Goal: Task Accomplishment & Management: Use online tool/utility

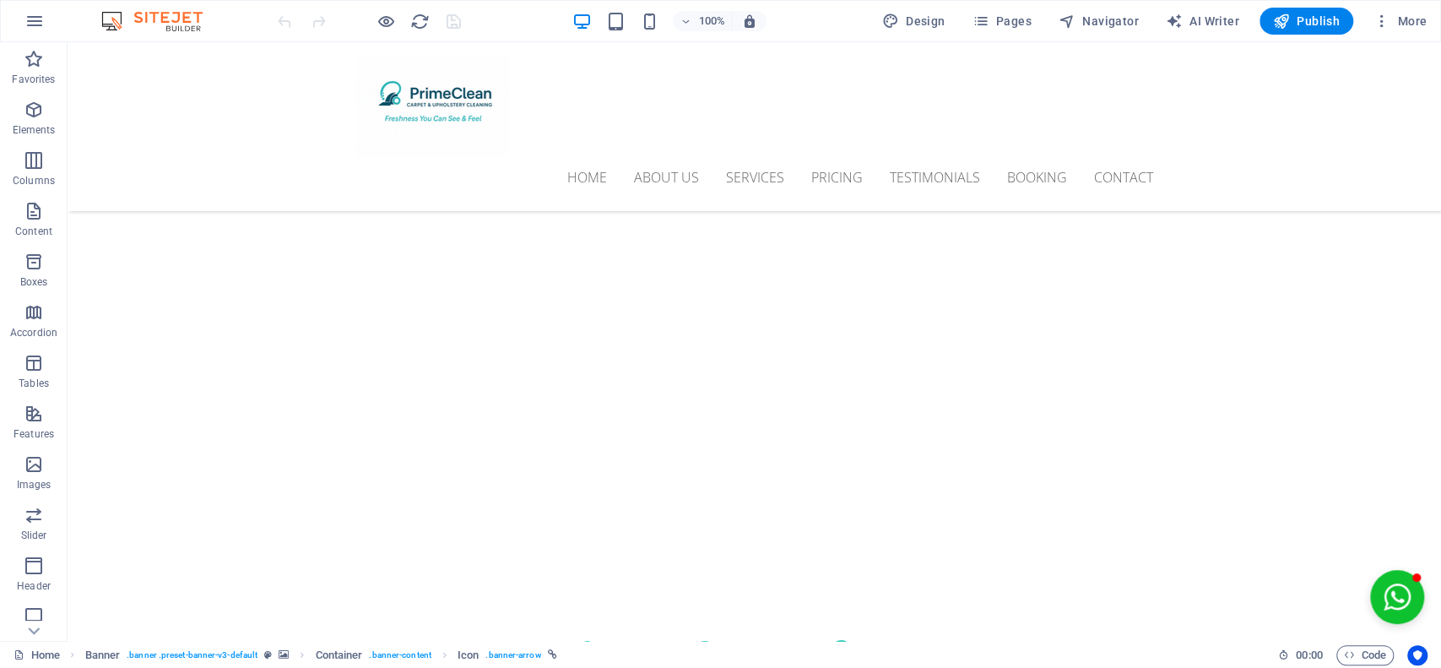
scroll to position [280, 0]
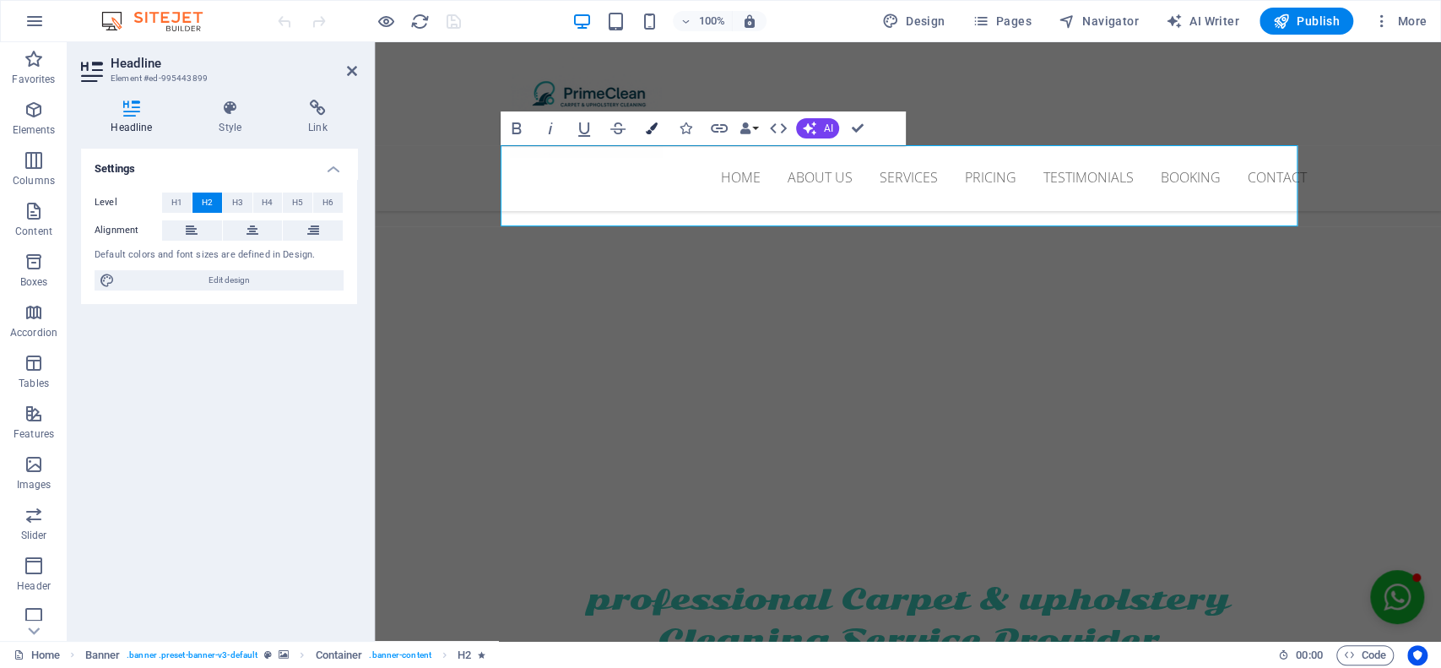
click at [655, 122] on icon "button" at bounding box center [652, 128] width 12 height 12
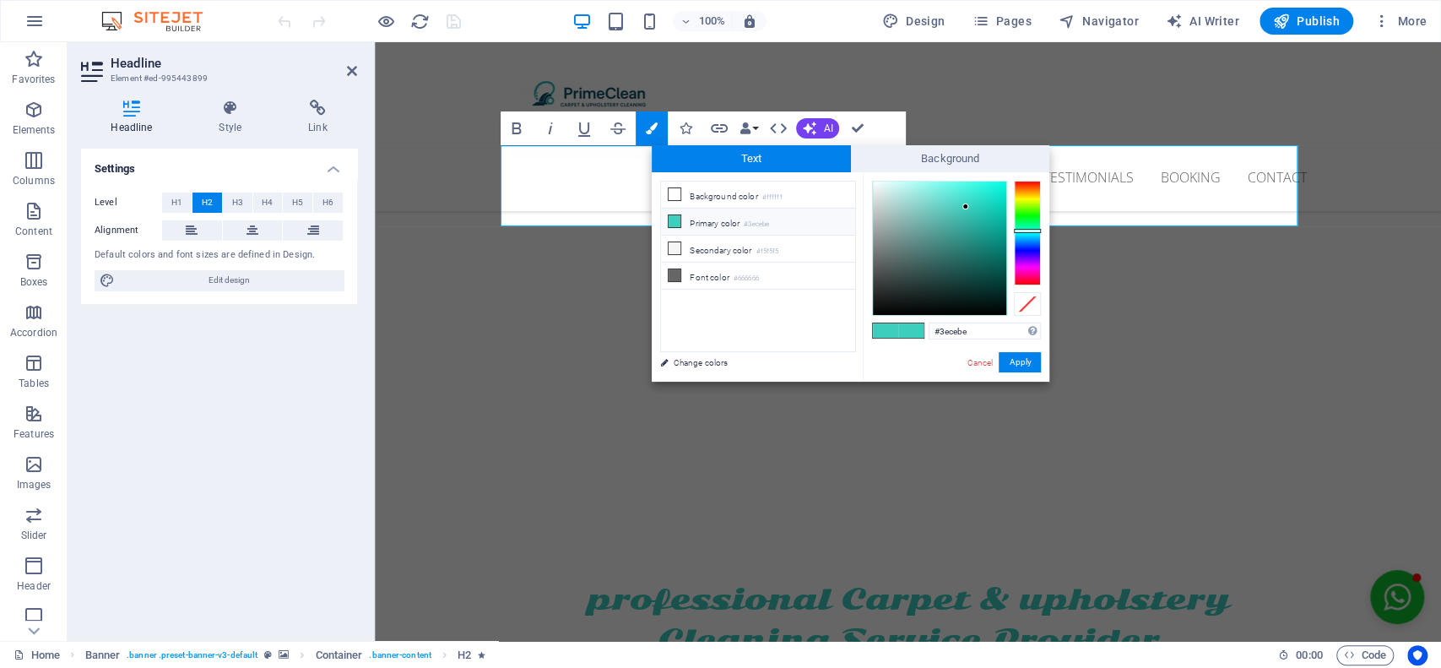
click at [678, 215] on icon at bounding box center [674, 221] width 12 height 12
click at [1016, 358] on button "Apply" at bounding box center [1019, 362] width 42 height 20
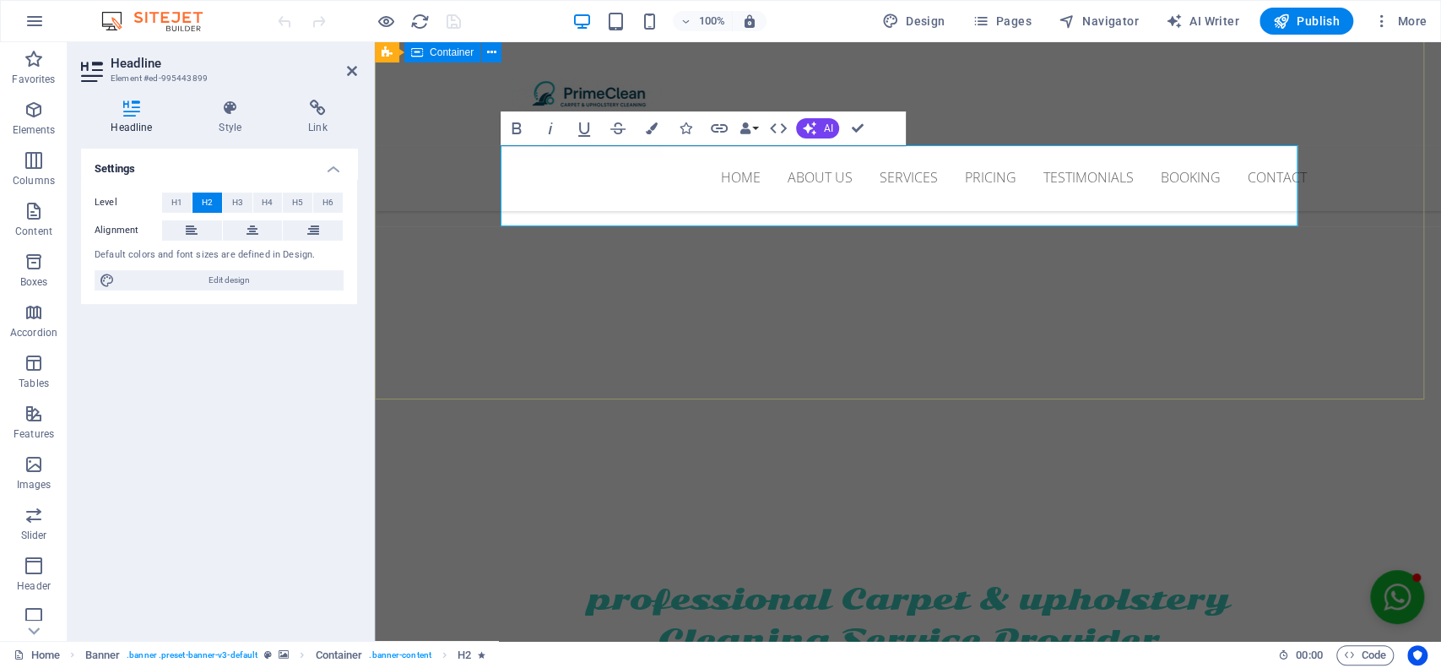
click at [957, 476] on div "PROFESSIONAL. AFFORDABLE. RELAIBLE professional Carpet & upholstery Cleaning Se…" at bounding box center [908, 639] width 1066 height 327
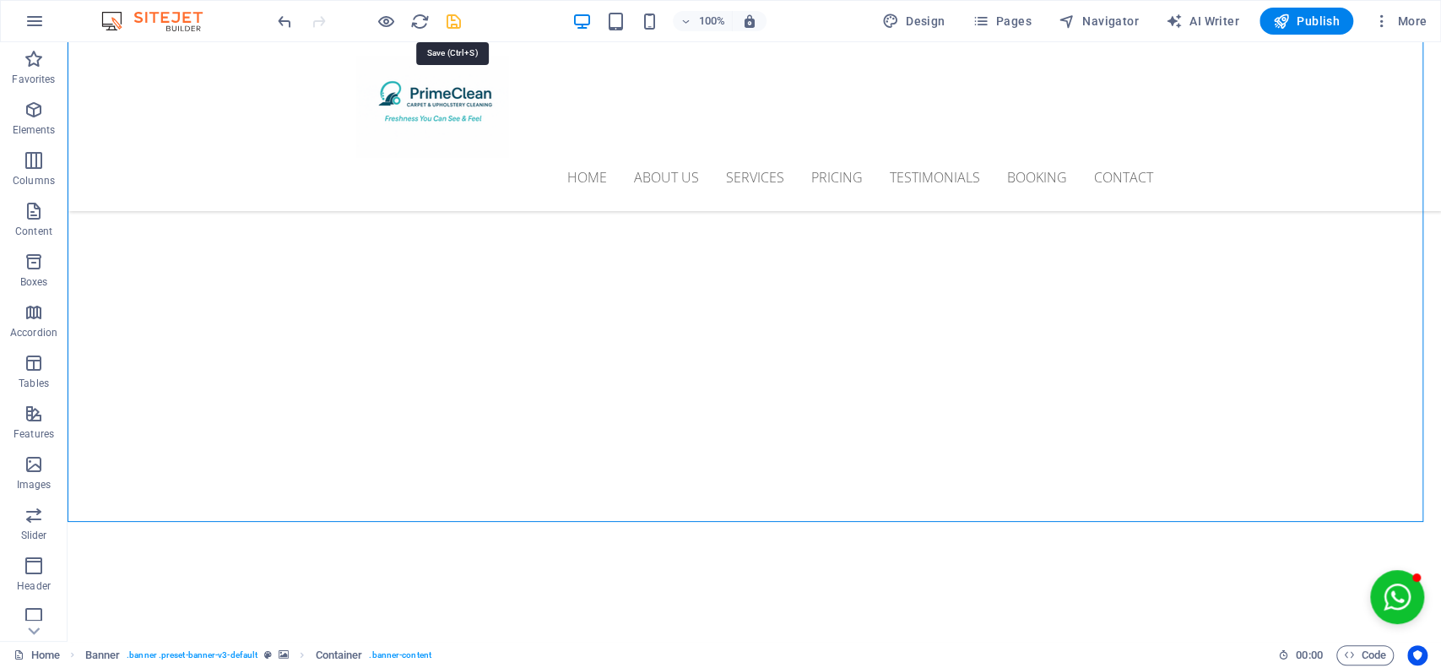
click at [454, 22] on icon "save" at bounding box center [453, 21] width 19 height 19
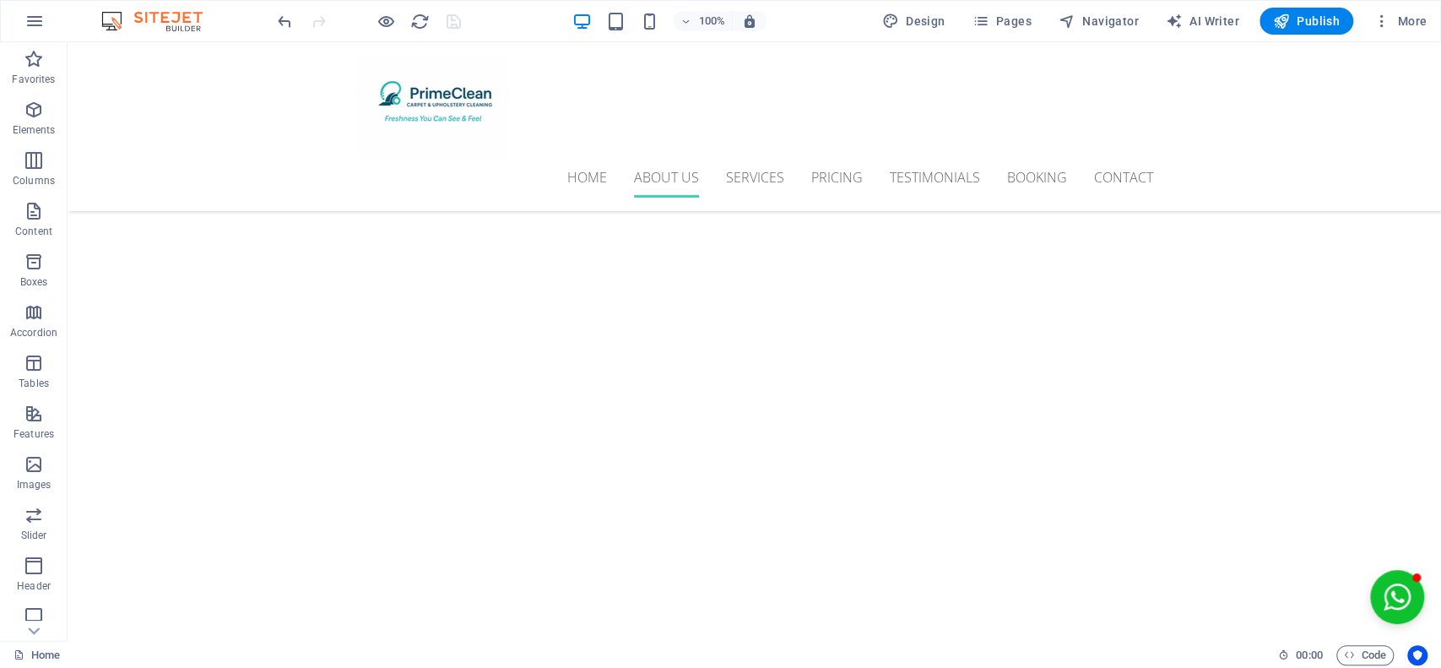
scroll to position [1871, 0]
click at [126, 414] on icon at bounding box center [129, 412] width 9 height 18
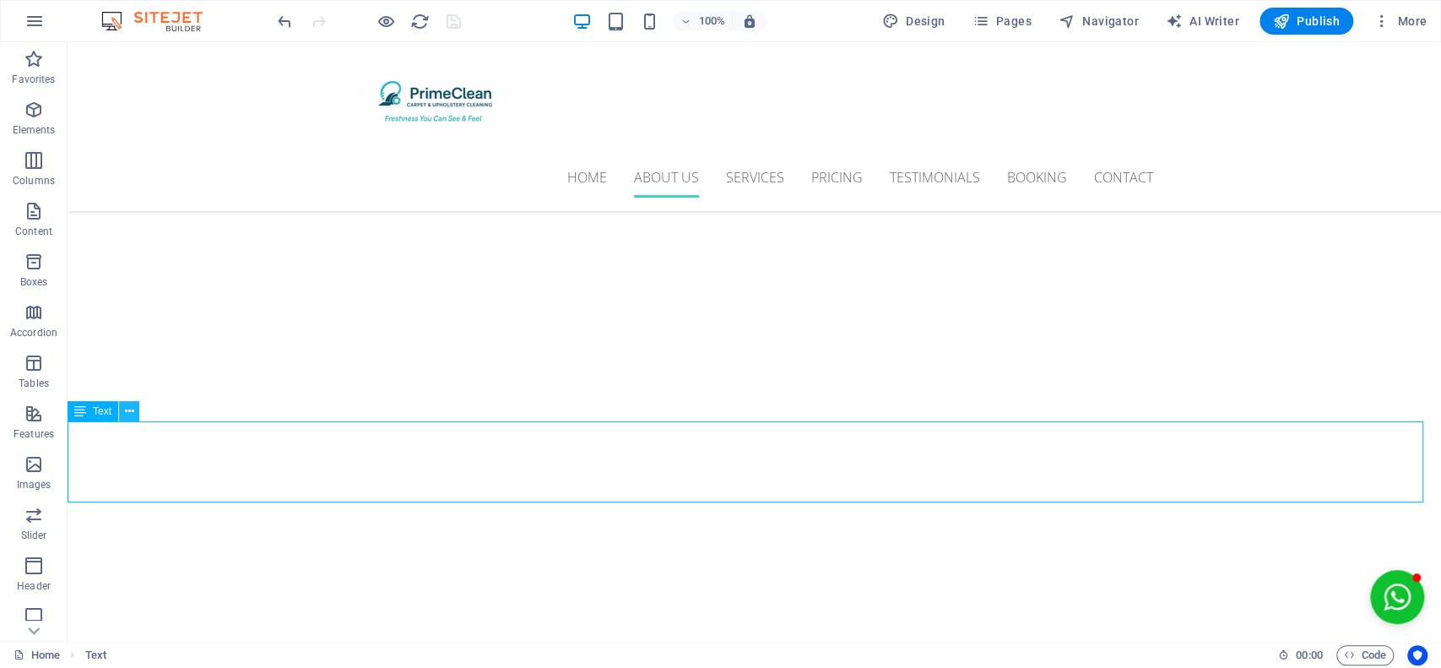
click at [125, 412] on icon at bounding box center [129, 412] width 9 height 18
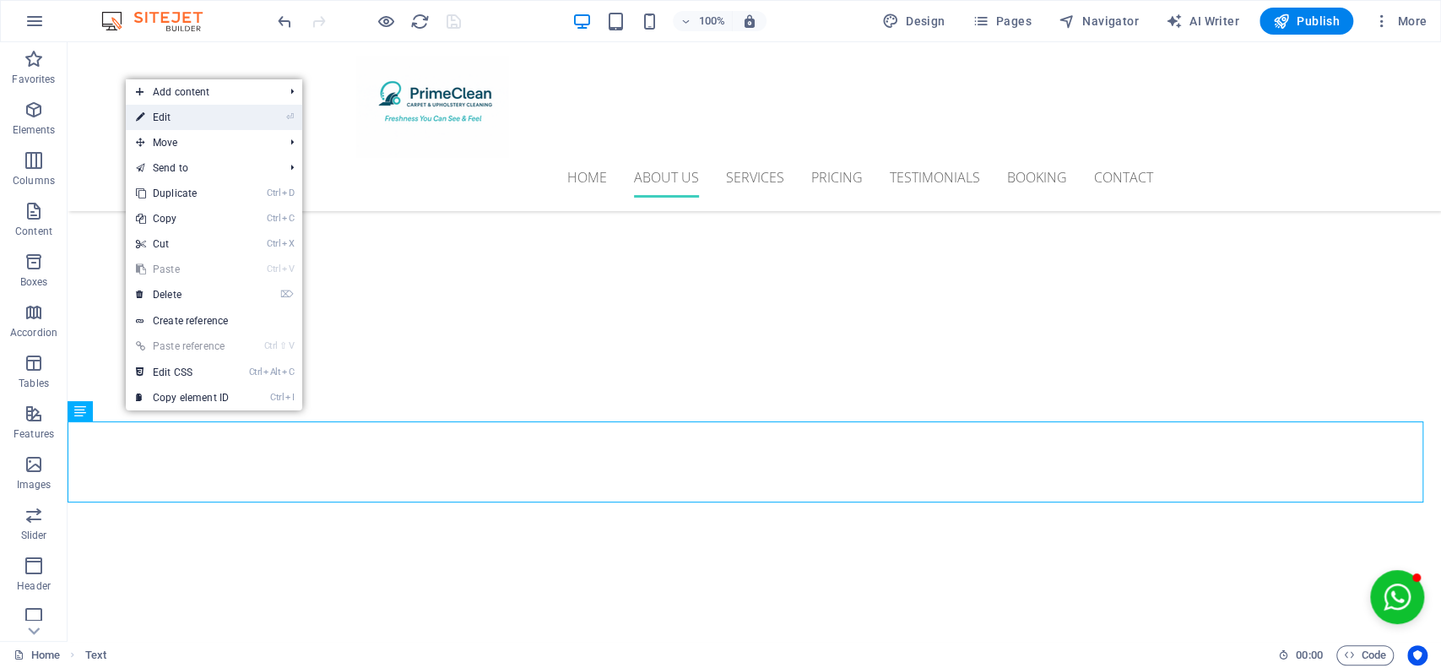
click at [248, 118] on li "⏎ Edit" at bounding box center [214, 117] width 176 height 25
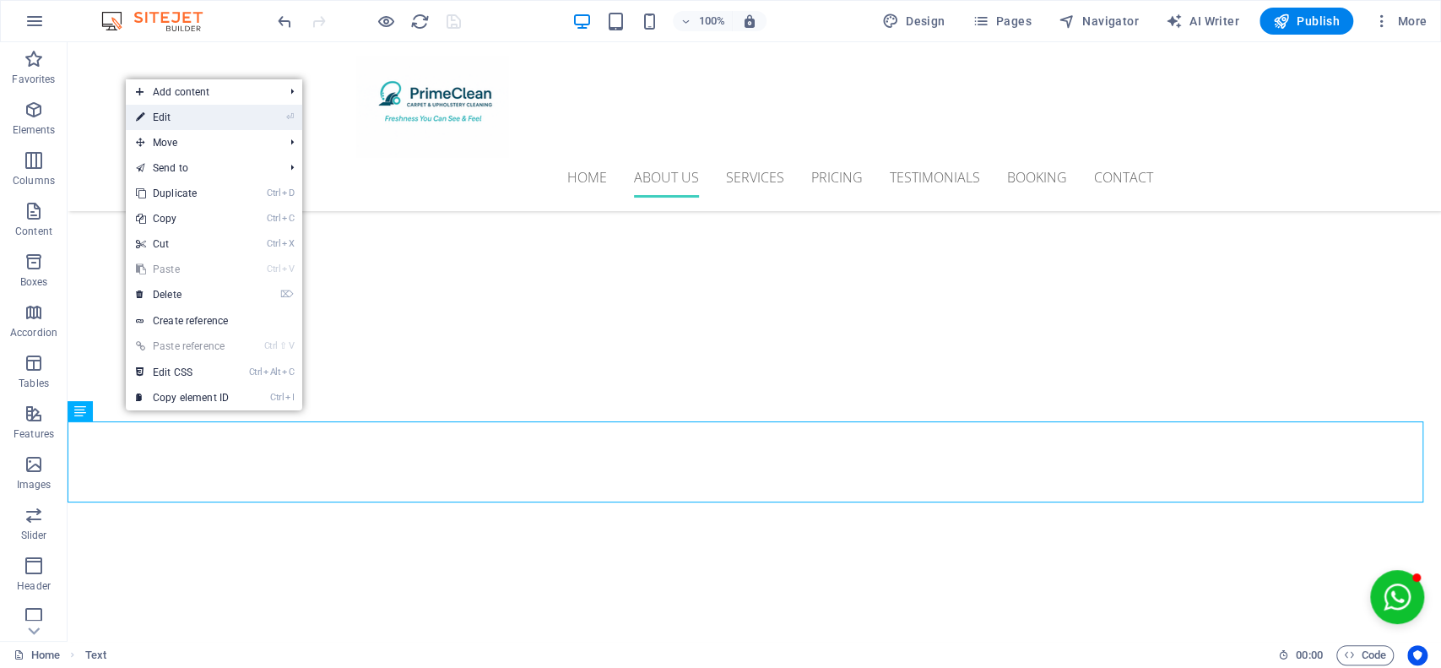
click at [248, 118] on li "⏎ Edit" at bounding box center [214, 117] width 176 height 25
click at [163, 114] on link "⏎ Edit" at bounding box center [182, 117] width 113 height 25
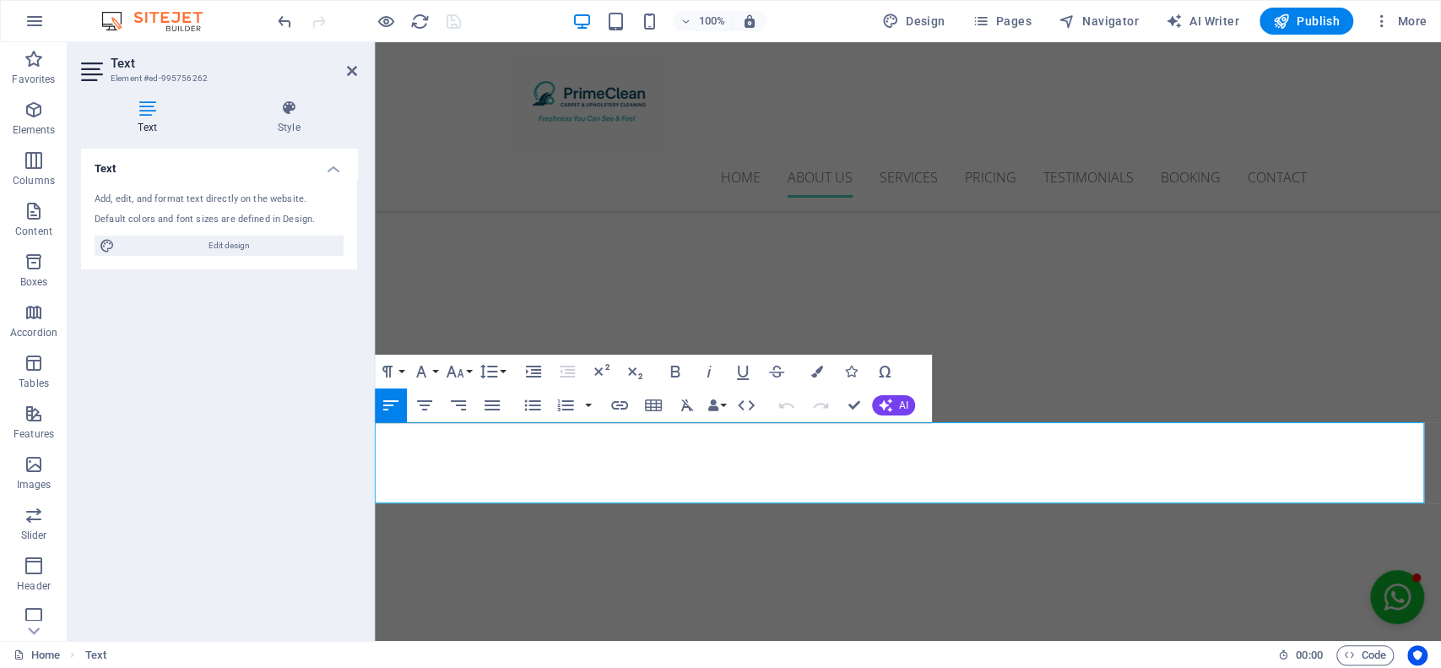
scroll to position [1749, 0]
click at [150, 116] on icon at bounding box center [147, 108] width 133 height 17
click at [422, 403] on icon "button" at bounding box center [424, 405] width 15 height 10
click at [423, 407] on icon "button" at bounding box center [424, 405] width 20 height 20
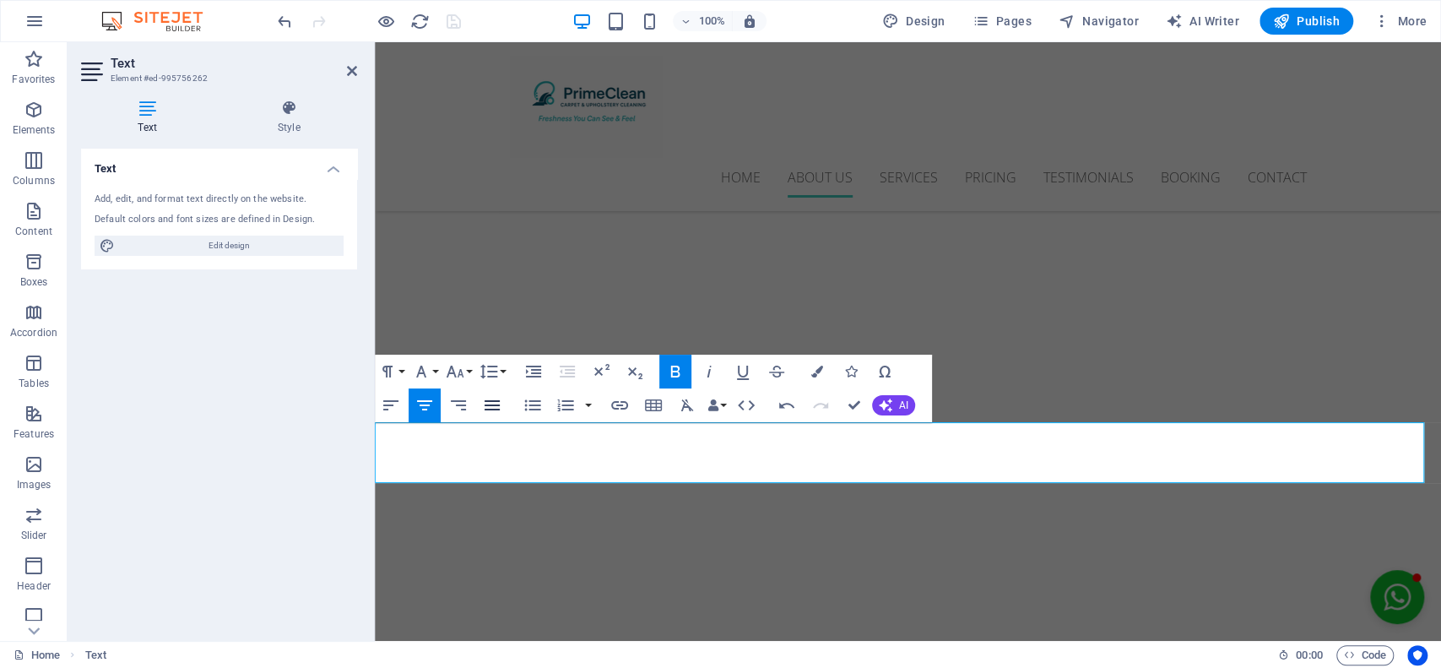
click at [494, 404] on icon "button" at bounding box center [491, 405] width 15 height 10
click at [384, 405] on icon "button" at bounding box center [390, 405] width 15 height 10
click at [420, 403] on icon "button" at bounding box center [424, 405] width 20 height 20
click at [386, 400] on icon "button" at bounding box center [390, 405] width 15 height 10
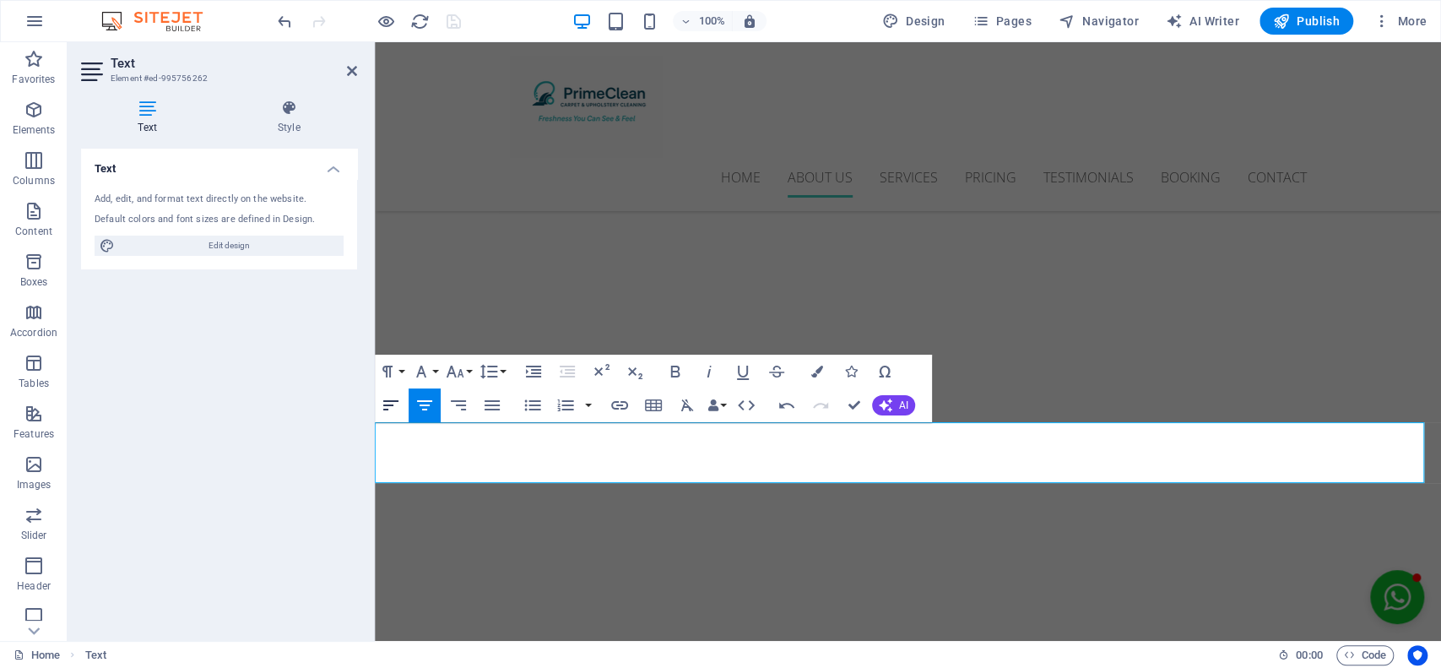
click at [399, 400] on icon "button" at bounding box center [391, 405] width 20 height 20
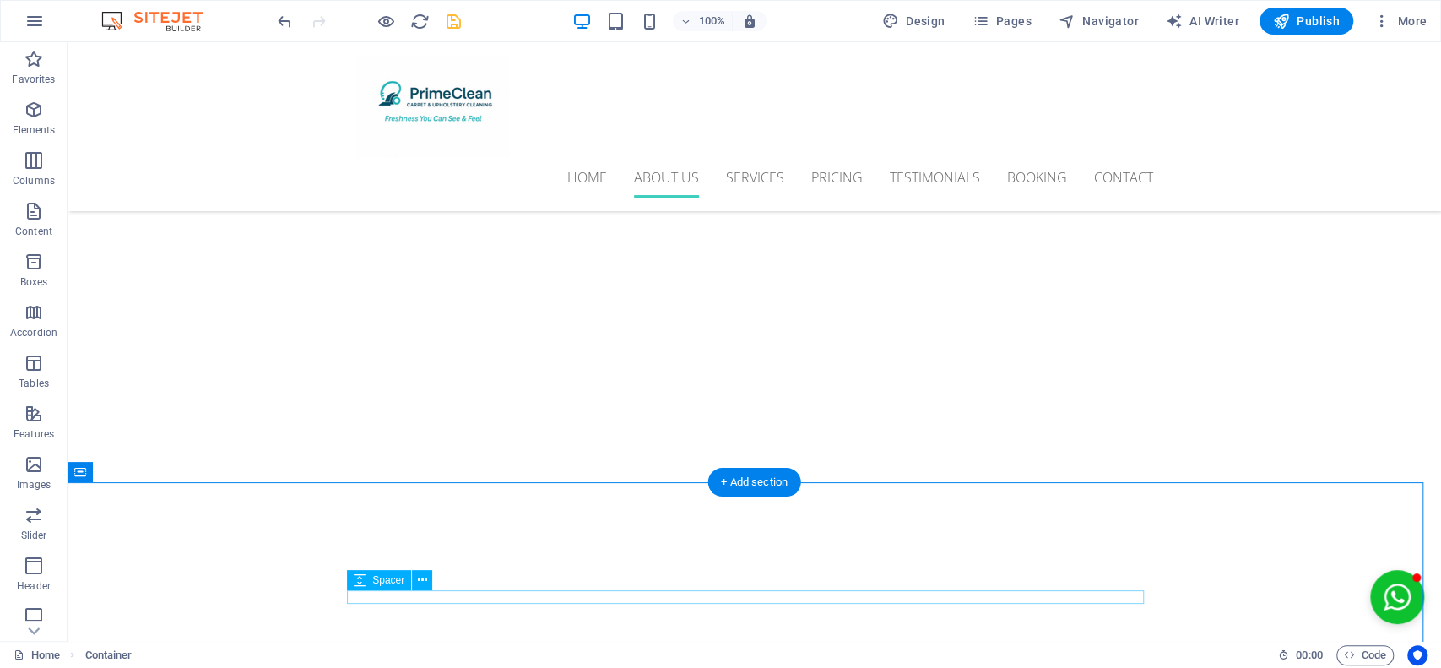
scroll to position [1871, 0]
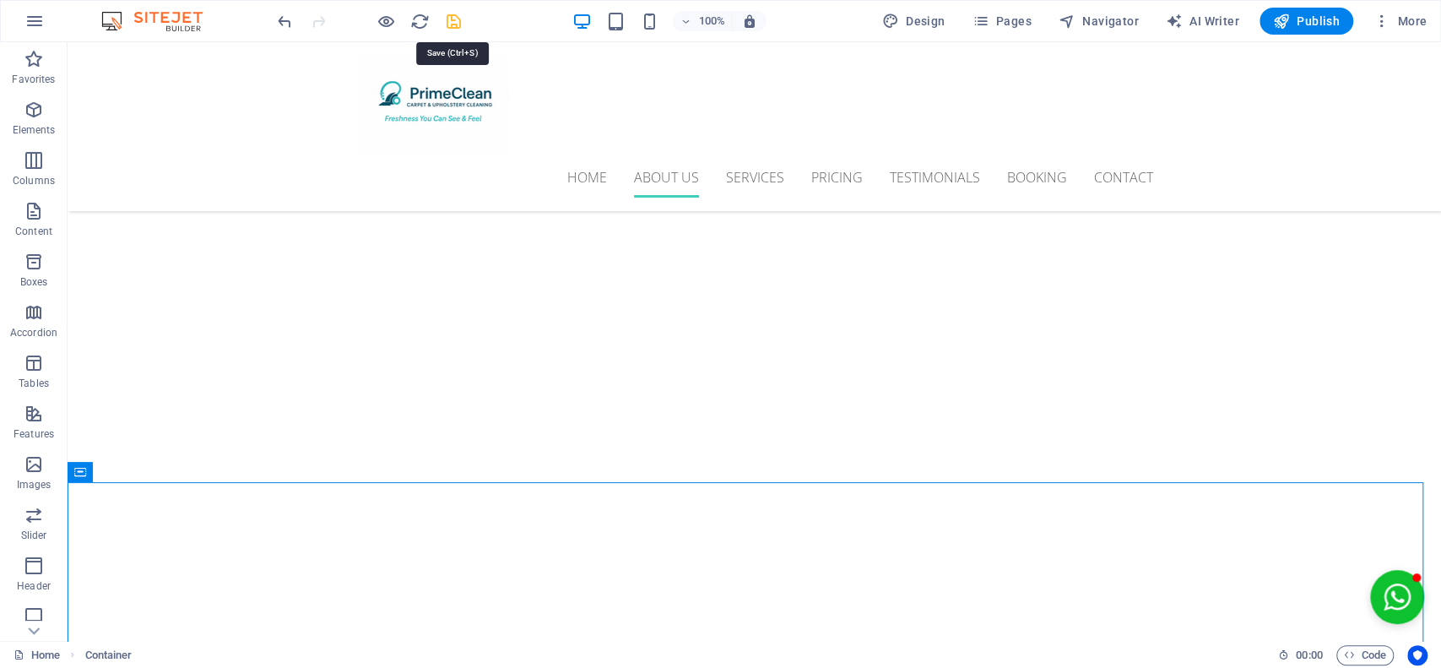
click at [459, 19] on icon "save" at bounding box center [453, 21] width 19 height 19
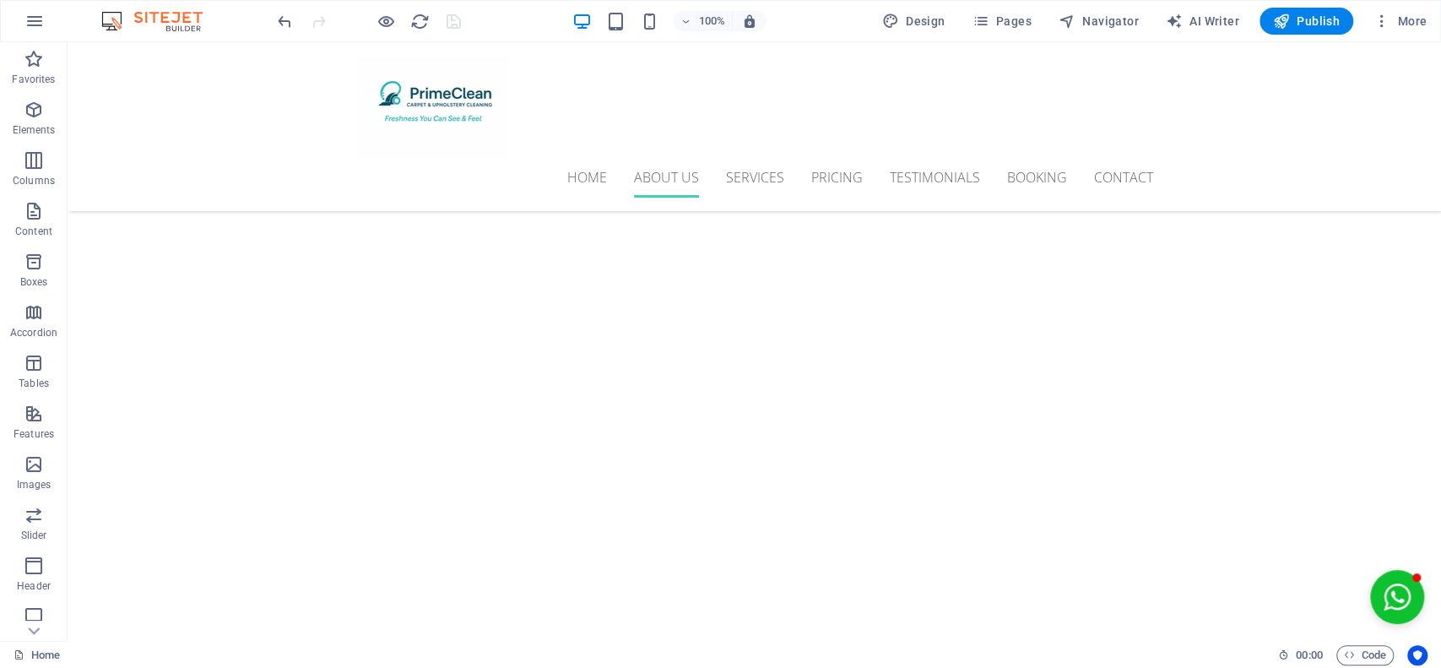
scroll to position [2849, 0]
click at [853, 250] on icon at bounding box center [853, 247] width 13 height 18
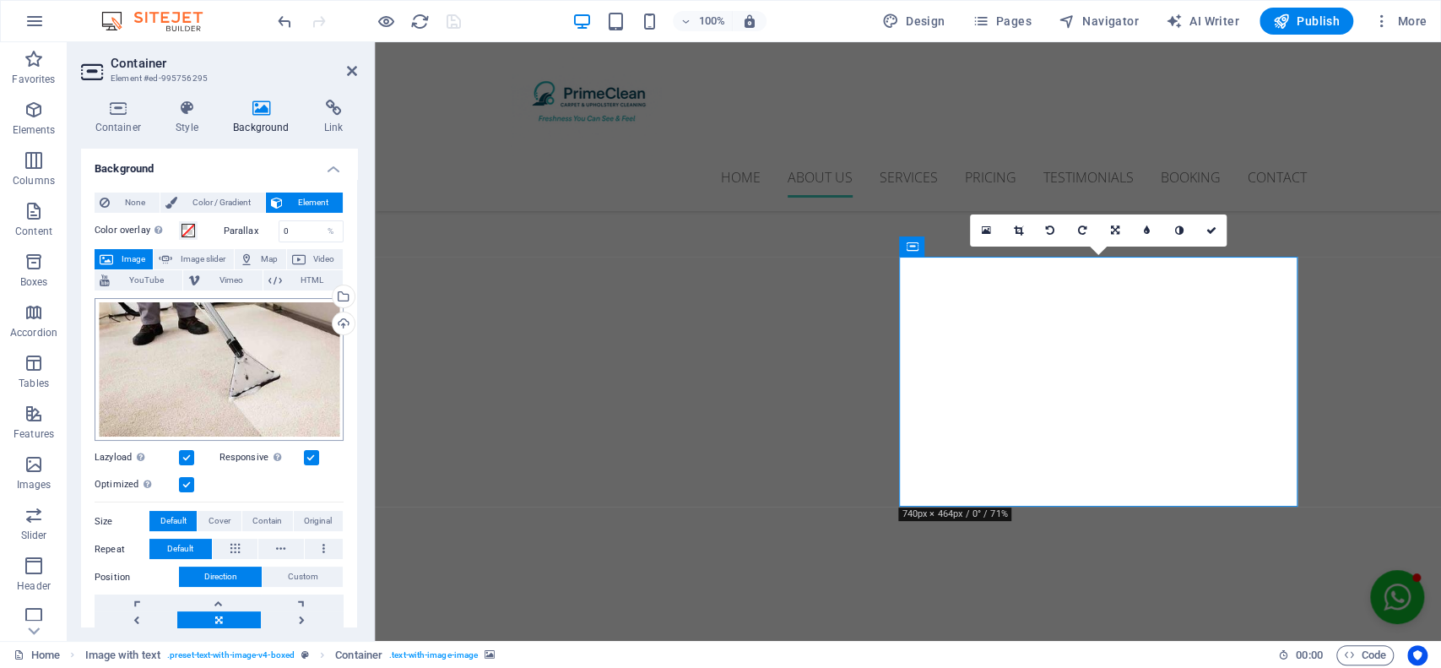
scroll to position [2726, 0]
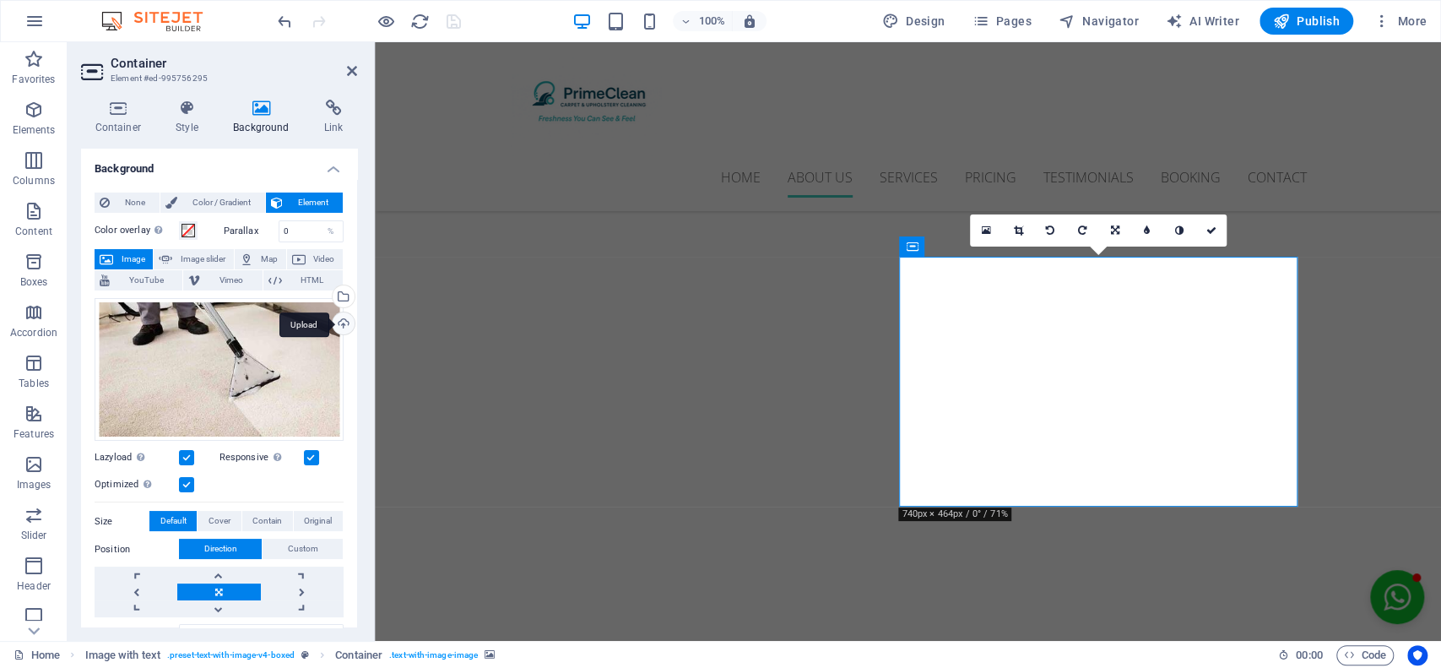
click at [338, 322] on div "Upload" at bounding box center [341, 324] width 25 height 25
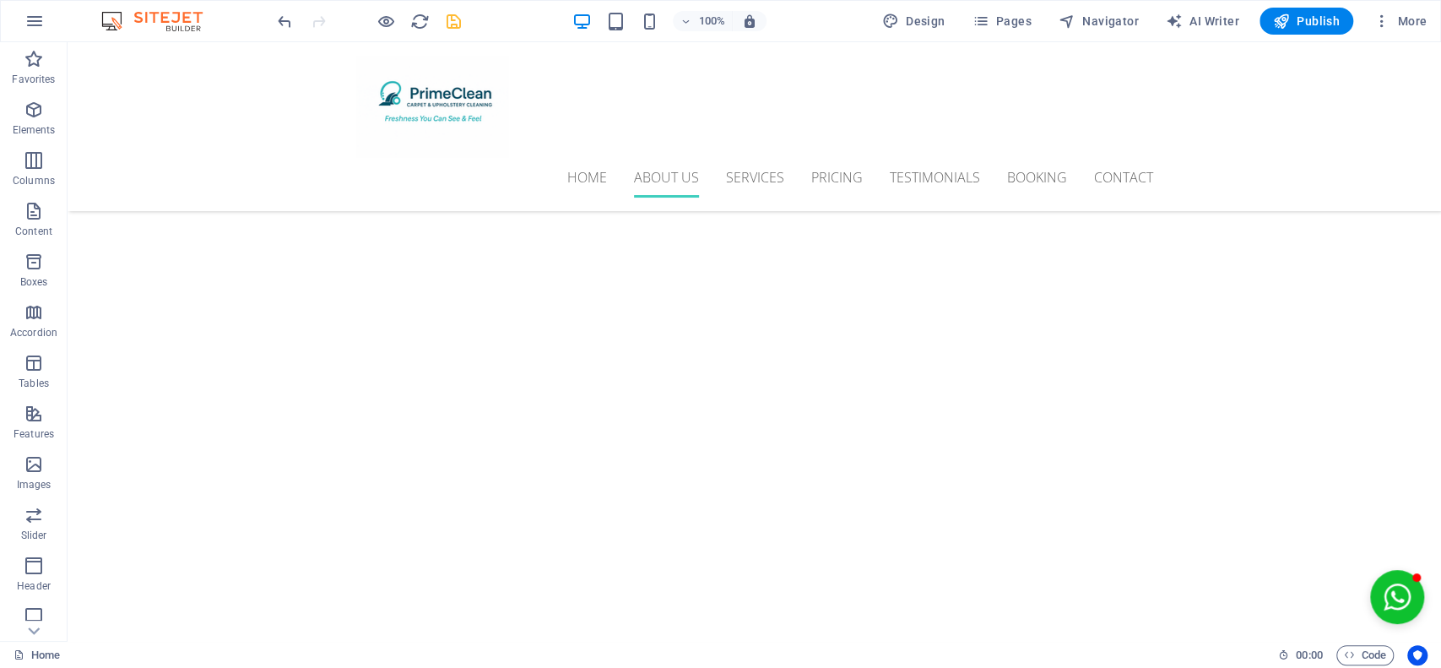
scroll to position [3726, 0]
click at [851, 171] on icon at bounding box center [853, 179] width 13 height 18
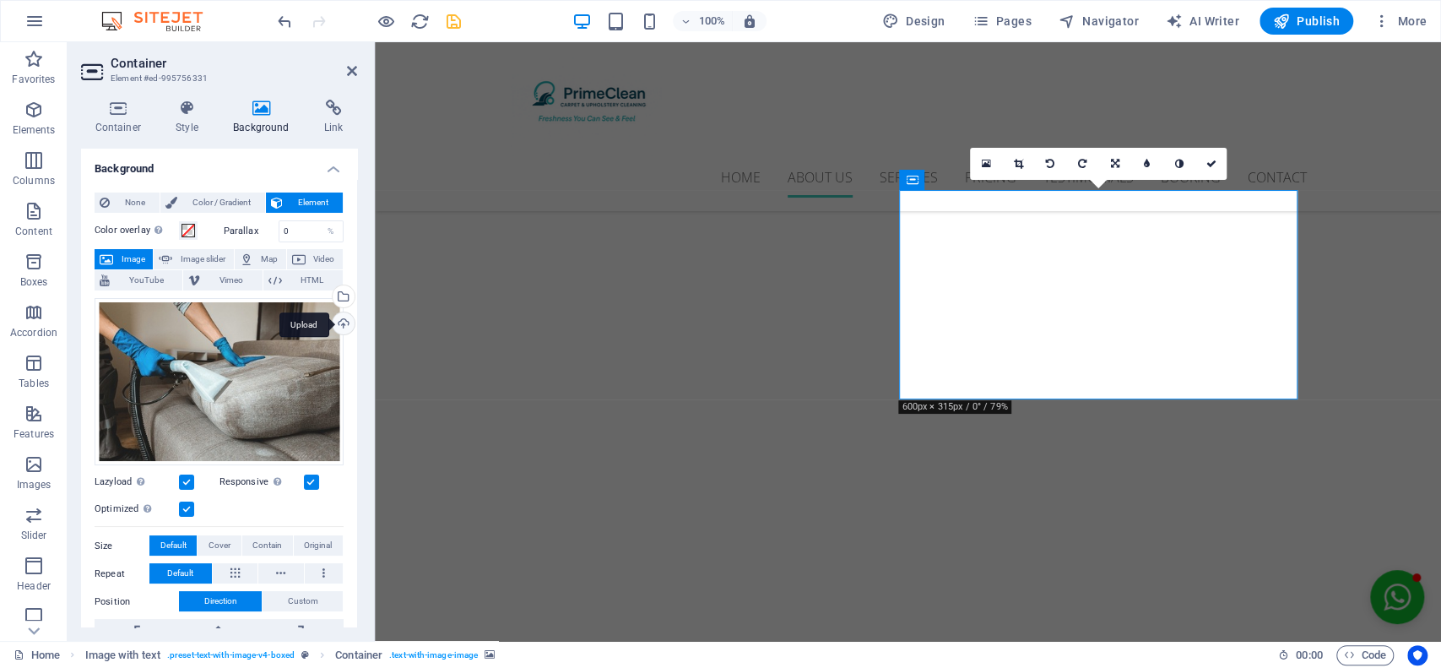
scroll to position [3603, 0]
click at [340, 320] on div "Upload" at bounding box center [341, 324] width 25 height 25
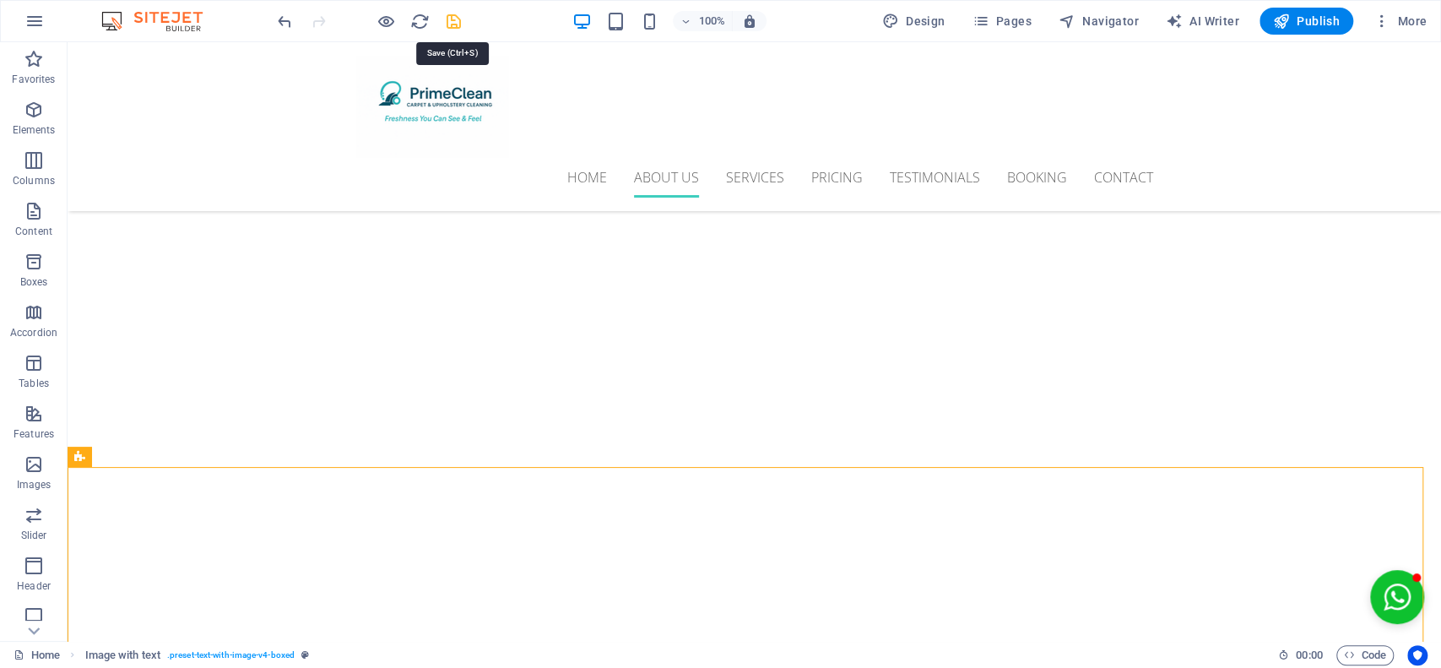
click at [459, 22] on icon "save" at bounding box center [453, 21] width 19 height 19
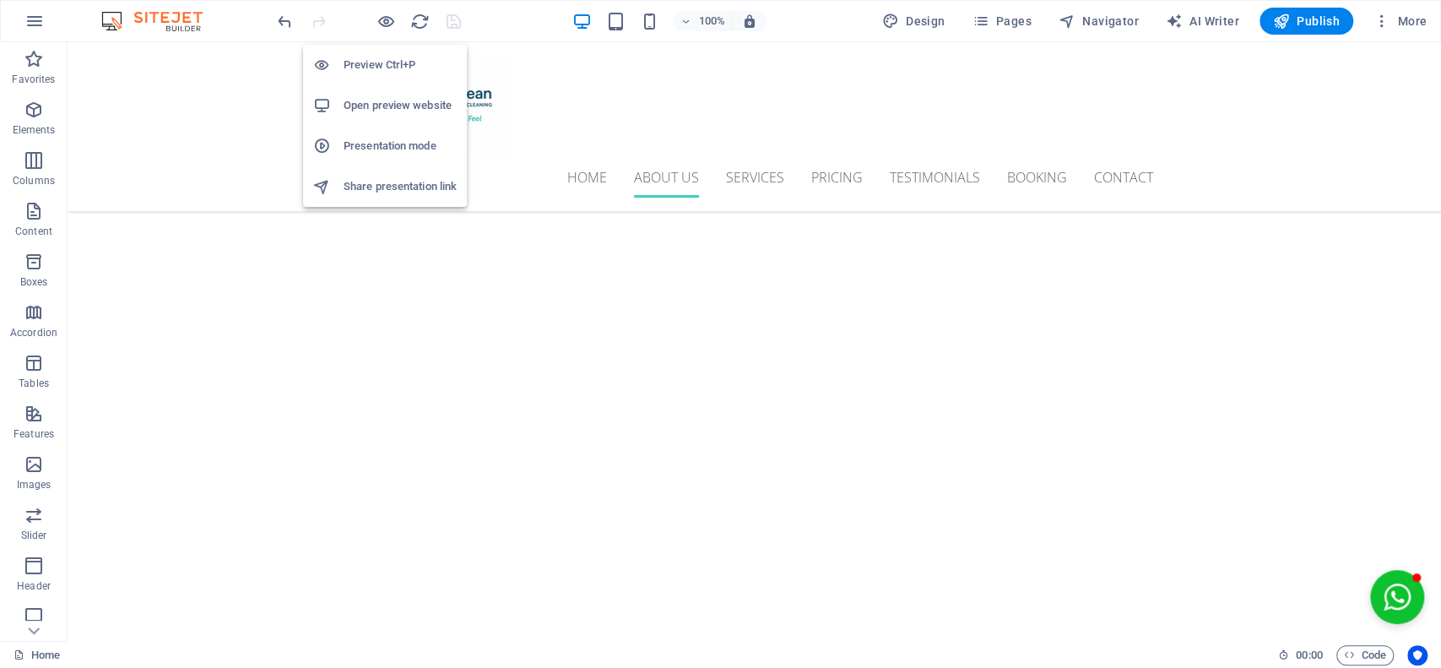
drag, startPoint x: 382, startPoint y: 57, endPoint x: 608, endPoint y: 89, distance: 227.6
click at [382, 57] on h6 "Preview Ctrl+P" at bounding box center [400, 65] width 113 height 20
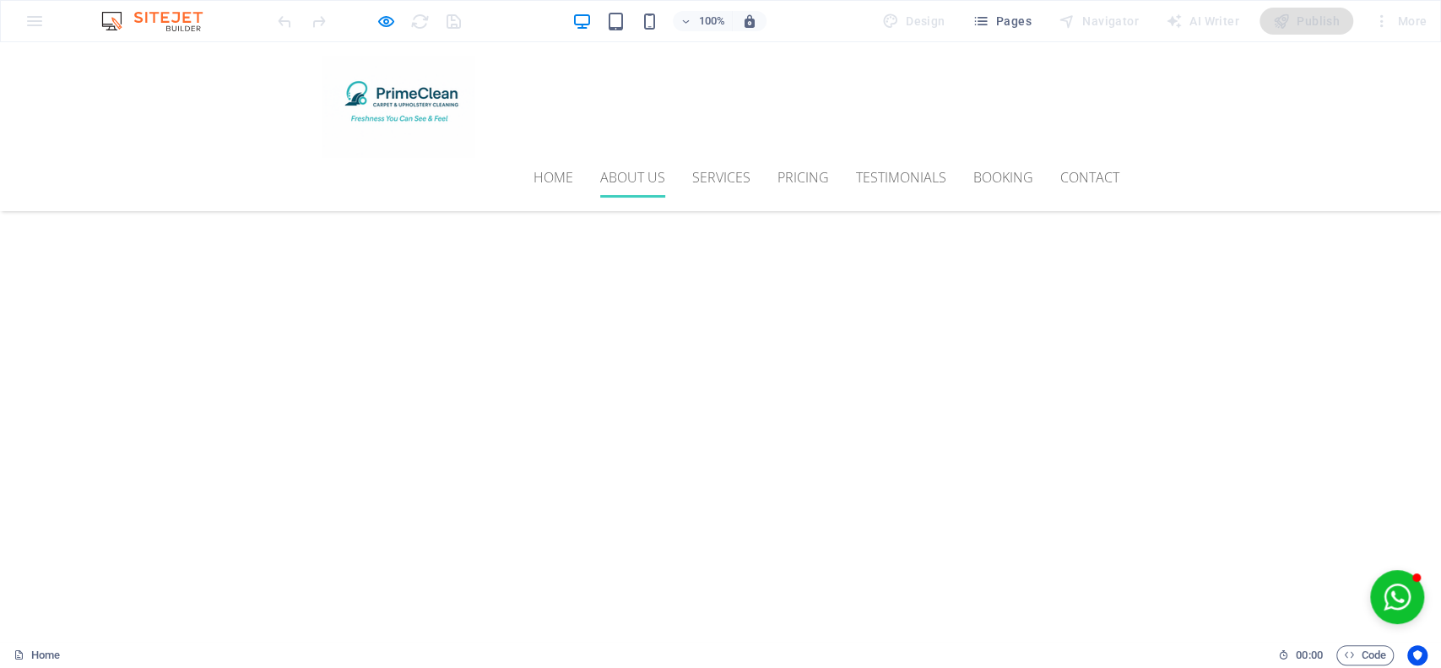
scroll to position [3730, 0]
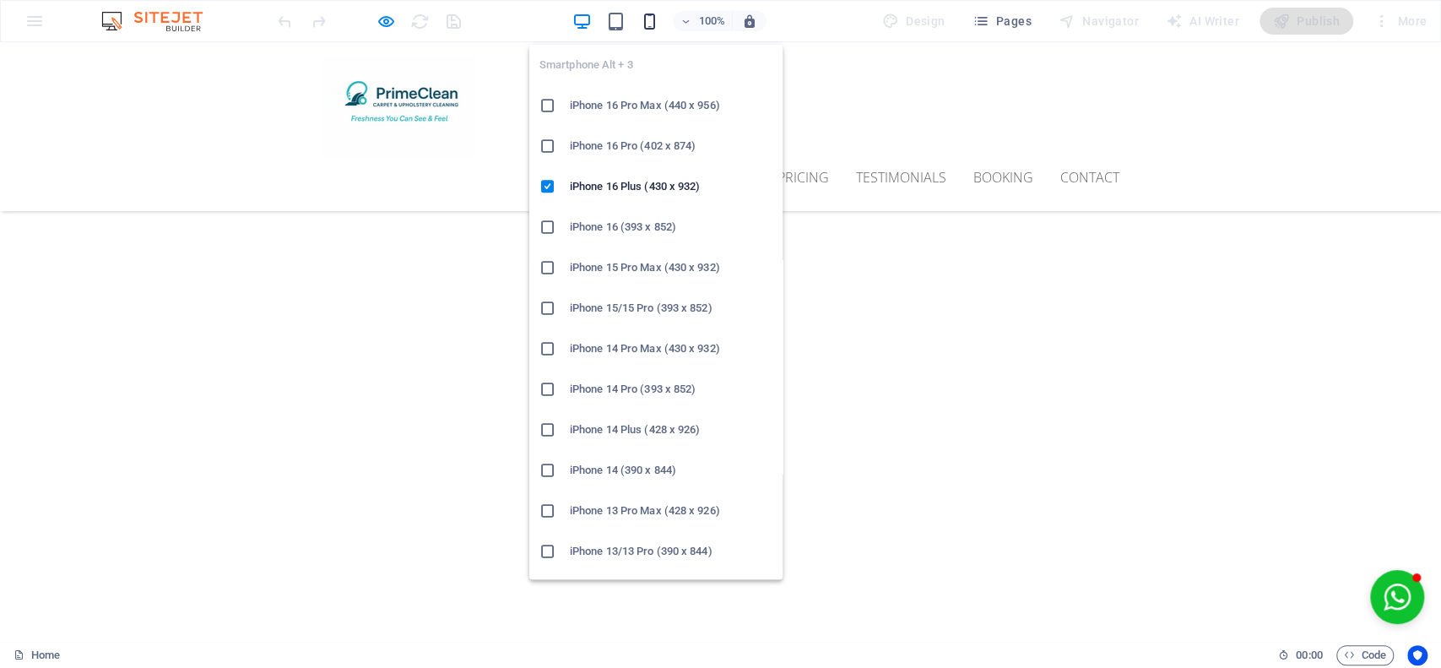
click at [644, 20] on icon "button" at bounding box center [649, 21] width 19 height 19
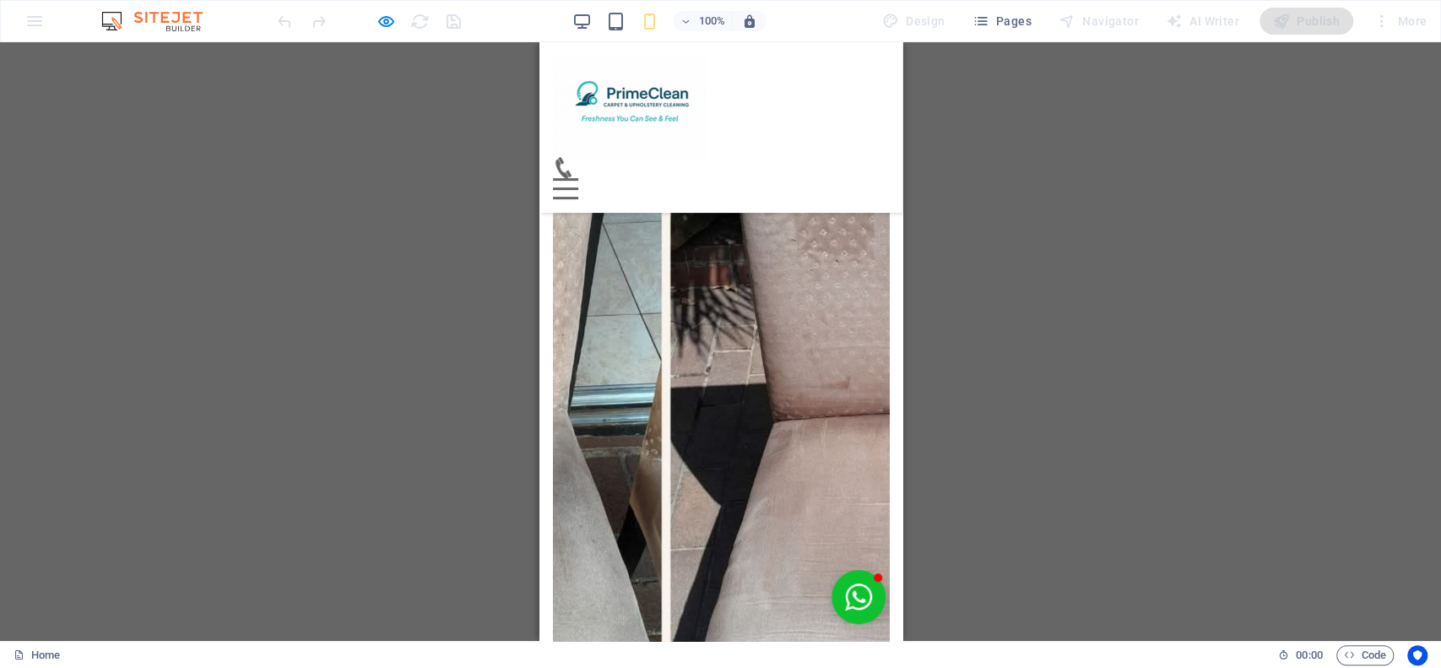
scroll to position [4502, 0]
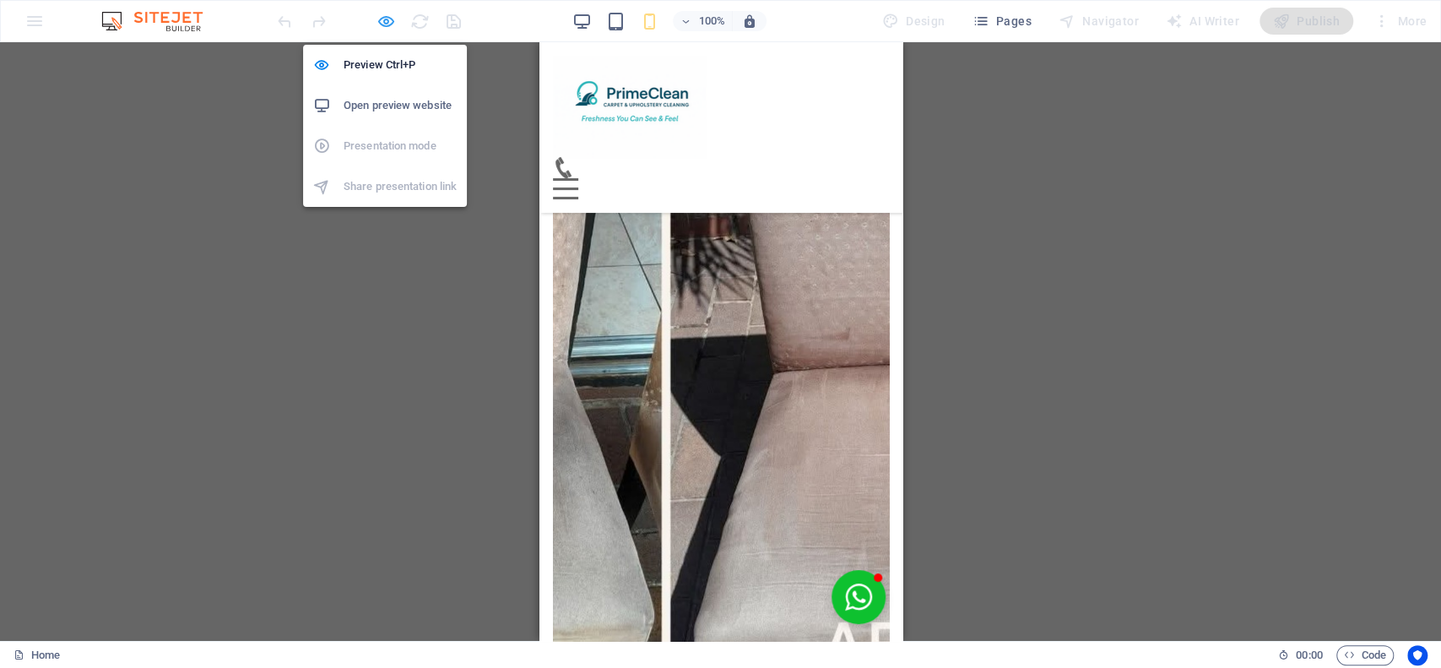
click at [384, 18] on icon "button" at bounding box center [385, 21] width 19 height 19
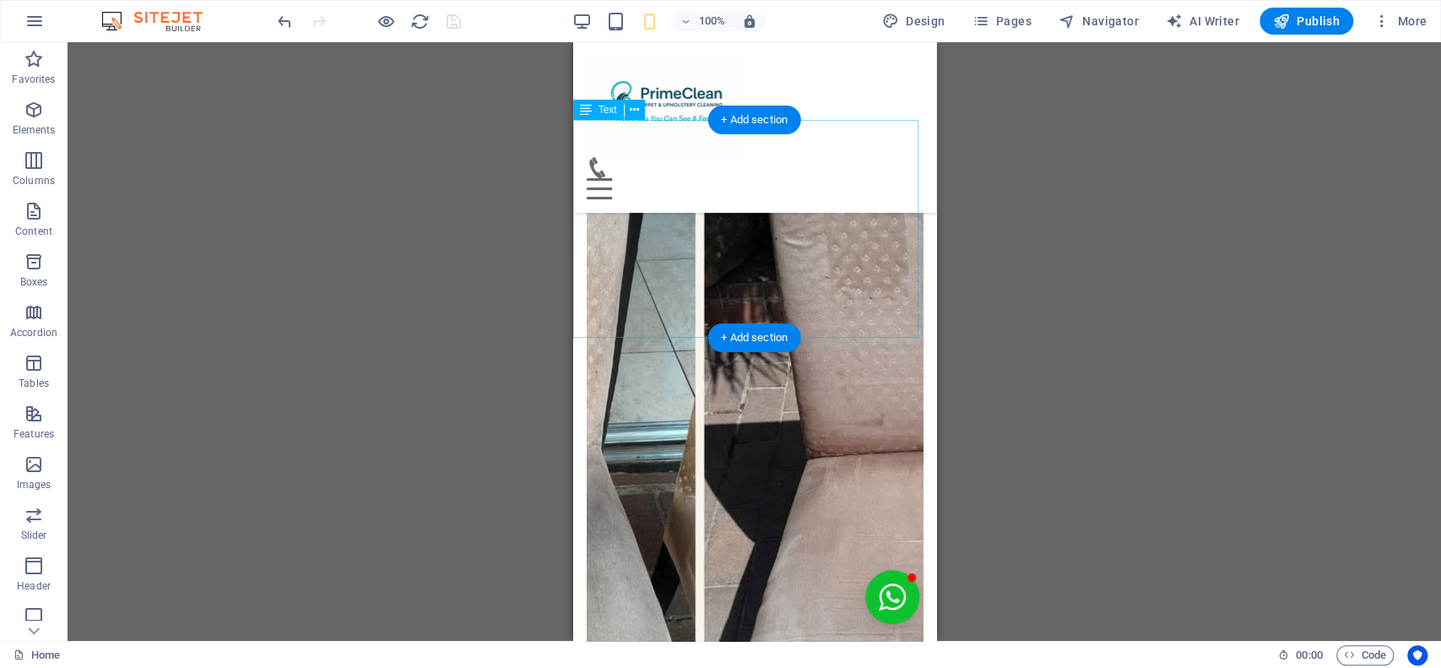
scroll to position [4720, 0]
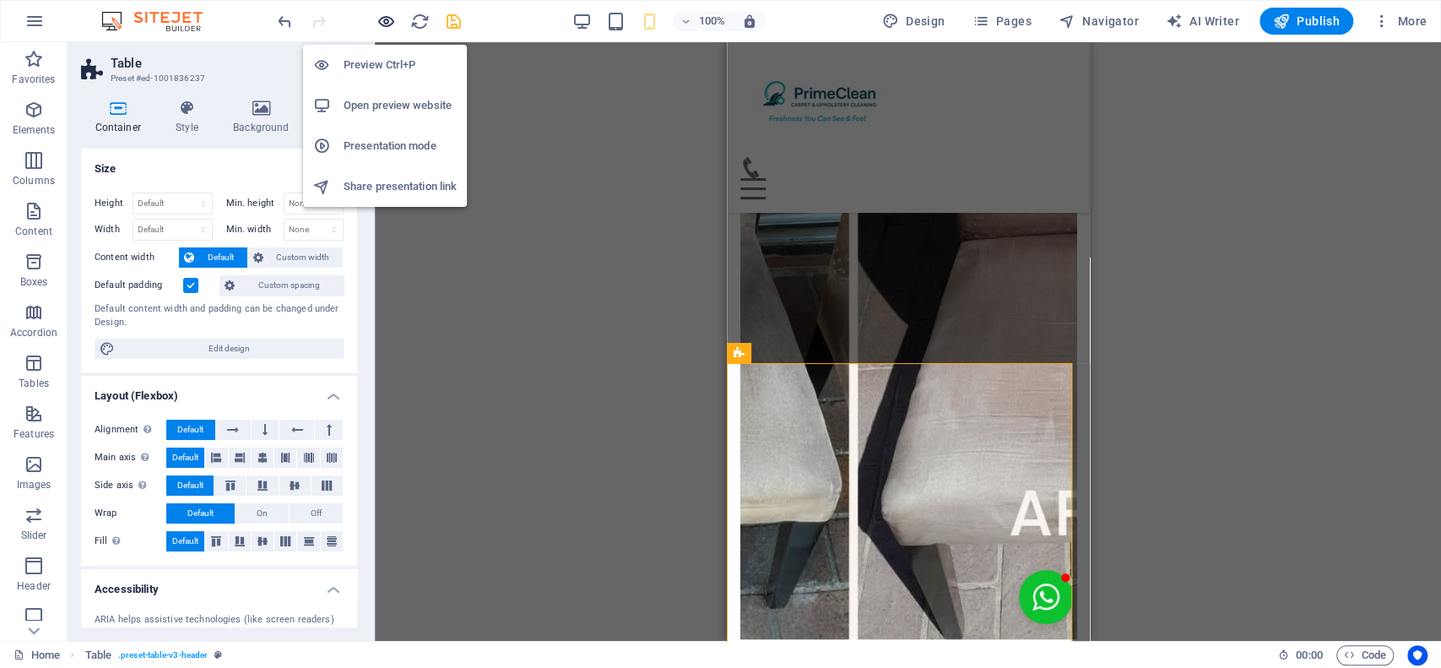
click at [382, 16] on icon "button" at bounding box center [385, 21] width 19 height 19
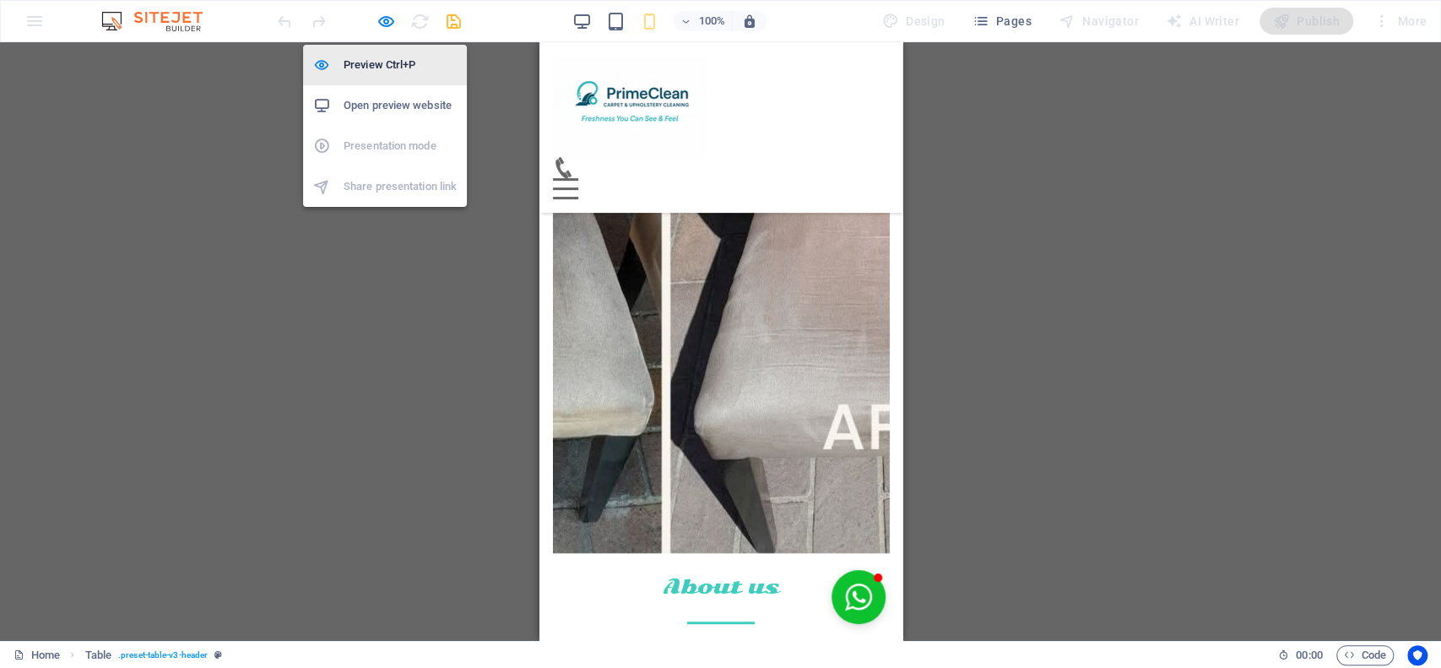
scroll to position [4502, 0]
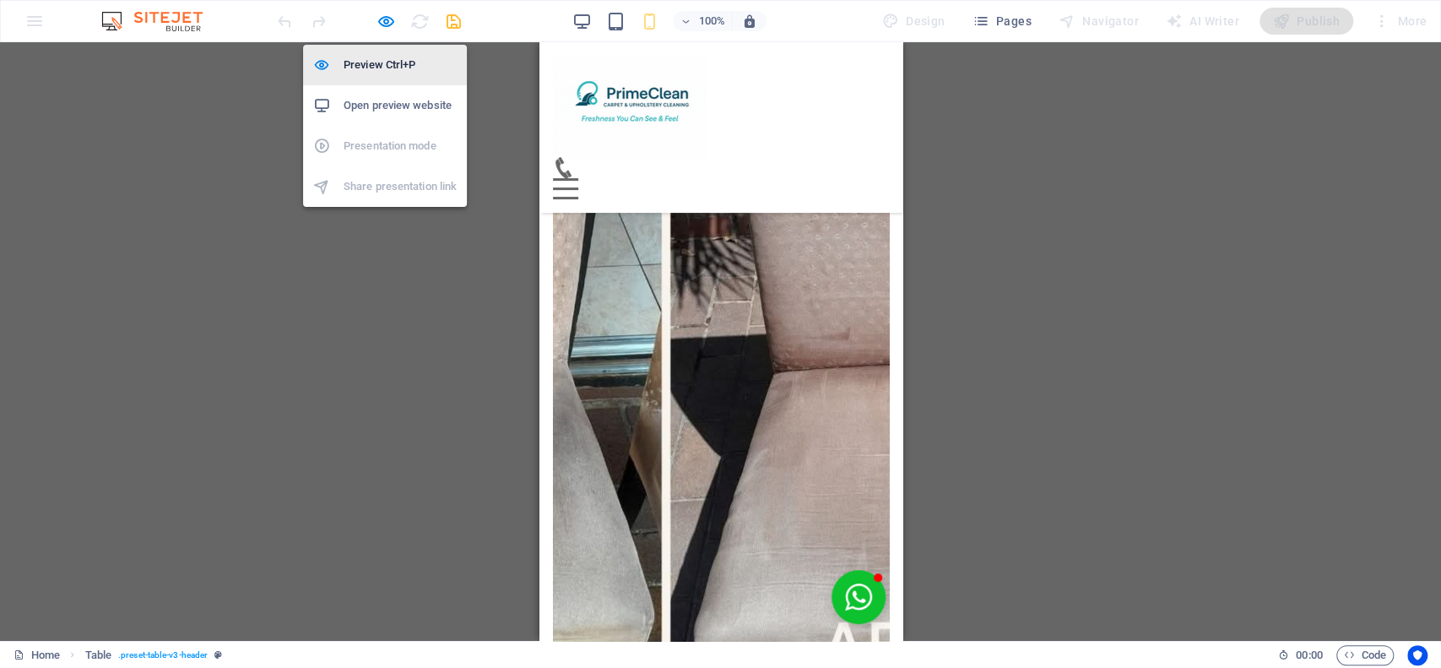
click at [389, 57] on h6 "Preview Ctrl+P" at bounding box center [400, 65] width 113 height 20
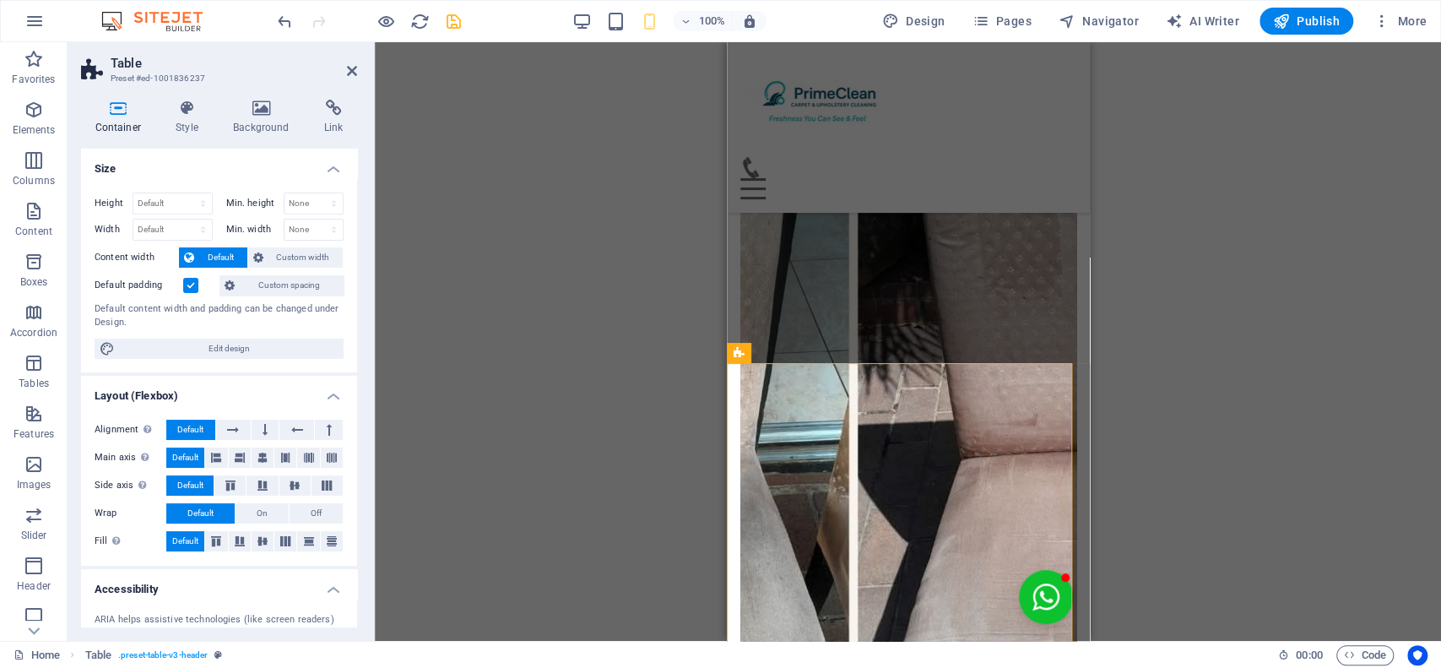
scroll to position [4720, 0]
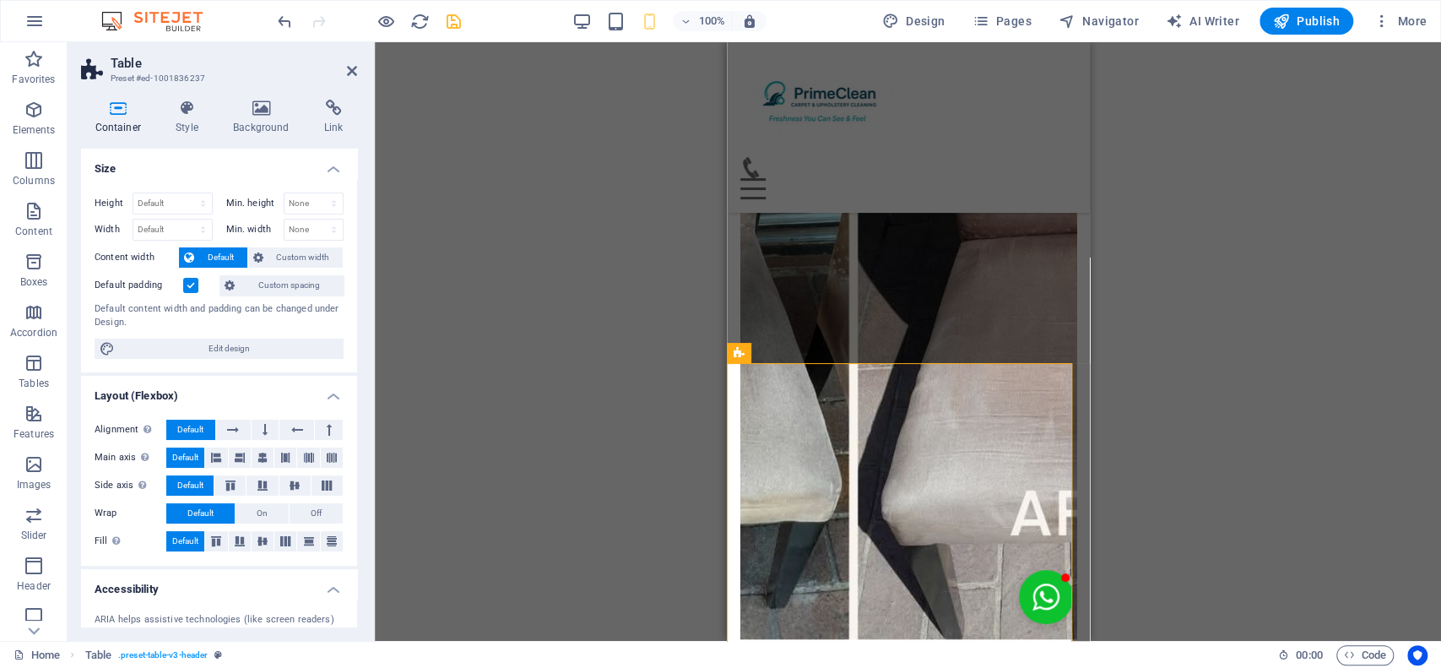
click at [383, 20] on icon "button" at bounding box center [385, 21] width 19 height 19
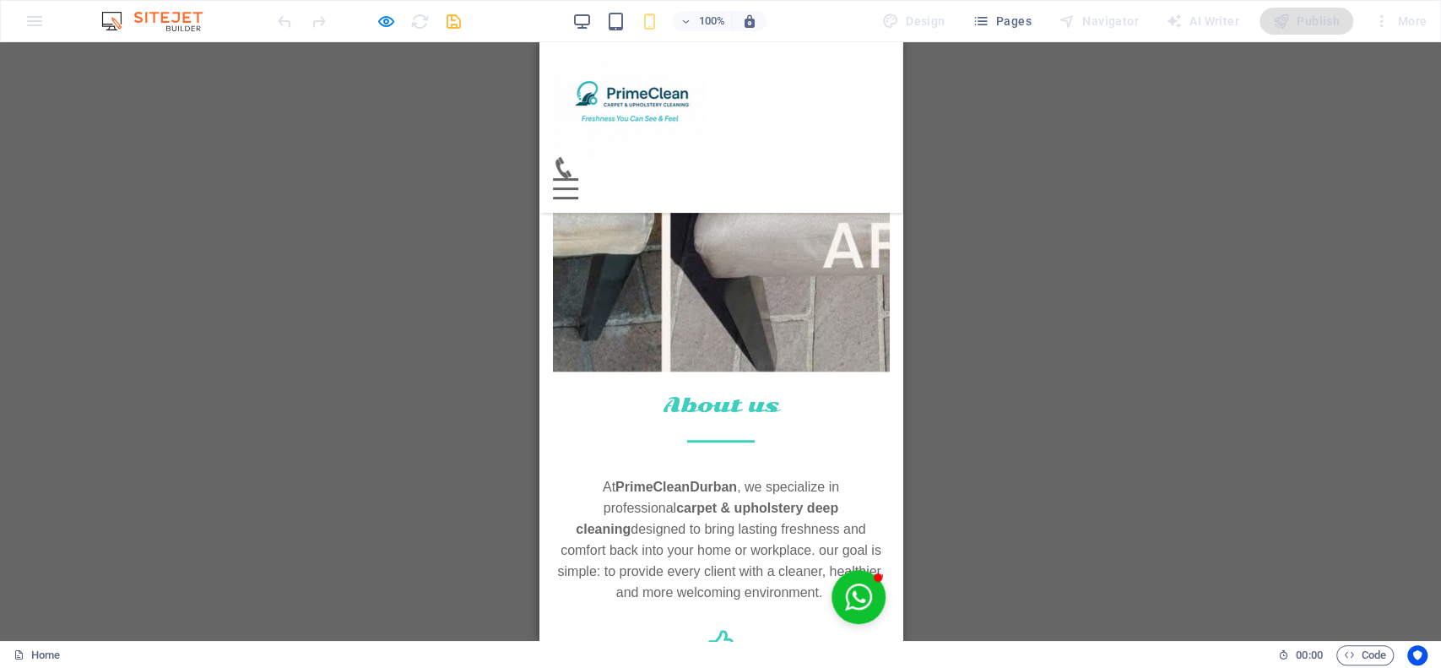
scroll to position [4856, 0]
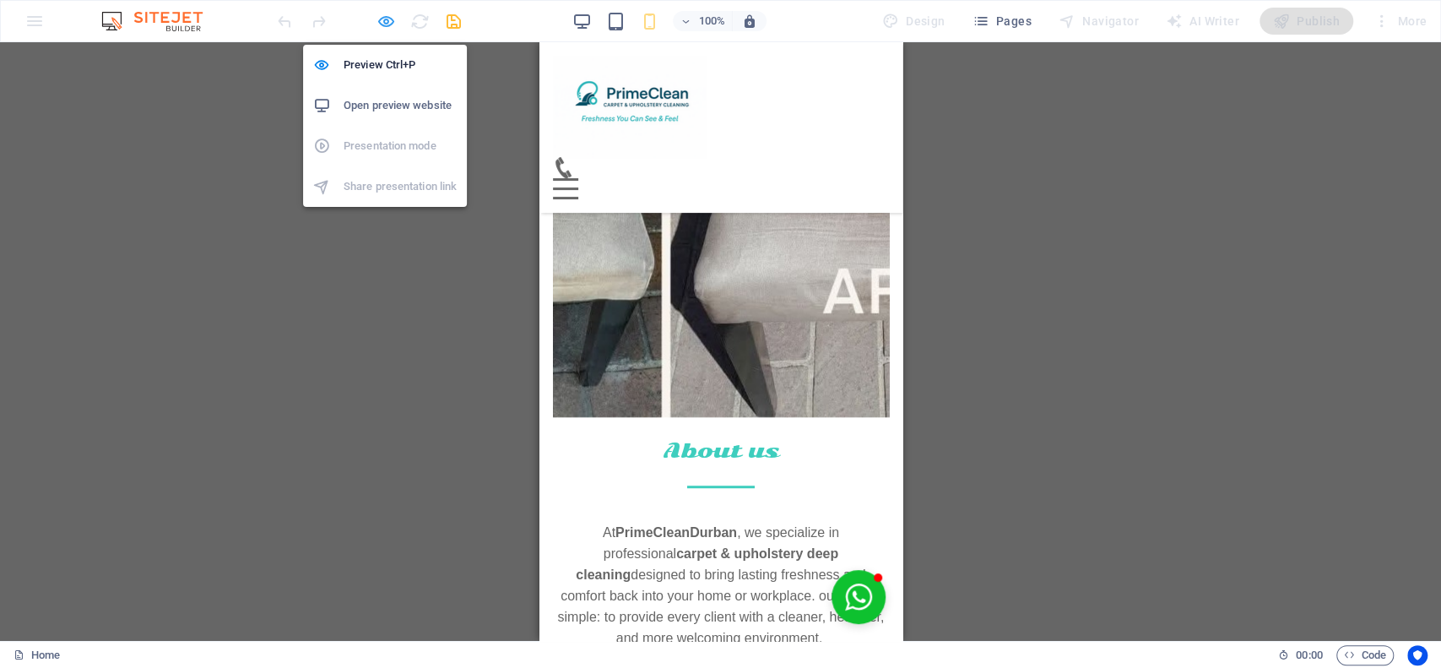
click at [391, 21] on icon "button" at bounding box center [385, 21] width 19 height 19
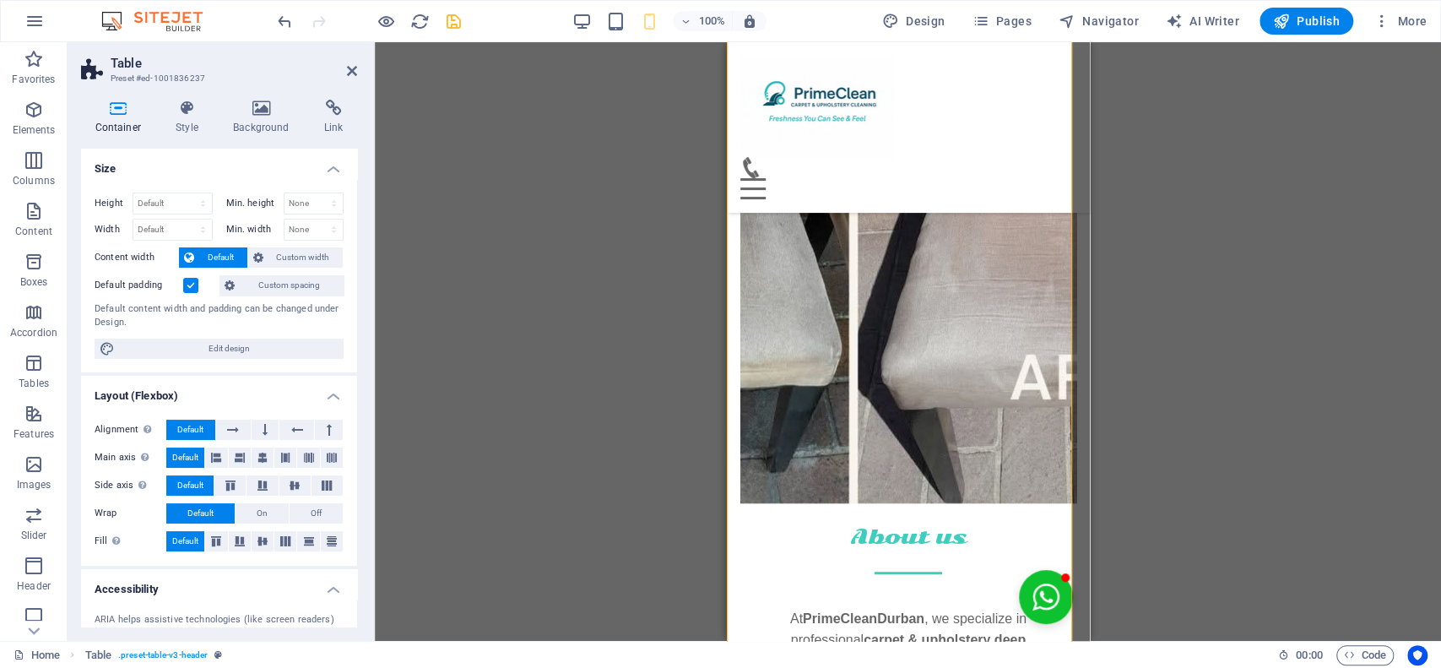
scroll to position [5073, 0]
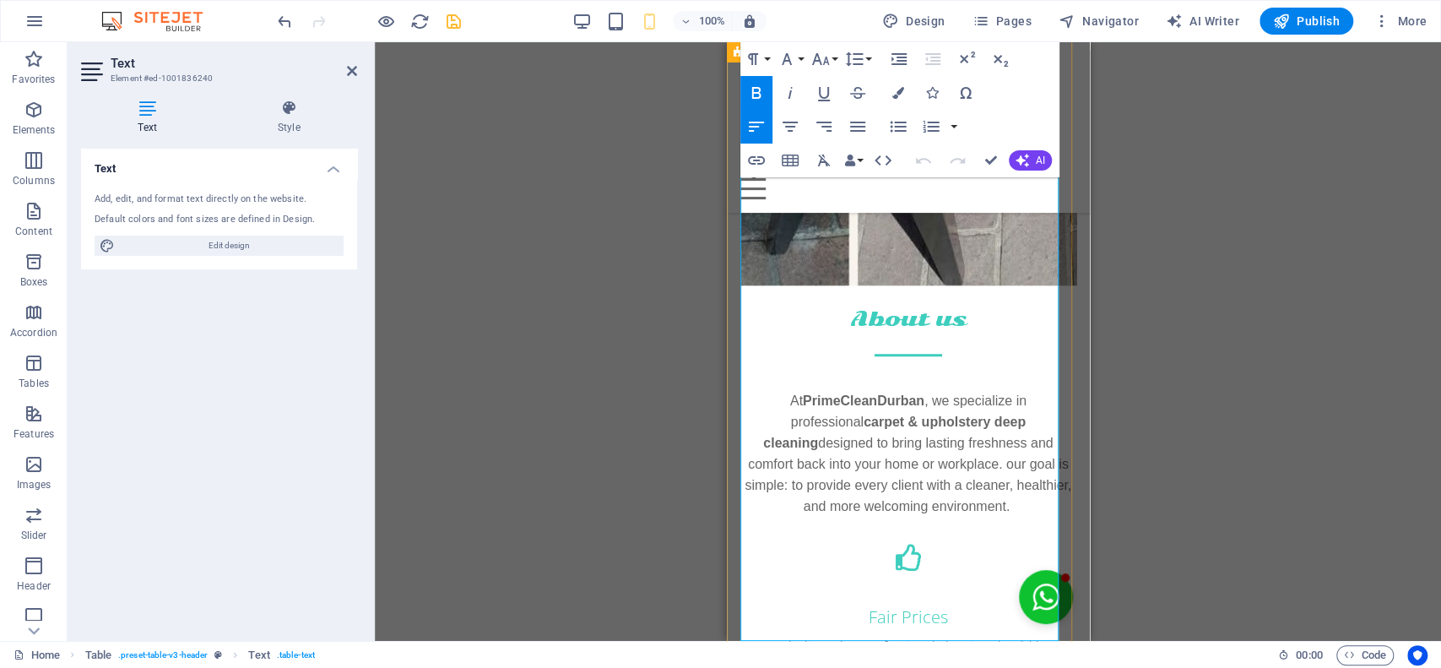
scroll to position [5085, 0]
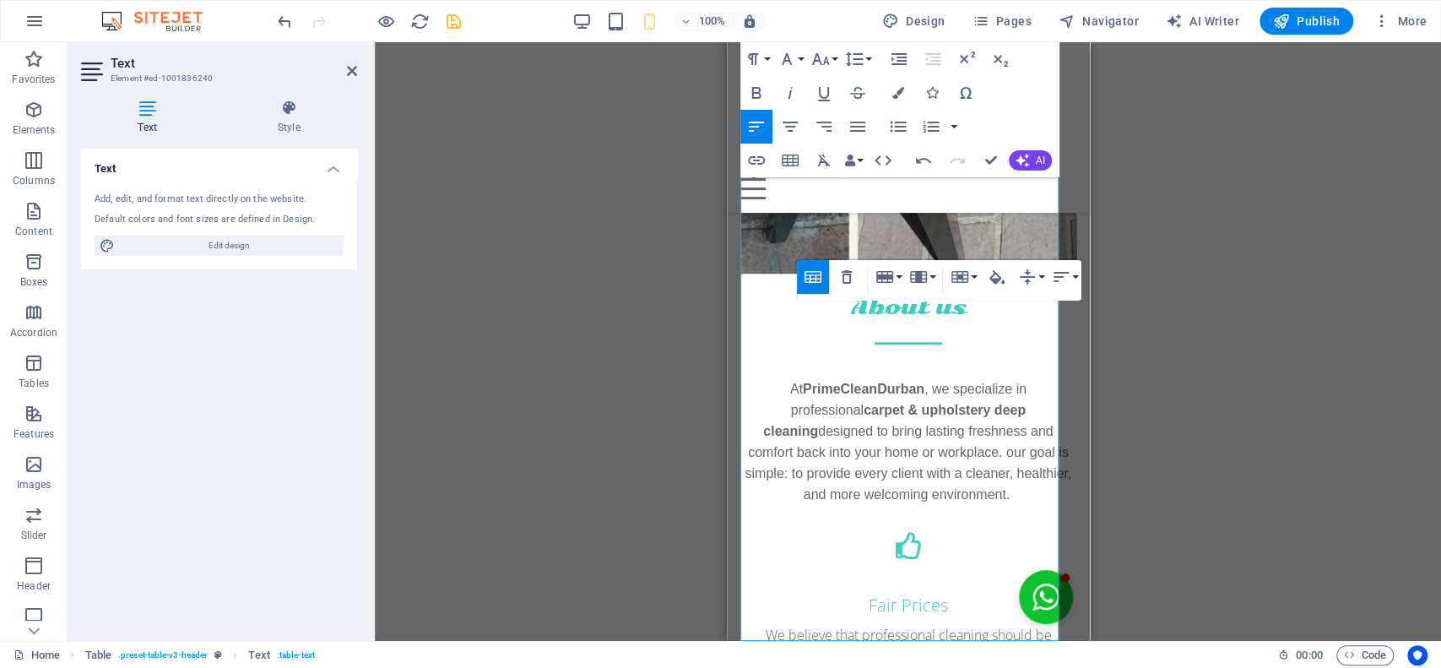
click at [1242, 398] on div "Drag here to replace the existing content. Press “Ctrl” if you want to create a…" at bounding box center [908, 341] width 1066 height 598
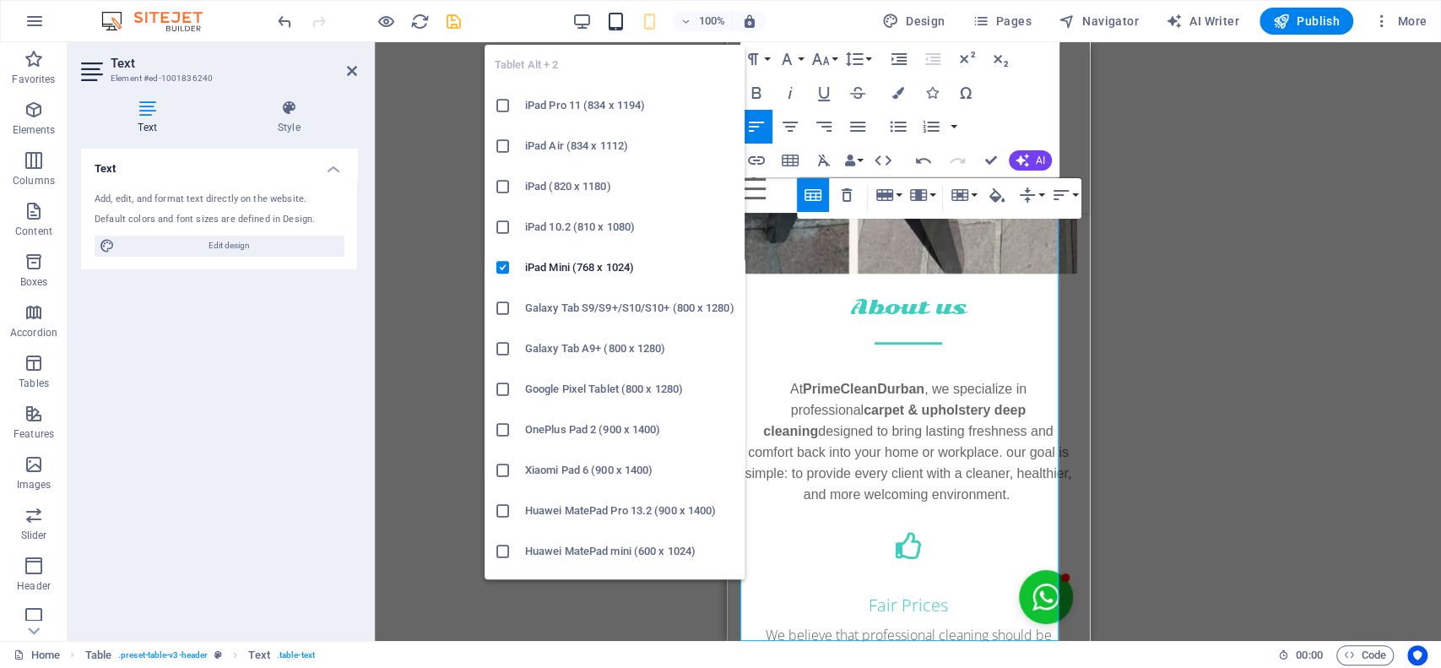
click at [622, 23] on icon "button" at bounding box center [615, 21] width 19 height 19
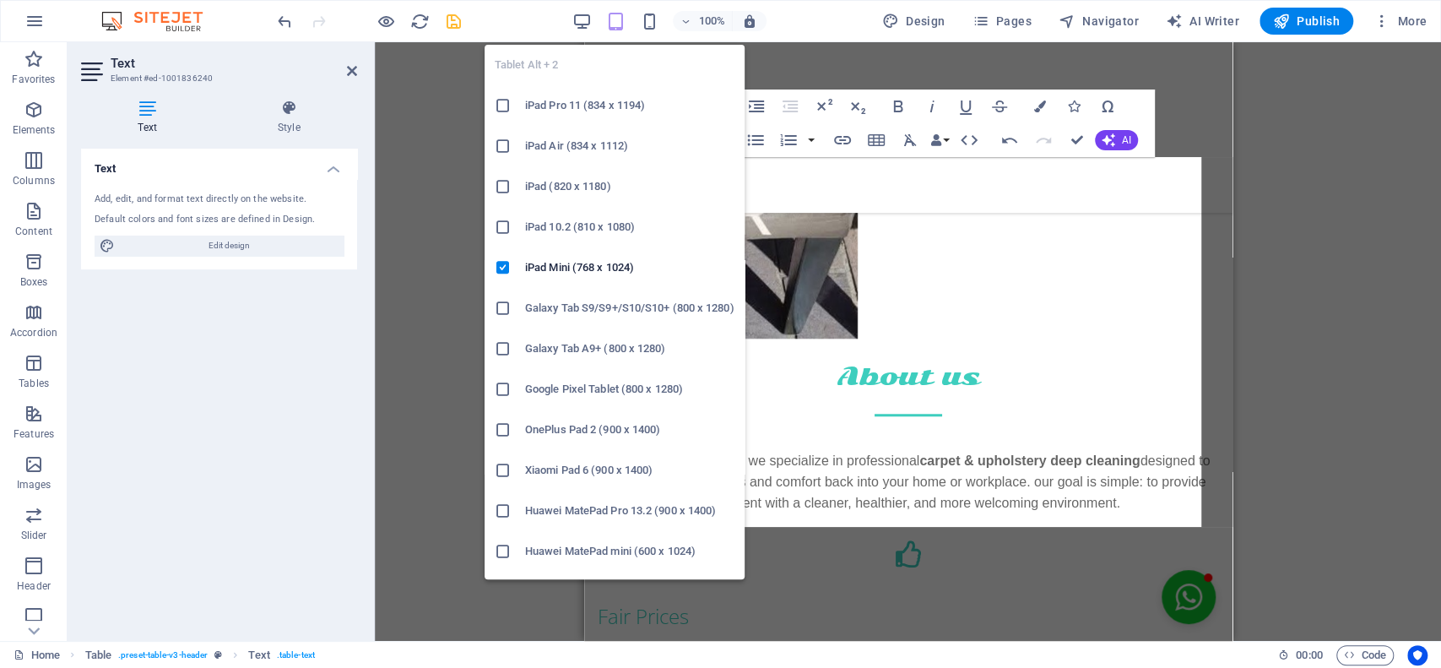
scroll to position [4701, 0]
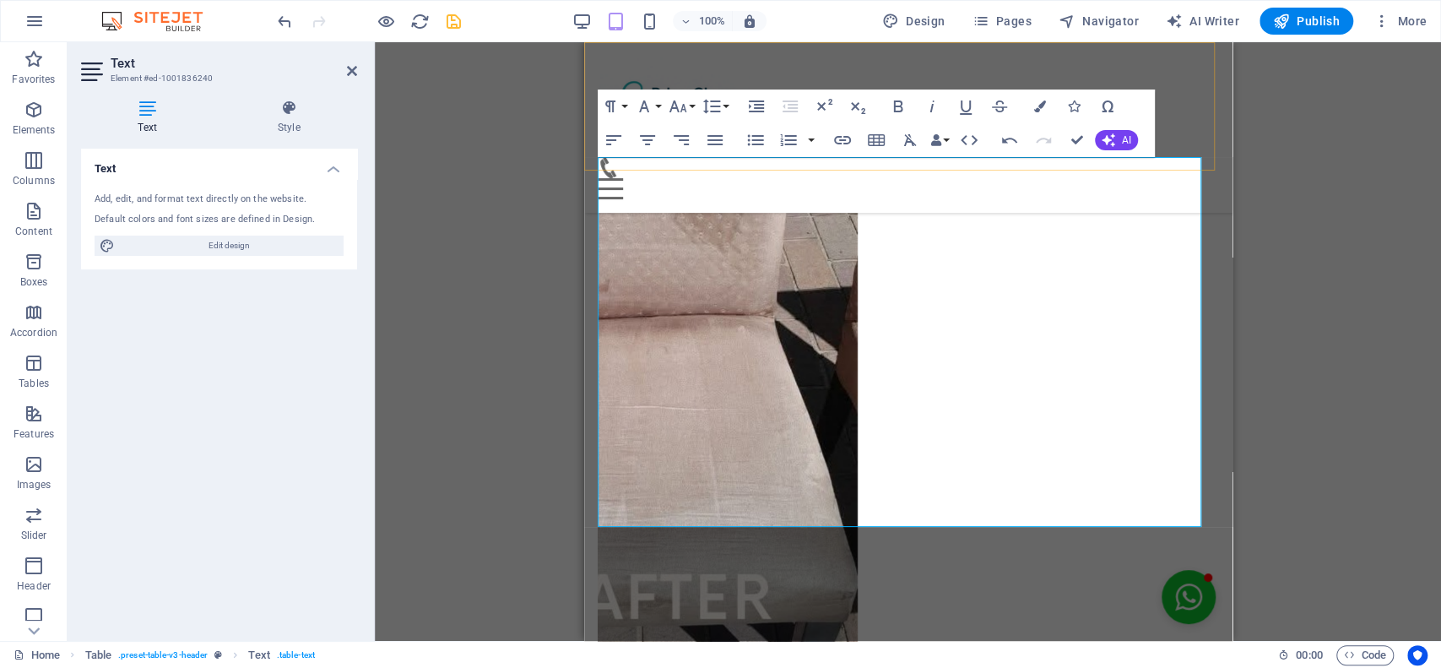
click at [863, 63] on div "Home About us Services Pricing Testimonials Booking Contact Menu" at bounding box center [907, 127] width 648 height 170
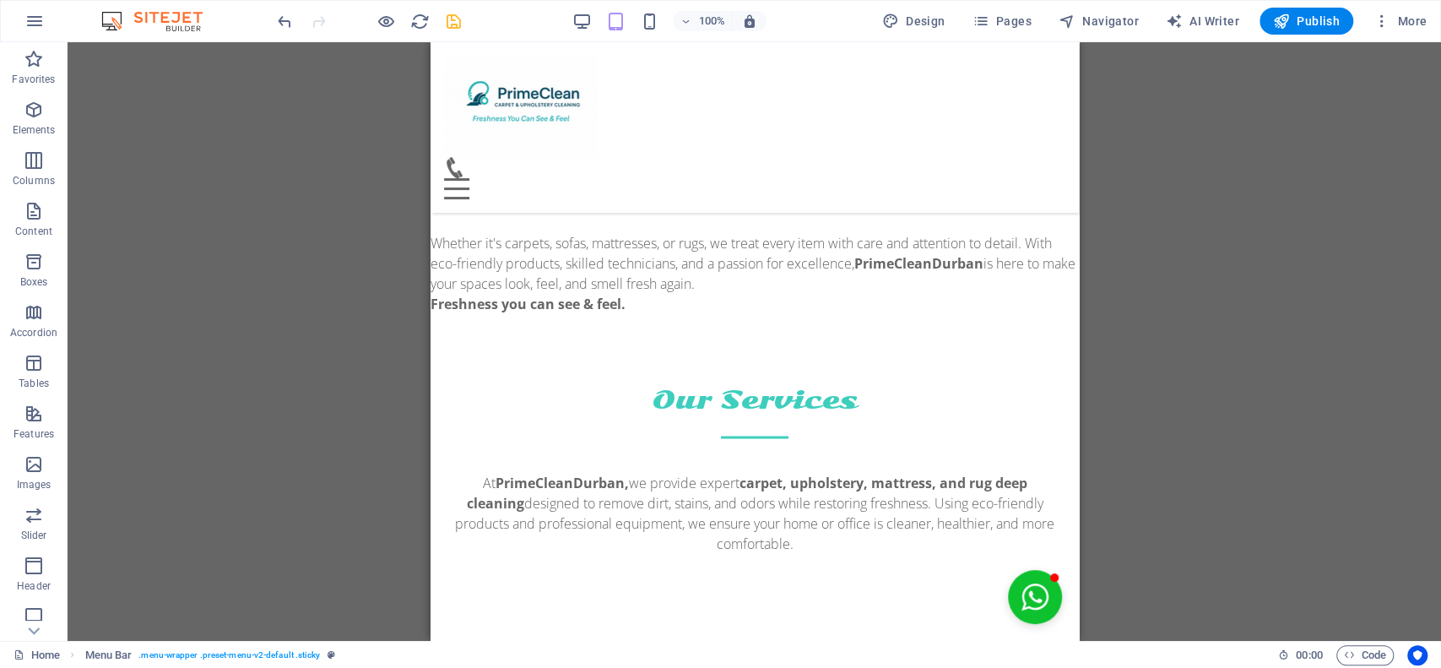
scroll to position [6167, 0]
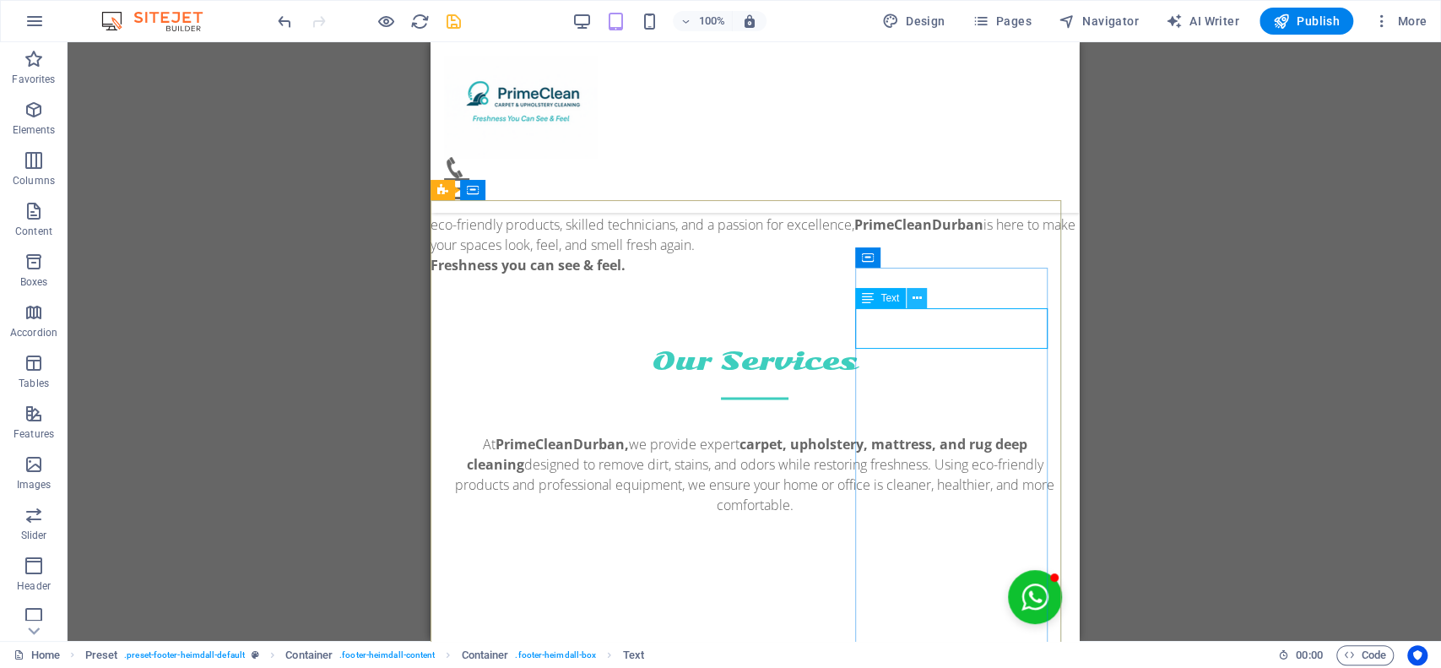
click at [915, 293] on icon at bounding box center [916, 298] width 9 height 18
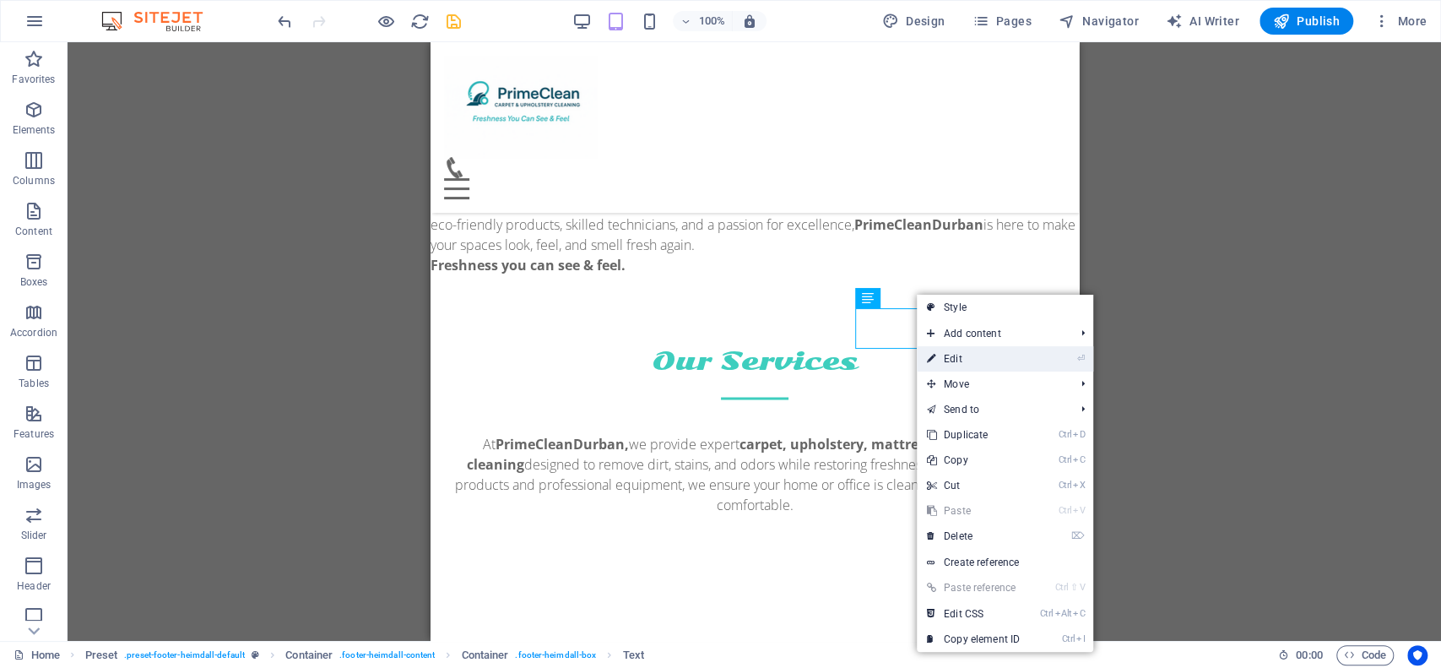
click at [993, 364] on link "⏎ Edit" at bounding box center [973, 358] width 113 height 25
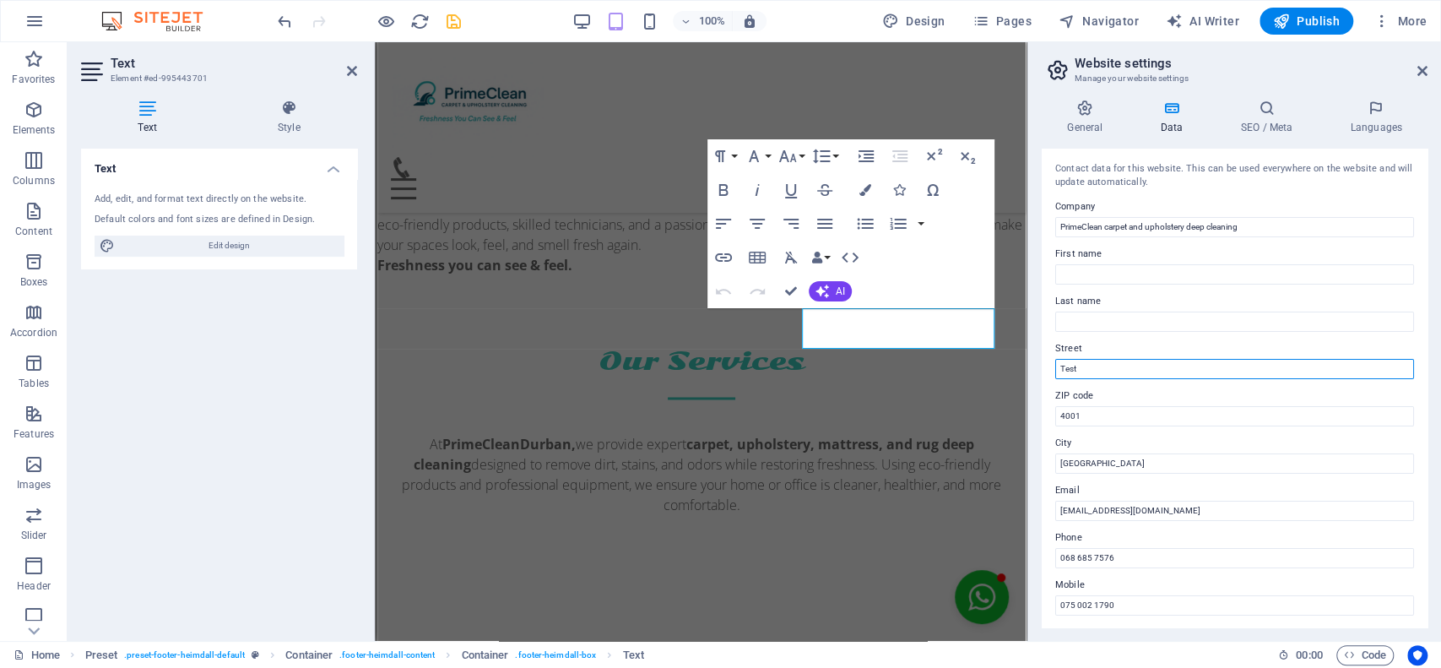
click at [1105, 368] on input "Test" at bounding box center [1234, 369] width 359 height 20
type input "T"
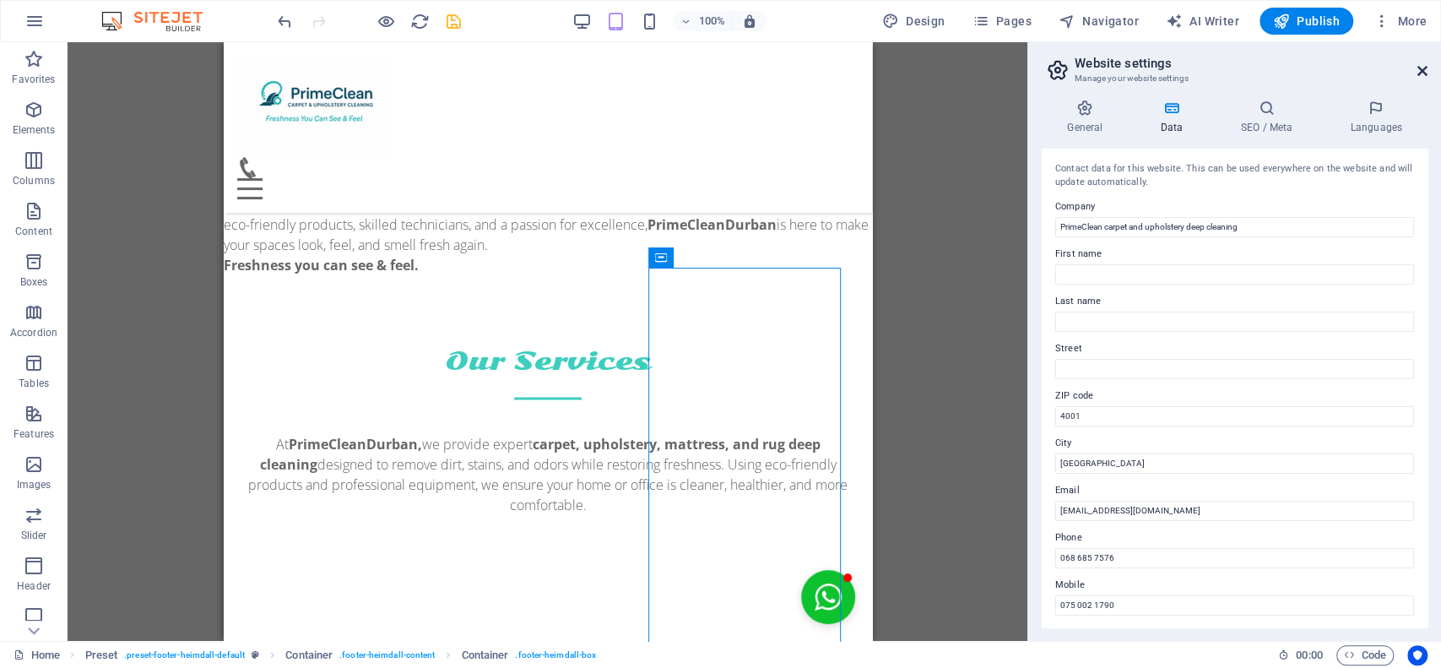
click at [1420, 68] on icon at bounding box center [1422, 71] width 10 height 14
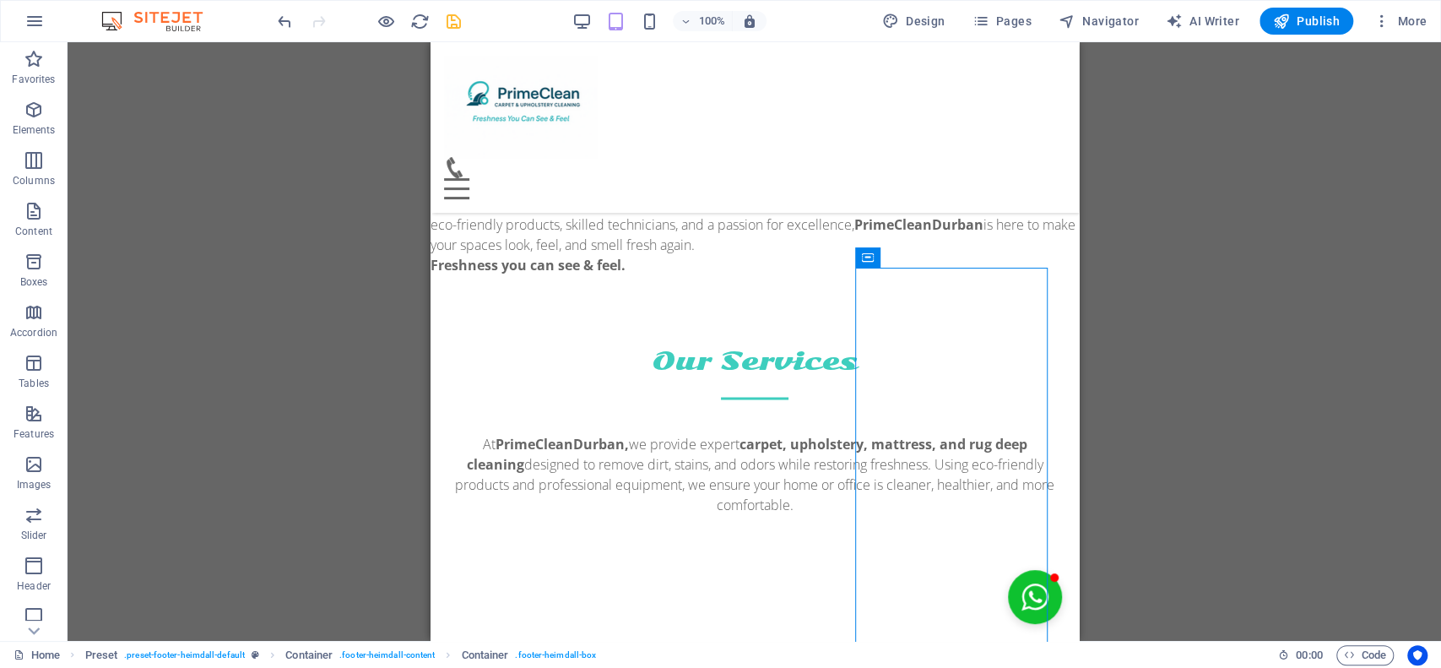
click at [456, 15] on icon "save" at bounding box center [453, 21] width 19 height 19
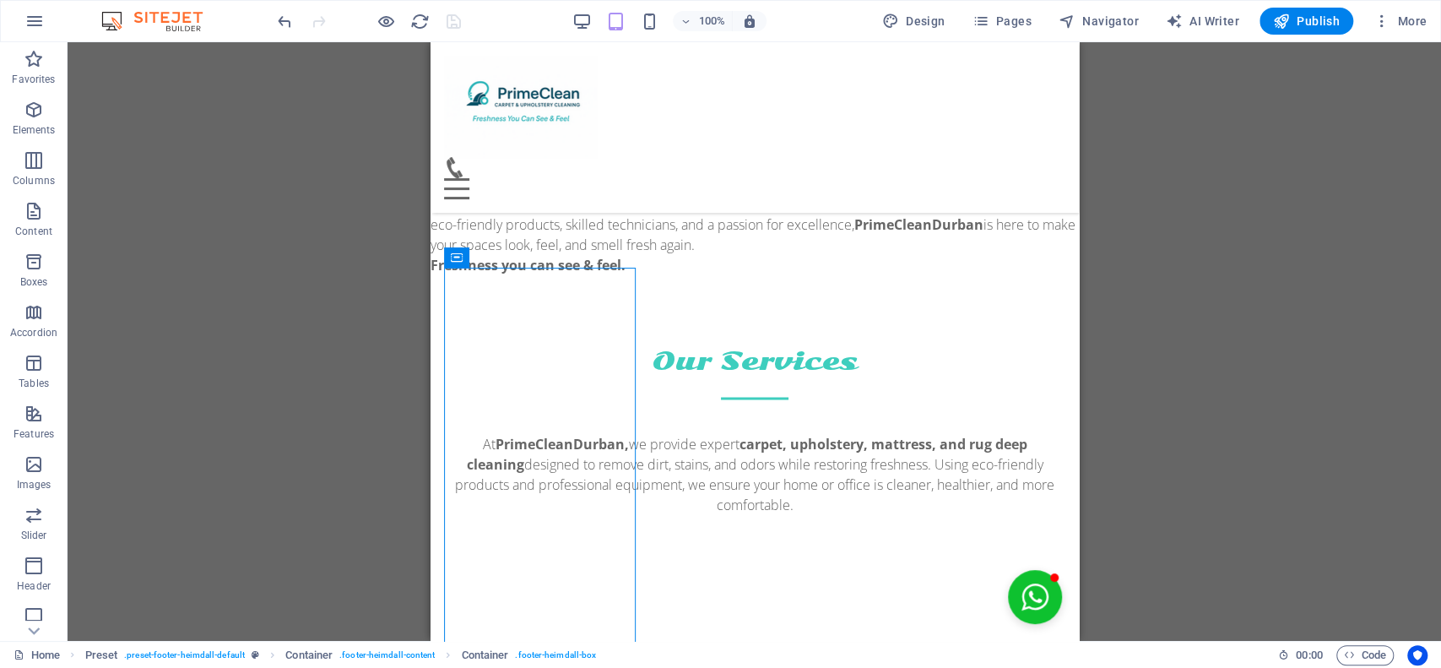
scroll to position [6061, 0]
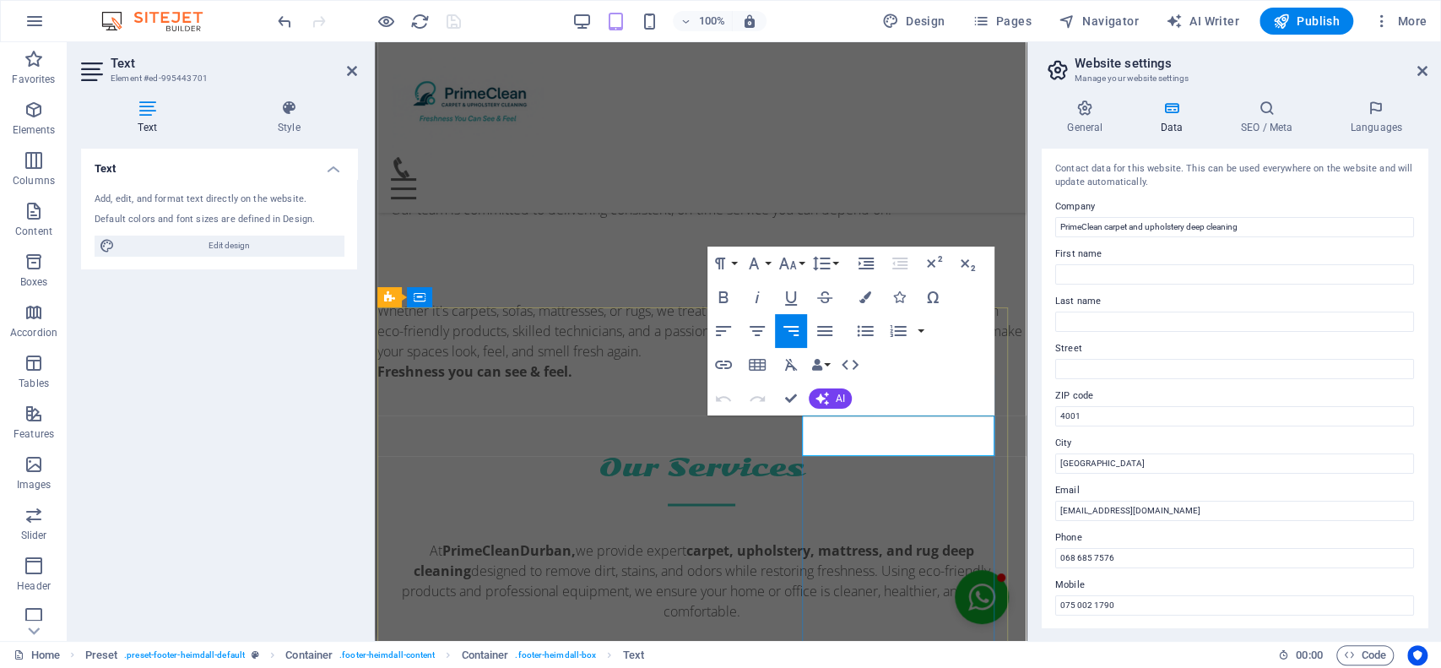
click at [1082, 367] on input "Street" at bounding box center [1234, 369] width 359 height 20
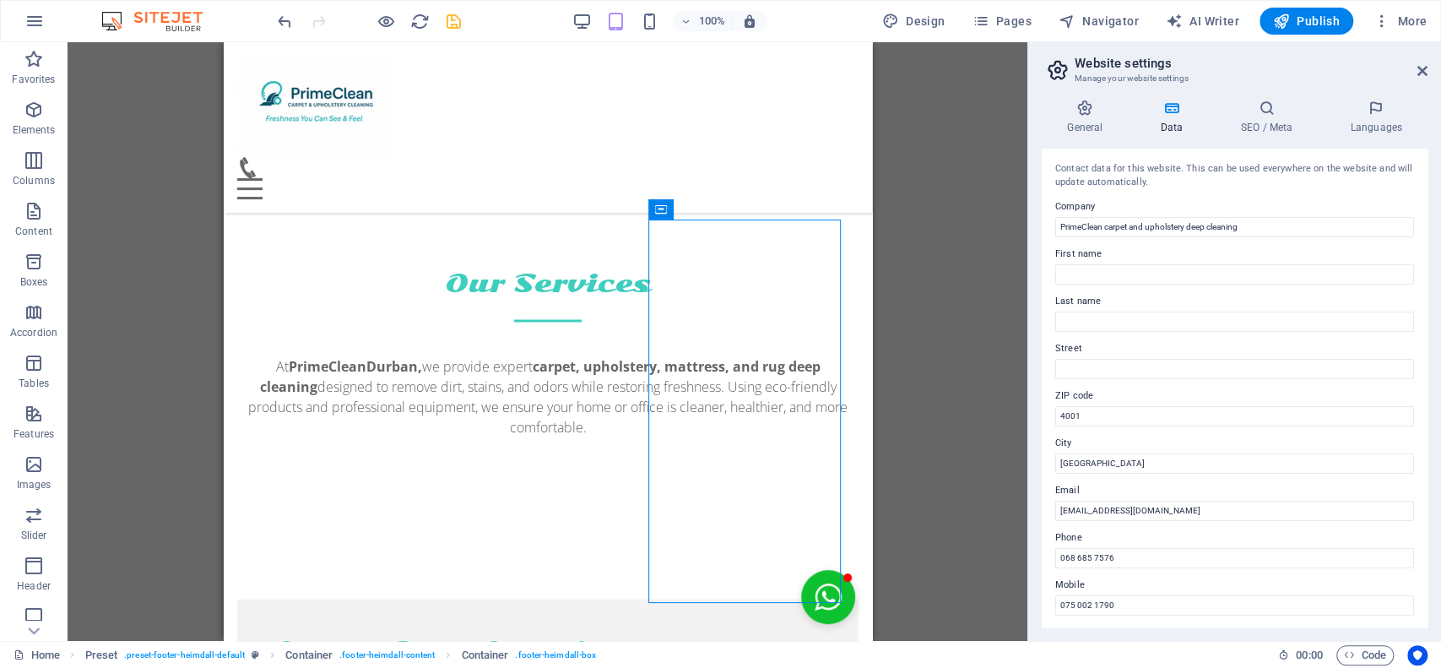
scroll to position [6312, 0]
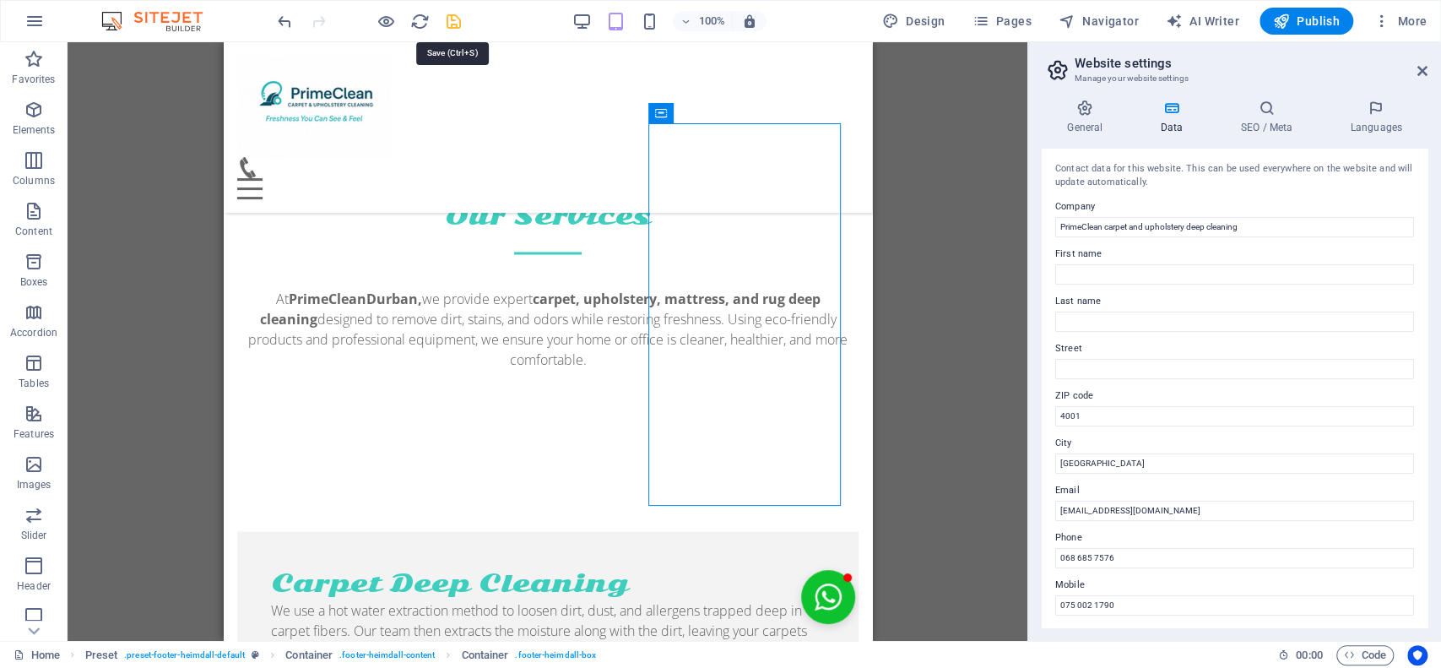
drag, startPoint x: 454, startPoint y: 29, endPoint x: 284, endPoint y: 360, distance: 372.9
click at [454, 28] on icon "save" at bounding box center [453, 21] width 19 height 19
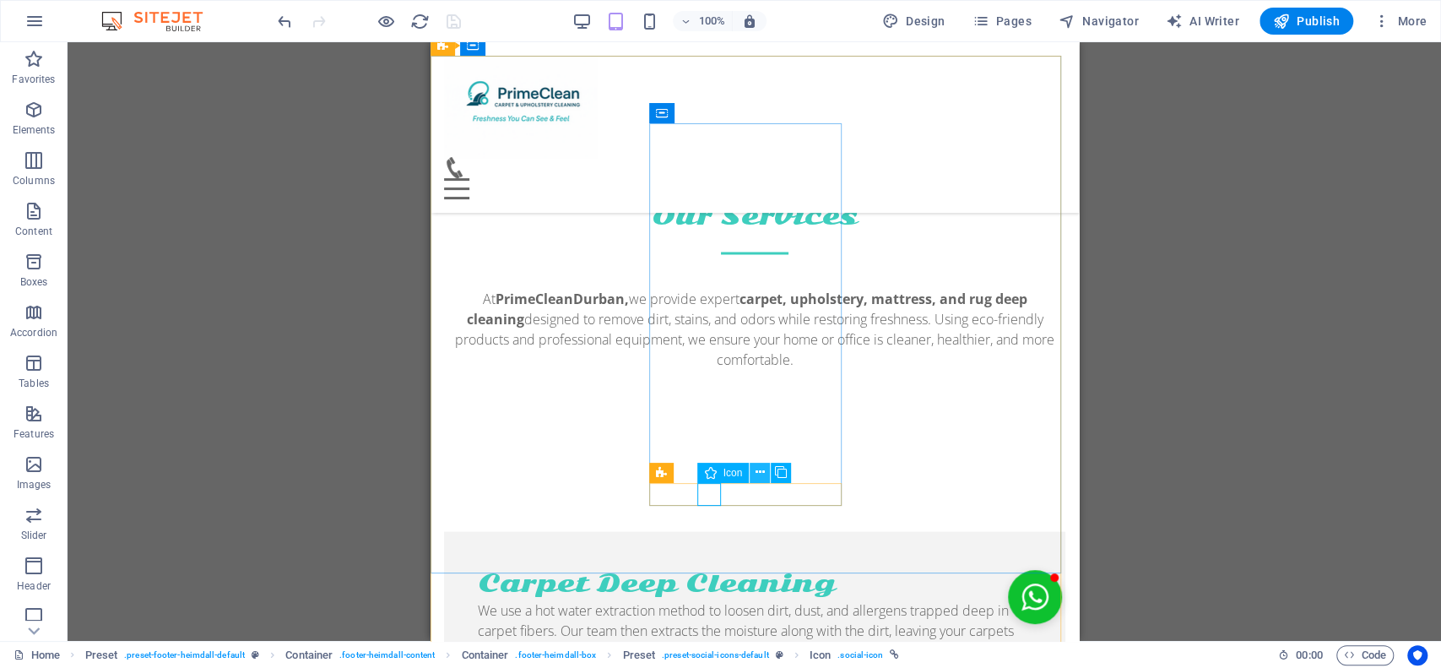
click at [763, 469] on icon at bounding box center [759, 472] width 9 height 18
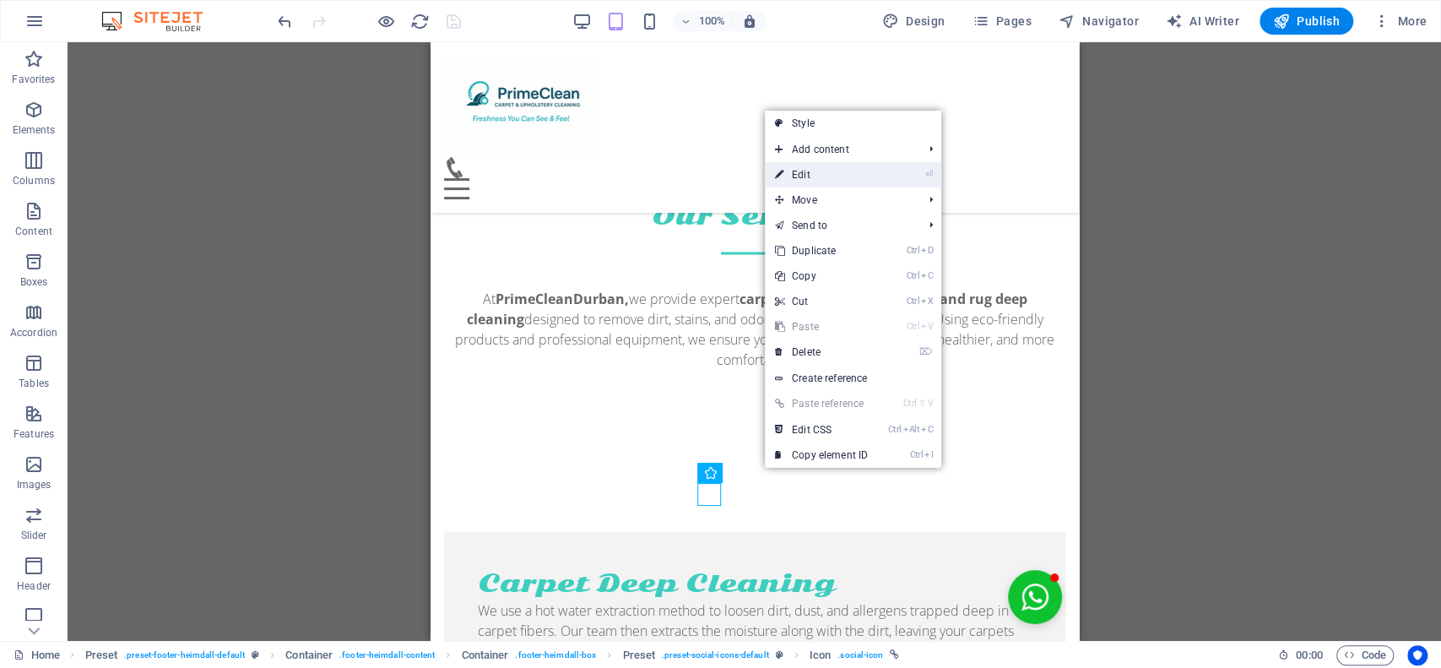
click at [867, 180] on link "⏎ Edit" at bounding box center [821, 174] width 113 height 25
select select "xMidYMid"
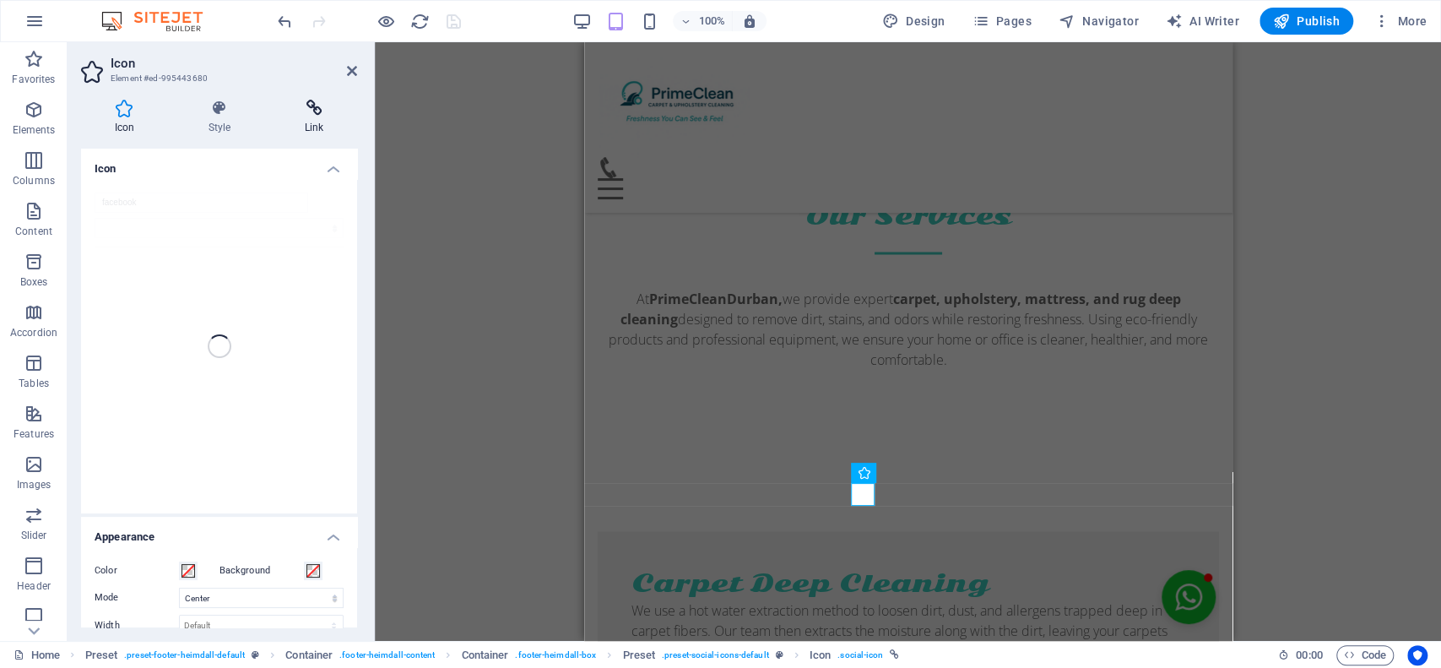
click at [310, 116] on h4 "Link" at bounding box center [314, 117] width 86 height 35
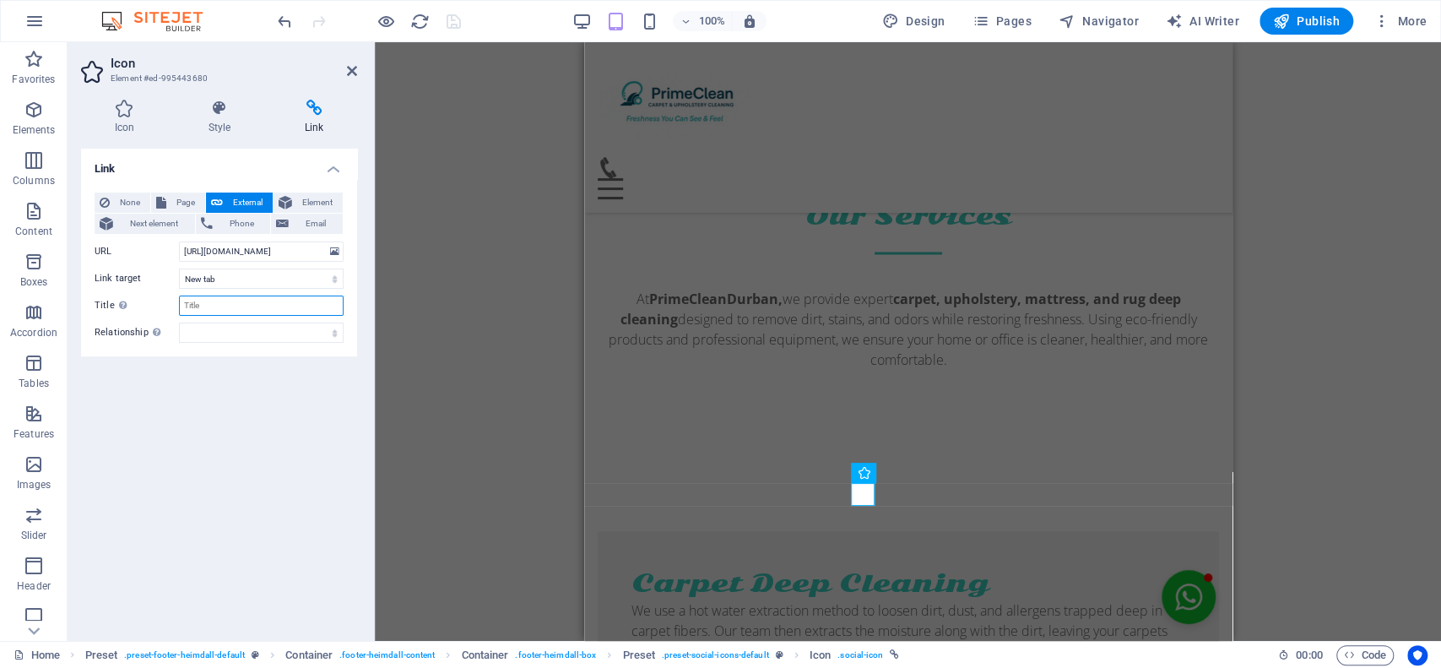
click at [250, 305] on input "Title Additional link description, should not be the same as the link text. The…" at bounding box center [261, 305] width 165 height 20
type input "@PRIMECLEANDURBAN"
click at [326, 458] on div "Link None Page External Element Next element Phone Email Page Home Subpage Lega…" at bounding box center [219, 388] width 276 height 479
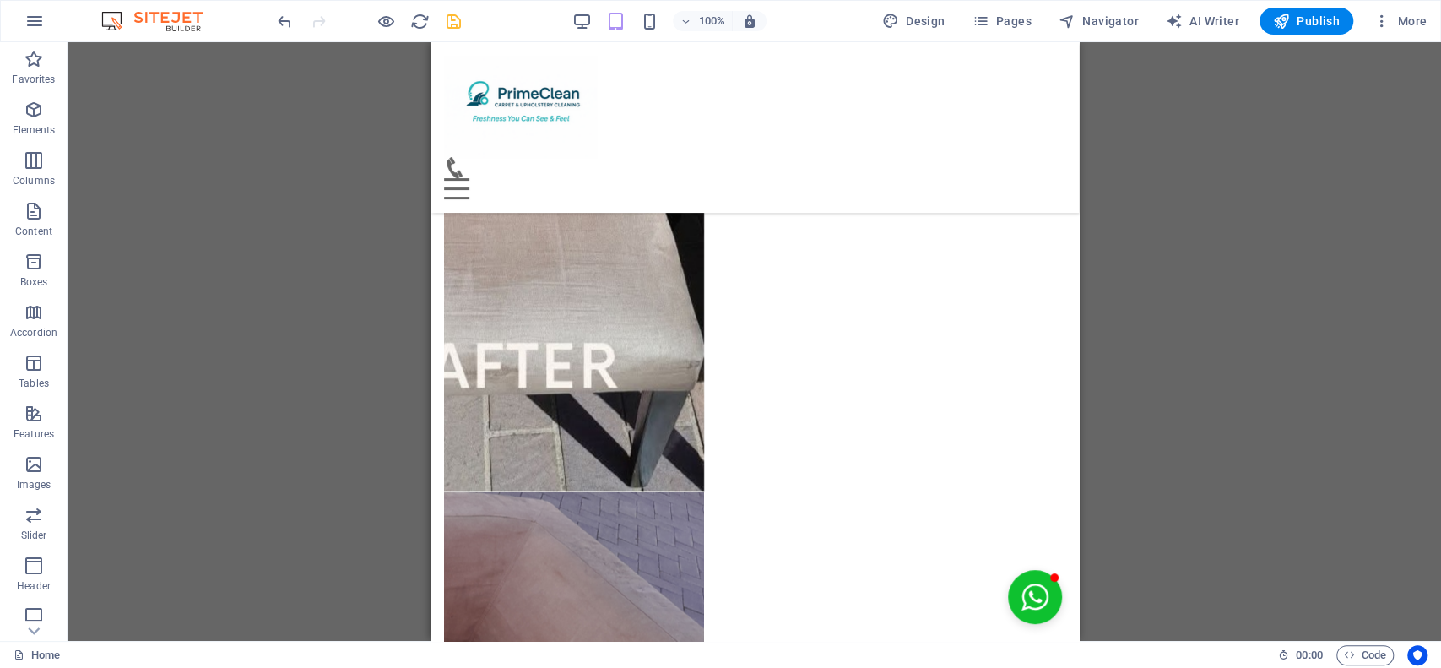
scroll to position [1891, 0]
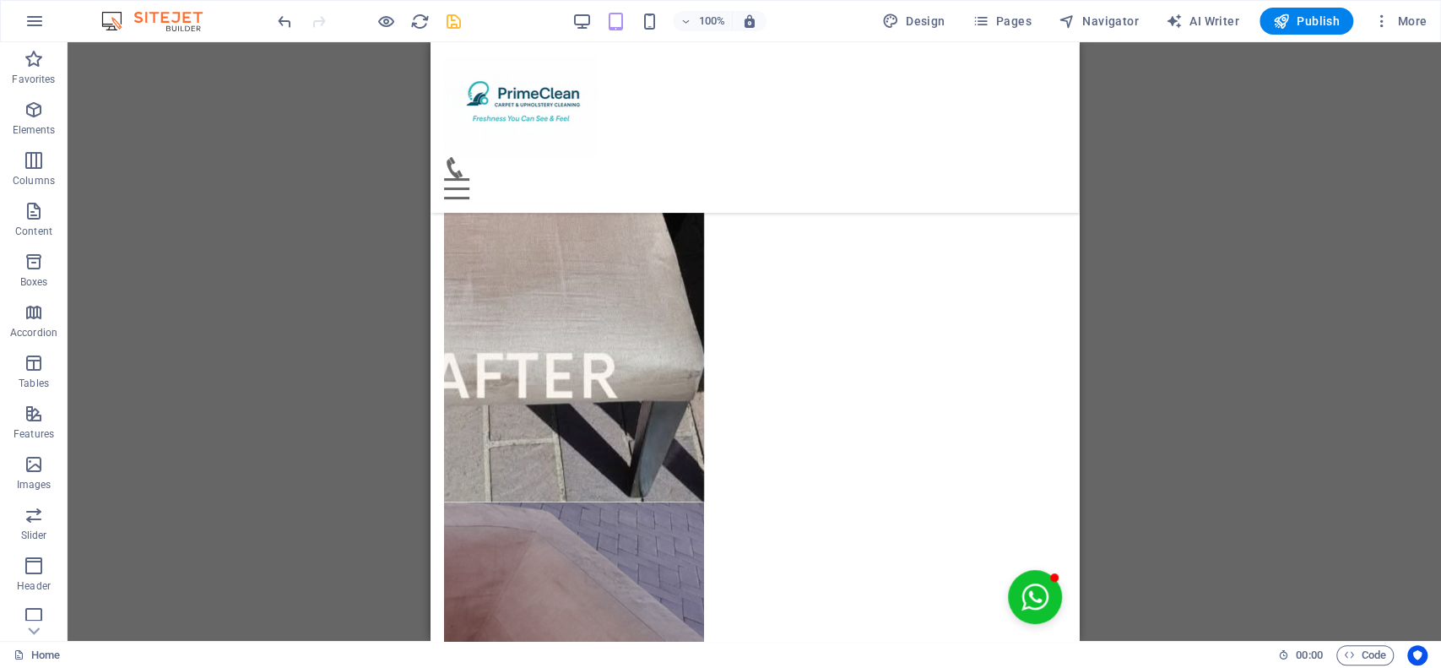
drag, startPoint x: 1507, startPoint y: 286, endPoint x: 1069, endPoint y: 218, distance: 443.3
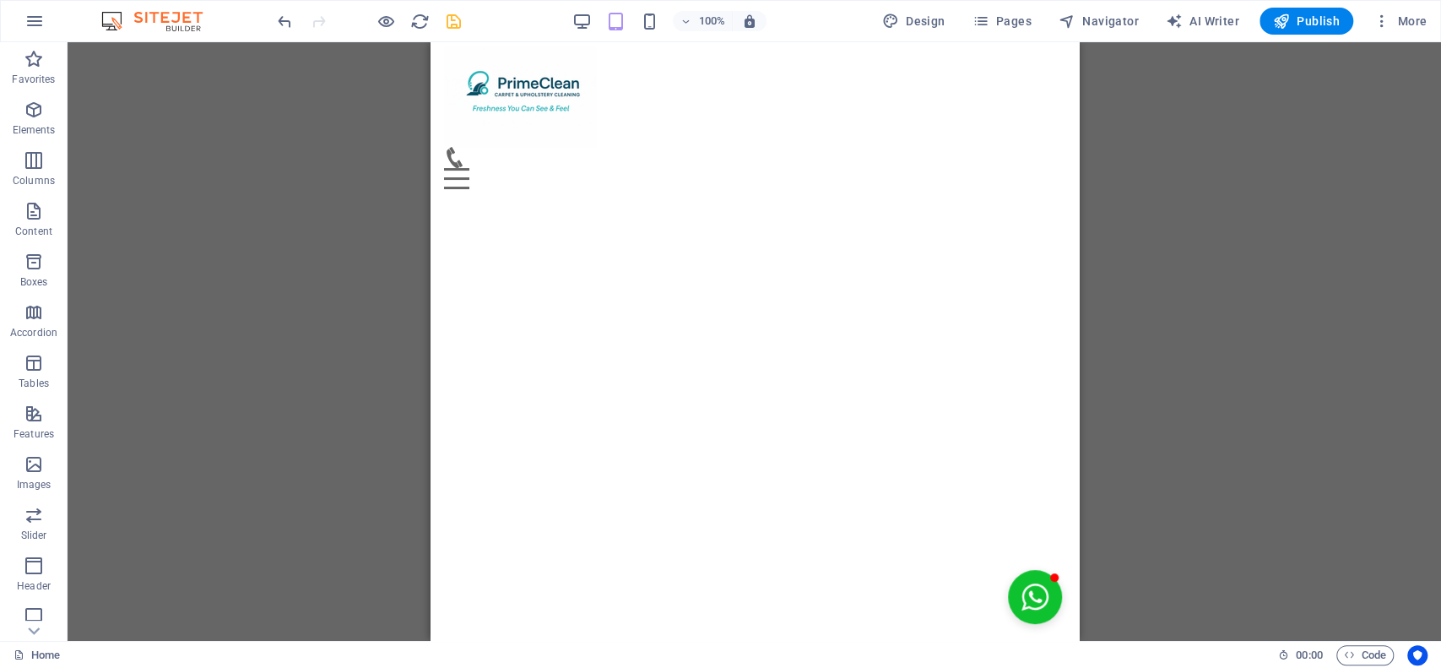
scroll to position [101, 0]
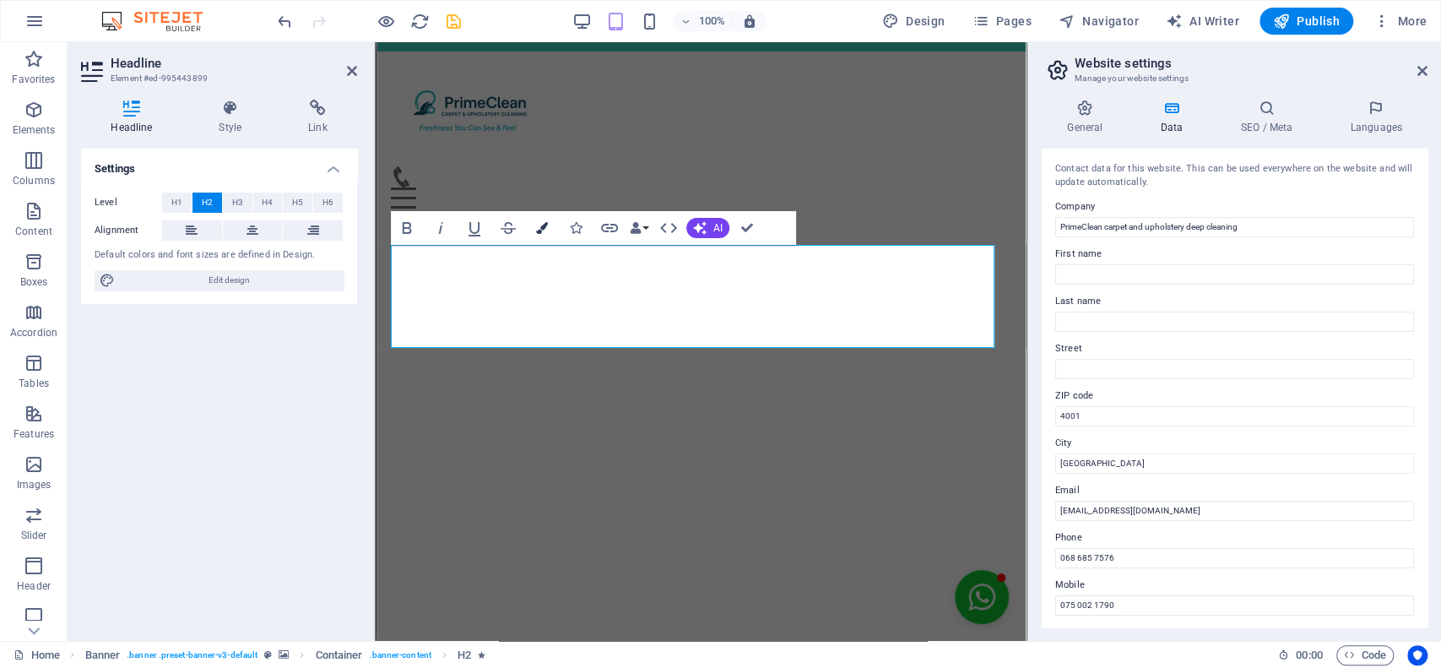
click at [537, 228] on icon "button" at bounding box center [542, 228] width 12 height 12
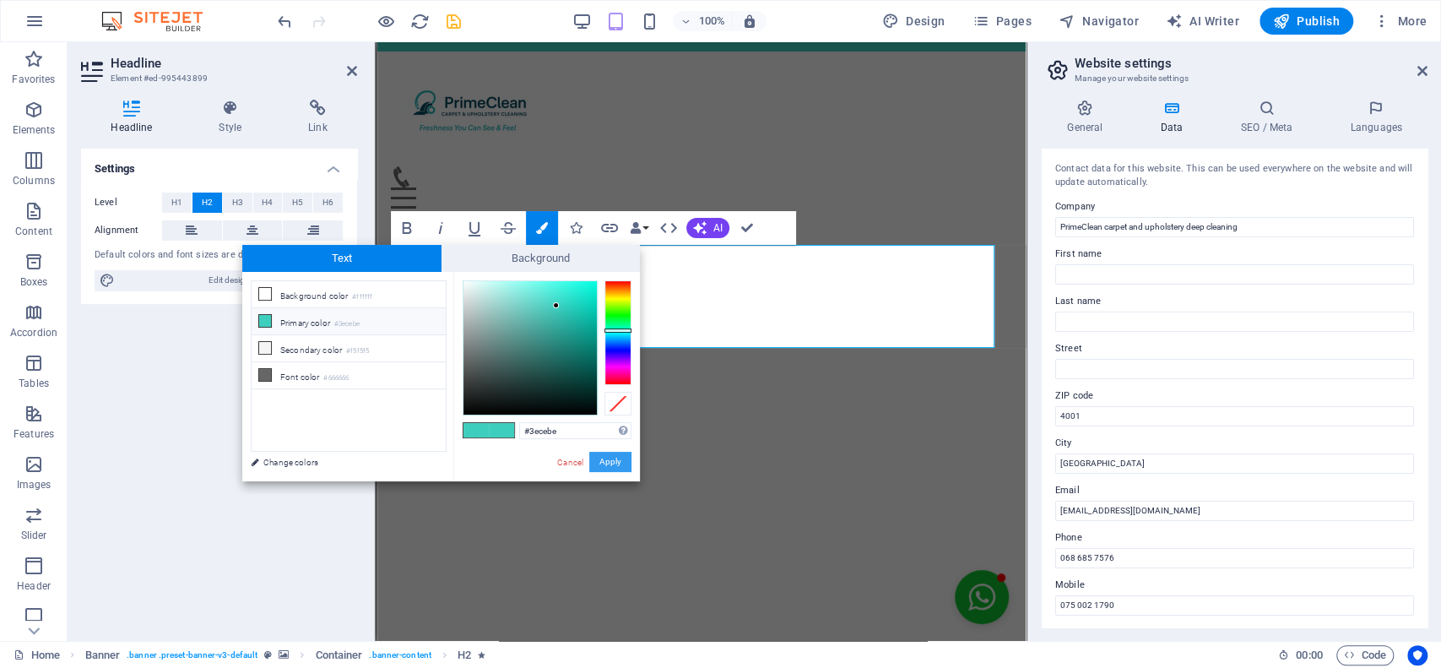
click at [604, 466] on button "Apply" at bounding box center [610, 462] width 42 height 20
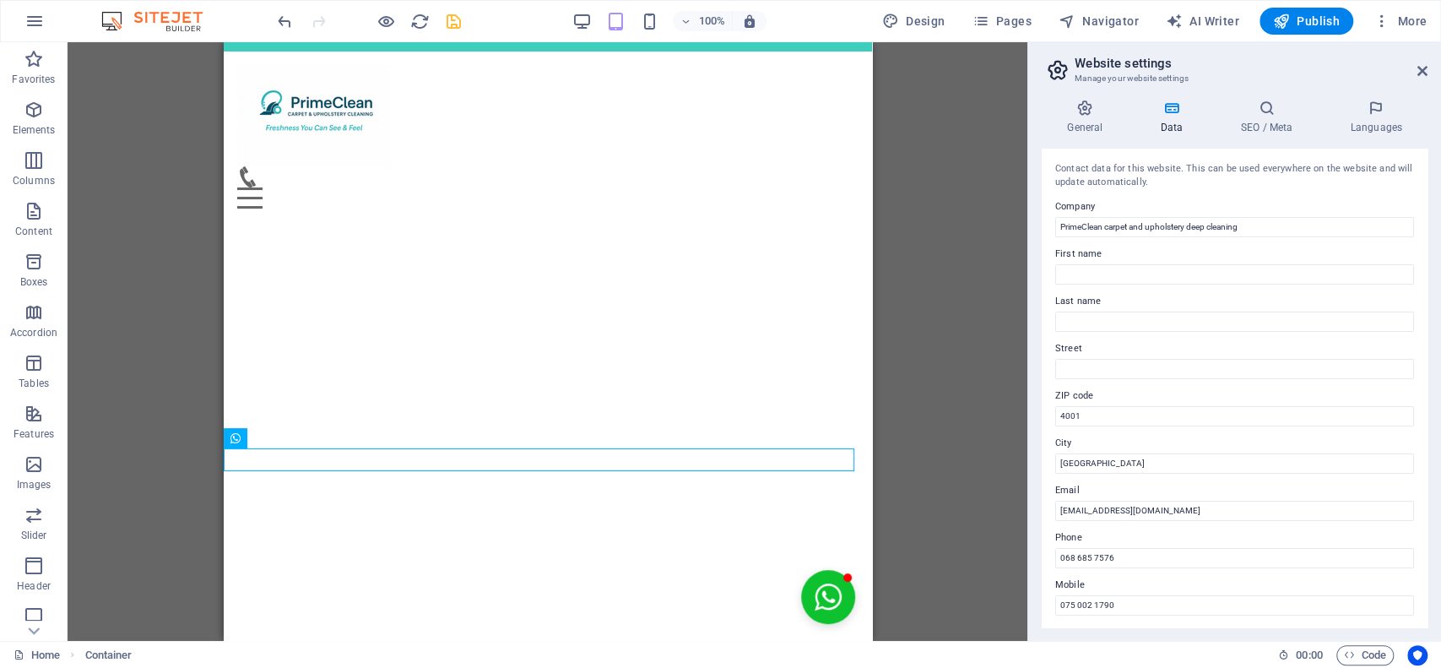
click at [453, 21] on icon "save" at bounding box center [453, 21] width 19 height 19
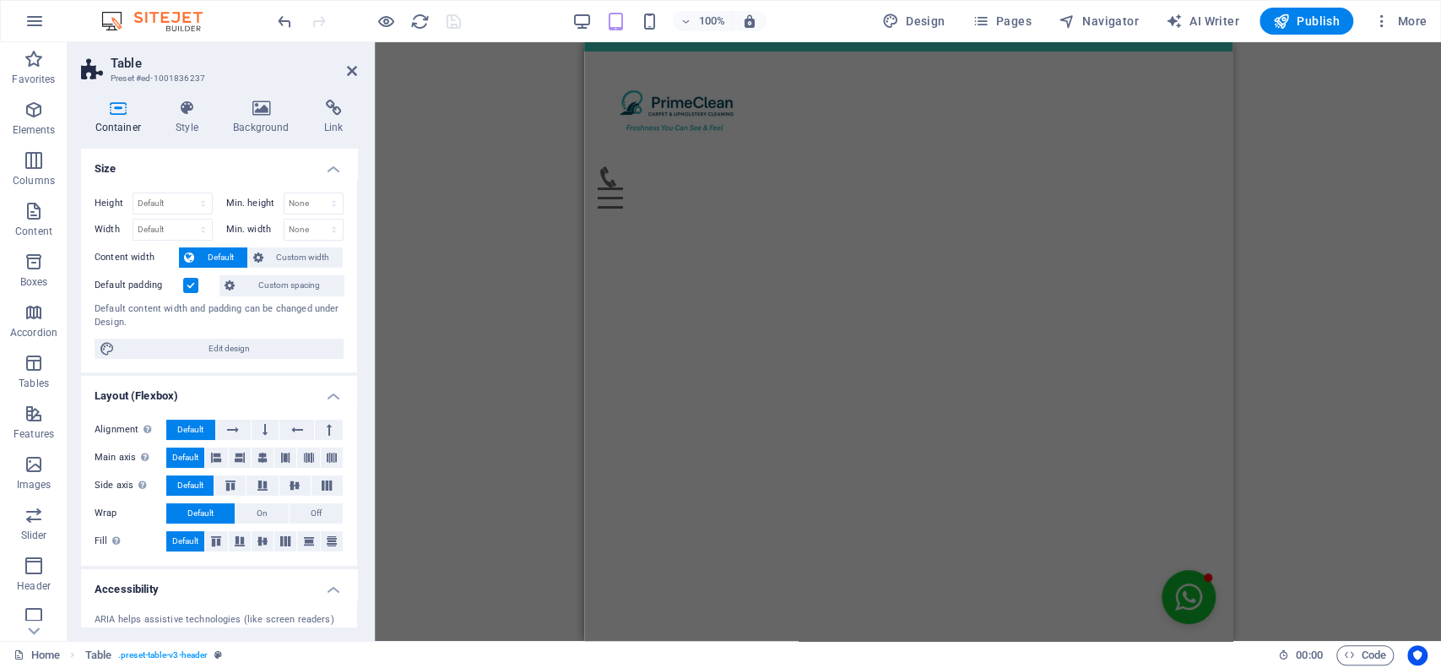
click at [517, 176] on div "Drag here to replace the existing content. Press “Ctrl” if you want to create a…" at bounding box center [908, 341] width 1066 height 598
click at [701, 222] on div "Professional. Affordable. Reliable." at bounding box center [907, 237] width 648 height 30
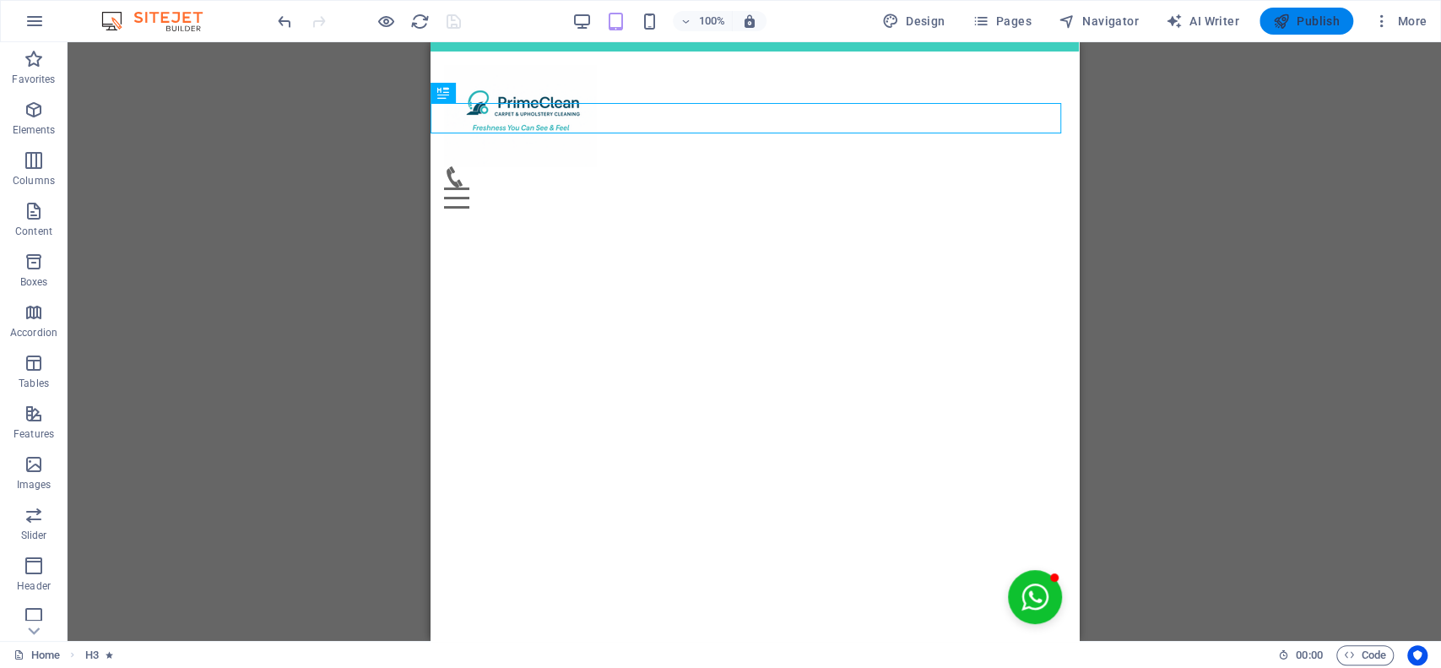
click at [1305, 16] on span "Publish" at bounding box center [1306, 21] width 67 height 17
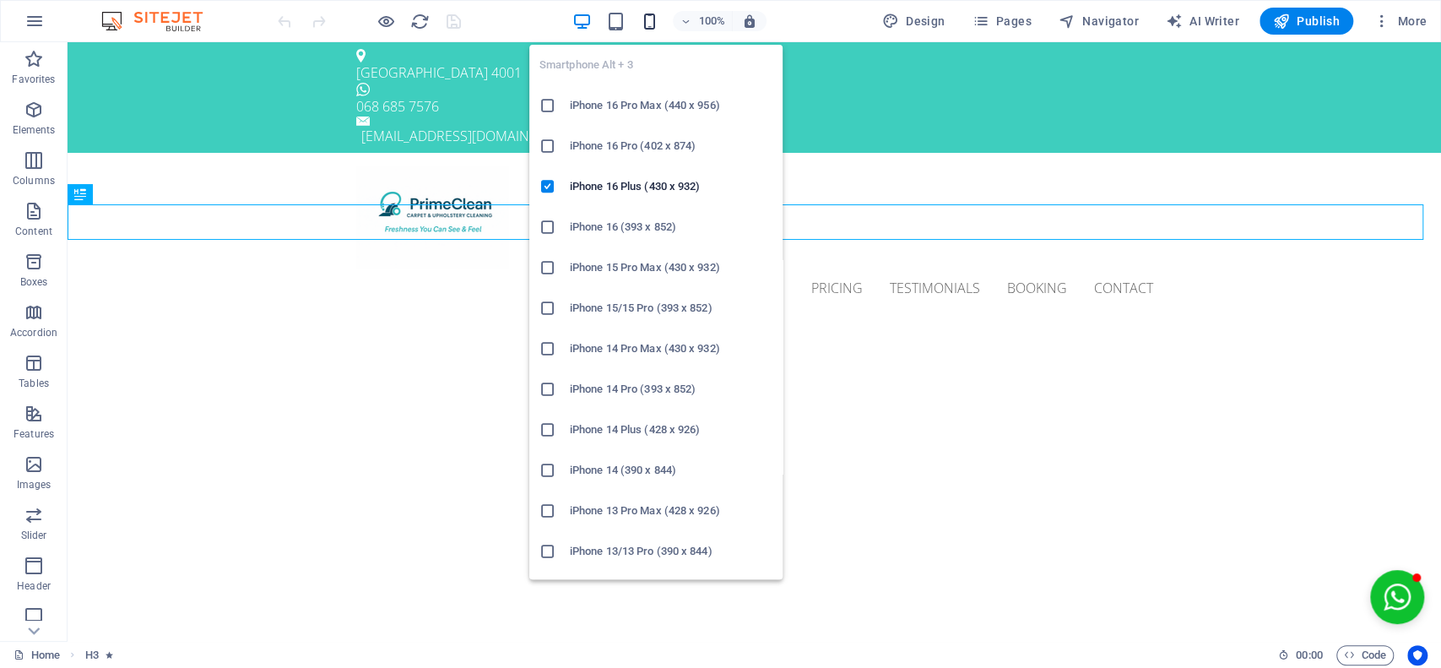
click at [641, 19] on icon "button" at bounding box center [649, 21] width 19 height 19
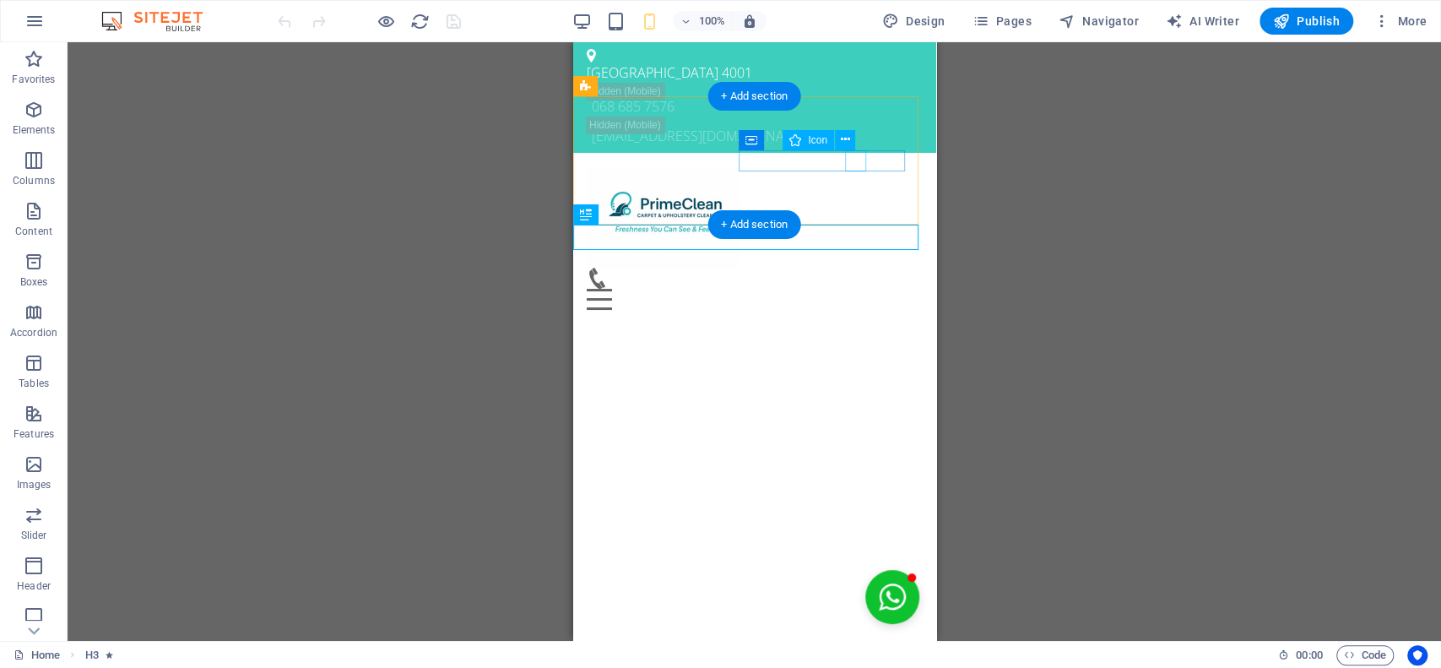
click at [856, 268] on figure at bounding box center [747, 278] width 322 height 21
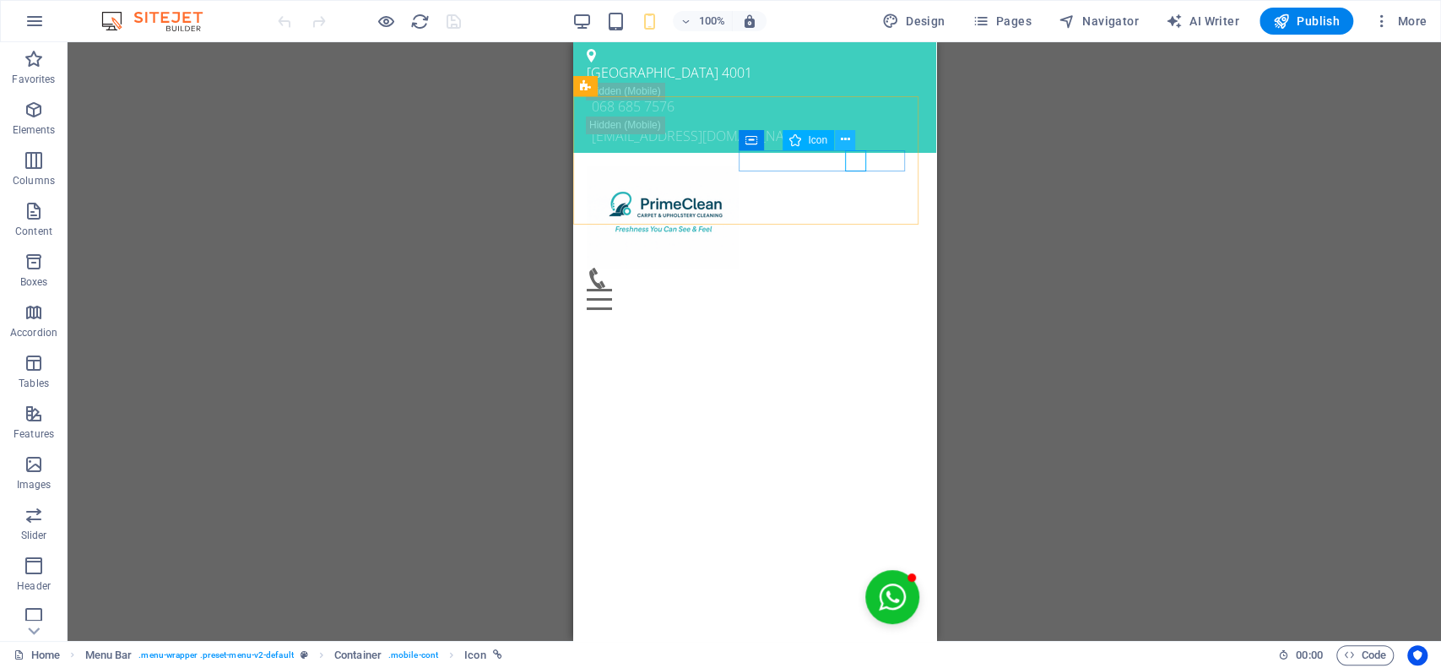
click at [847, 134] on icon at bounding box center [844, 140] width 9 height 18
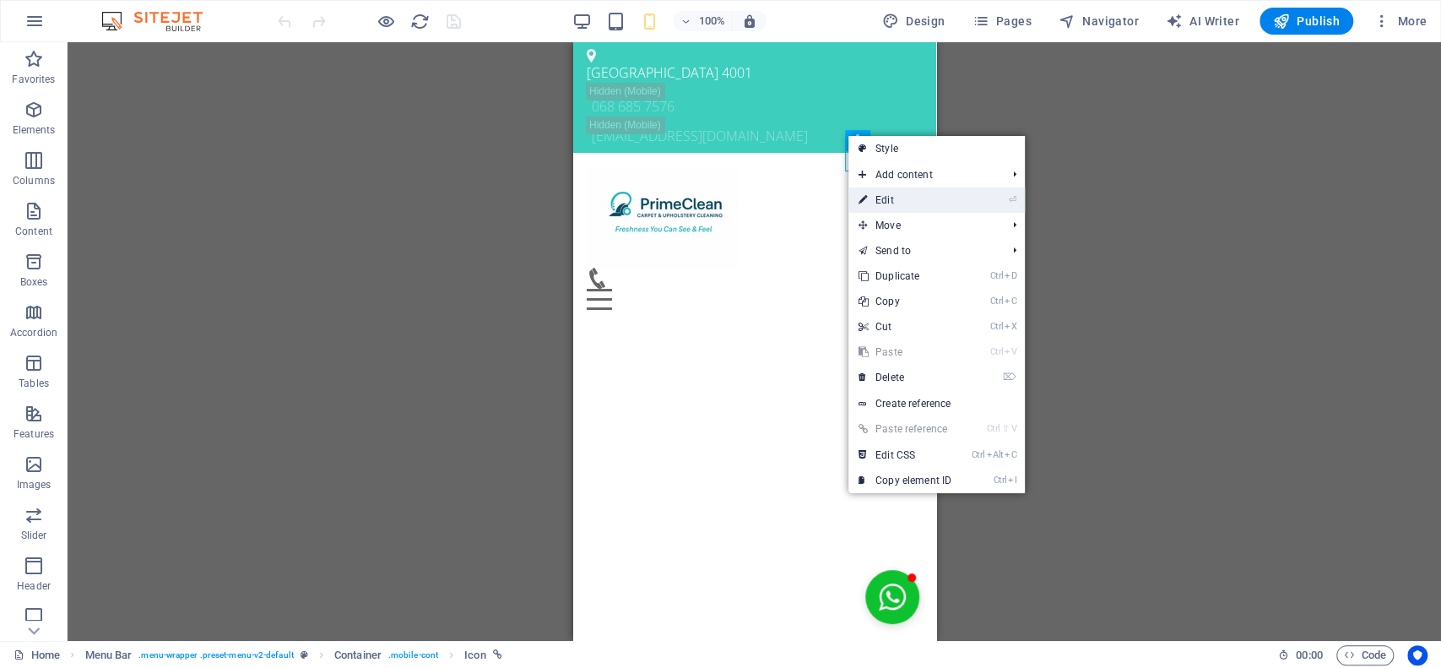
click at [922, 209] on link "⏎ Edit" at bounding box center [904, 199] width 113 height 25
select select "xMidYMid"
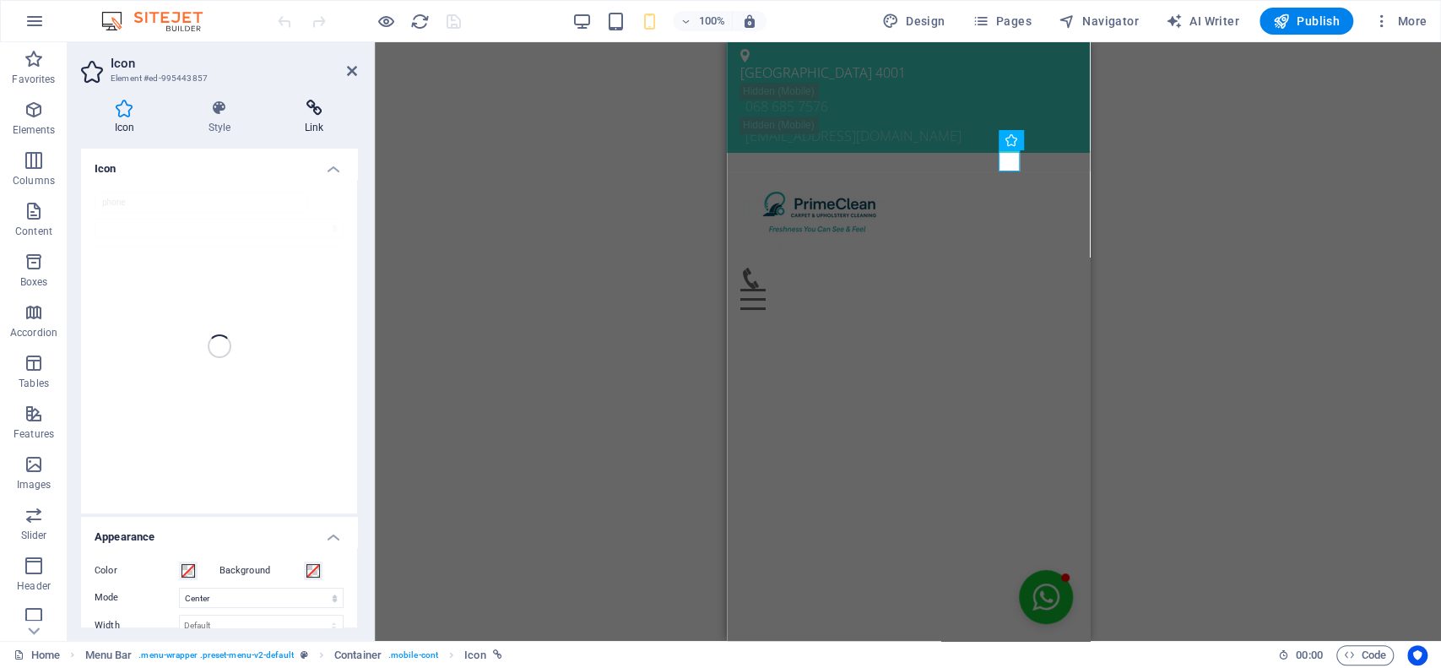
click at [317, 110] on icon at bounding box center [314, 108] width 86 height 17
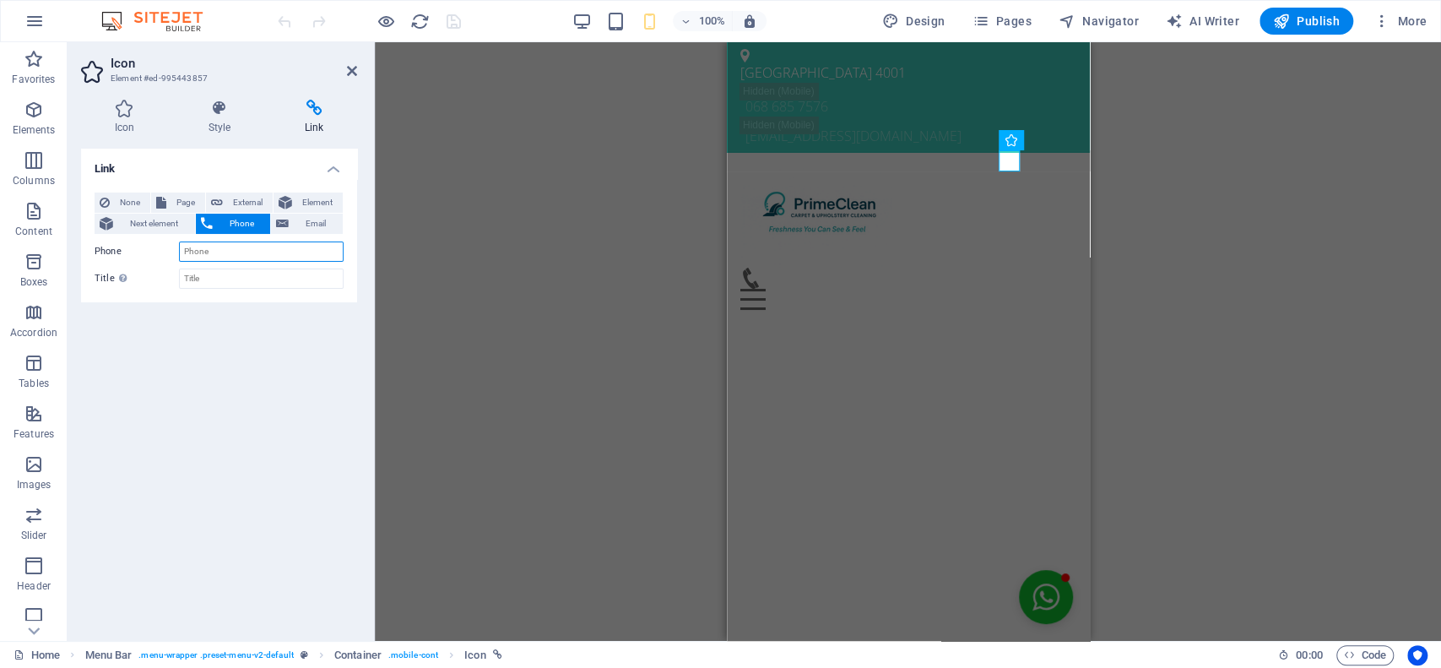
click at [237, 254] on input "Phone" at bounding box center [261, 251] width 165 height 20
type input "0"
type input "07500231790"
click at [306, 354] on div "Link None Page External Element Next element Phone Email Page Home Subpage Lega…" at bounding box center [219, 388] width 276 height 479
click at [350, 71] on icon at bounding box center [352, 71] width 10 height 14
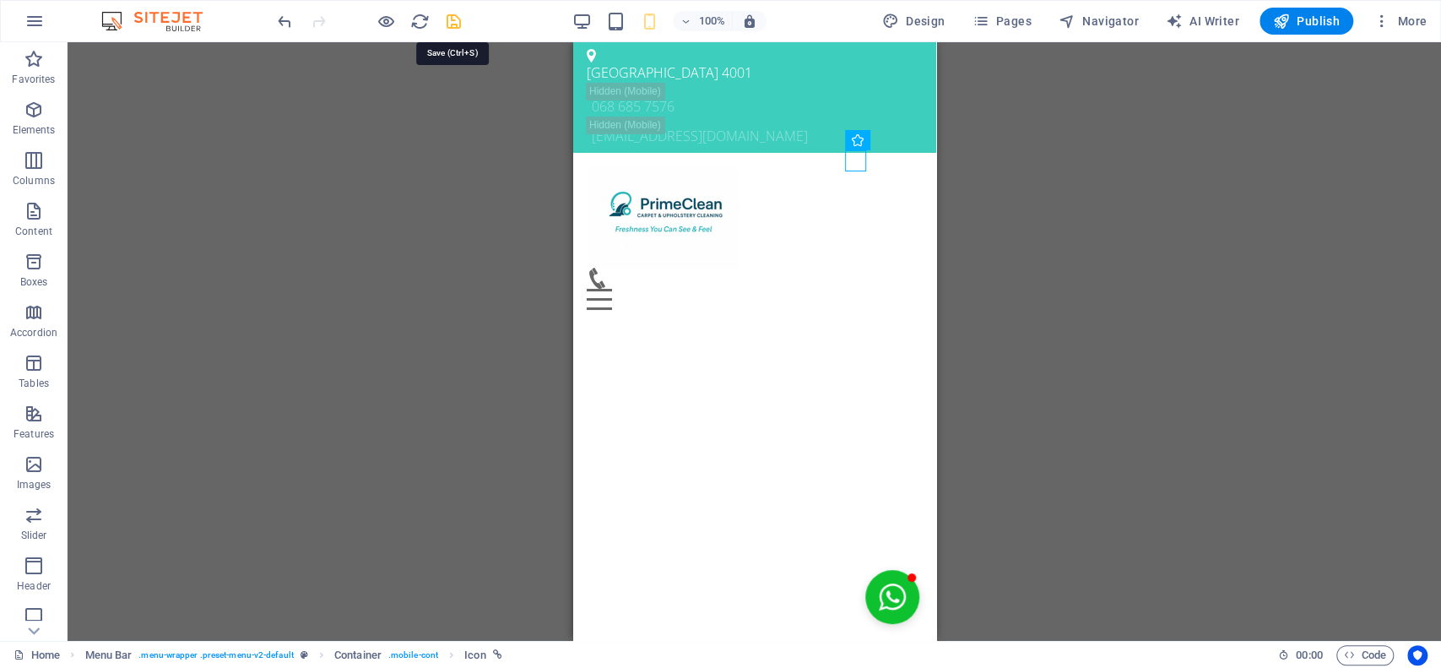
click at [455, 18] on icon "save" at bounding box center [453, 21] width 19 height 19
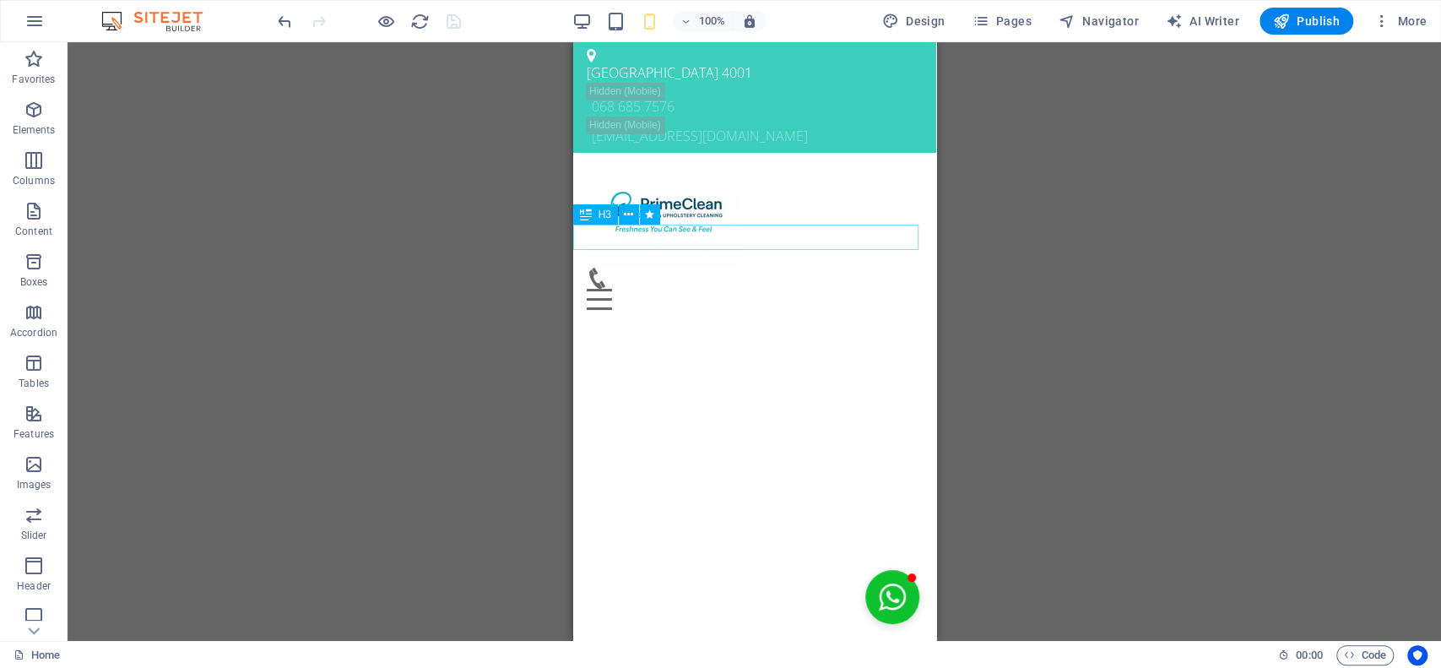
click at [852, 323] on div "Professional. Affordable. Reliable." at bounding box center [753, 335] width 363 height 25
click at [651, 51] on icon at bounding box center [650, 53] width 9 height 18
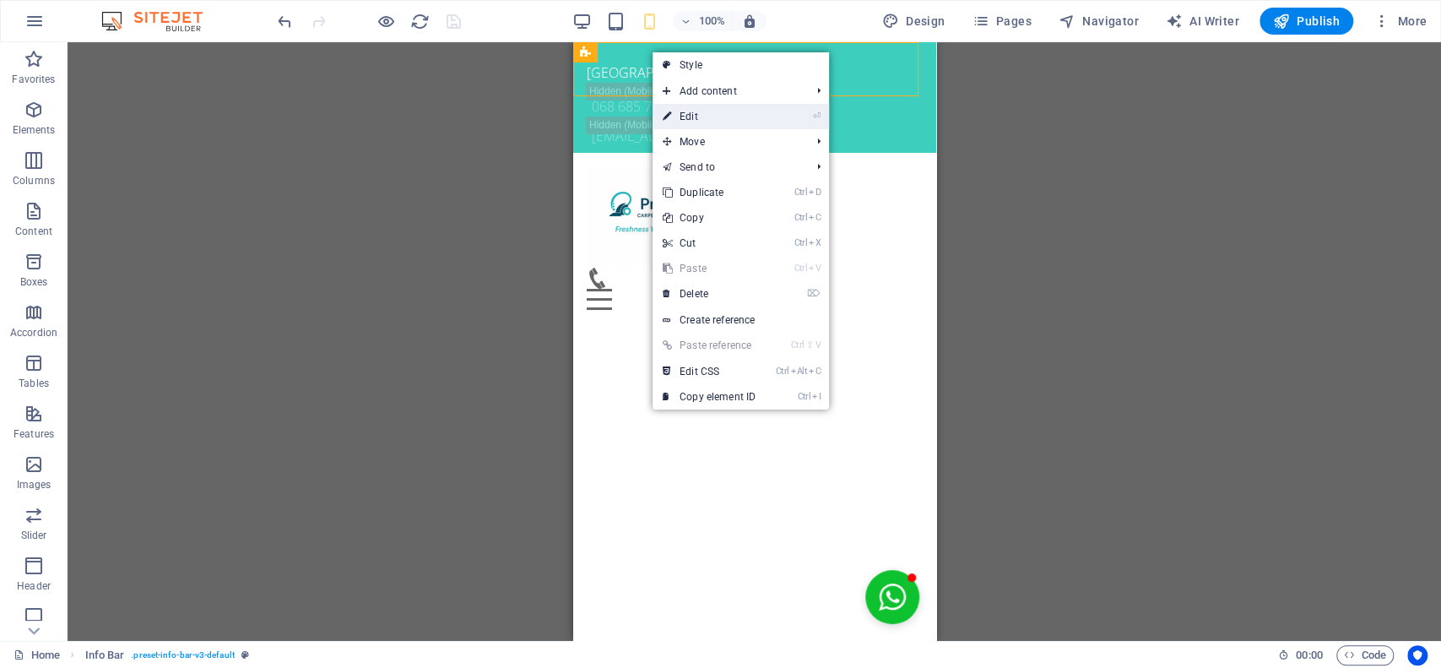
click at [703, 116] on link "⏎ Edit" at bounding box center [708, 116] width 113 height 25
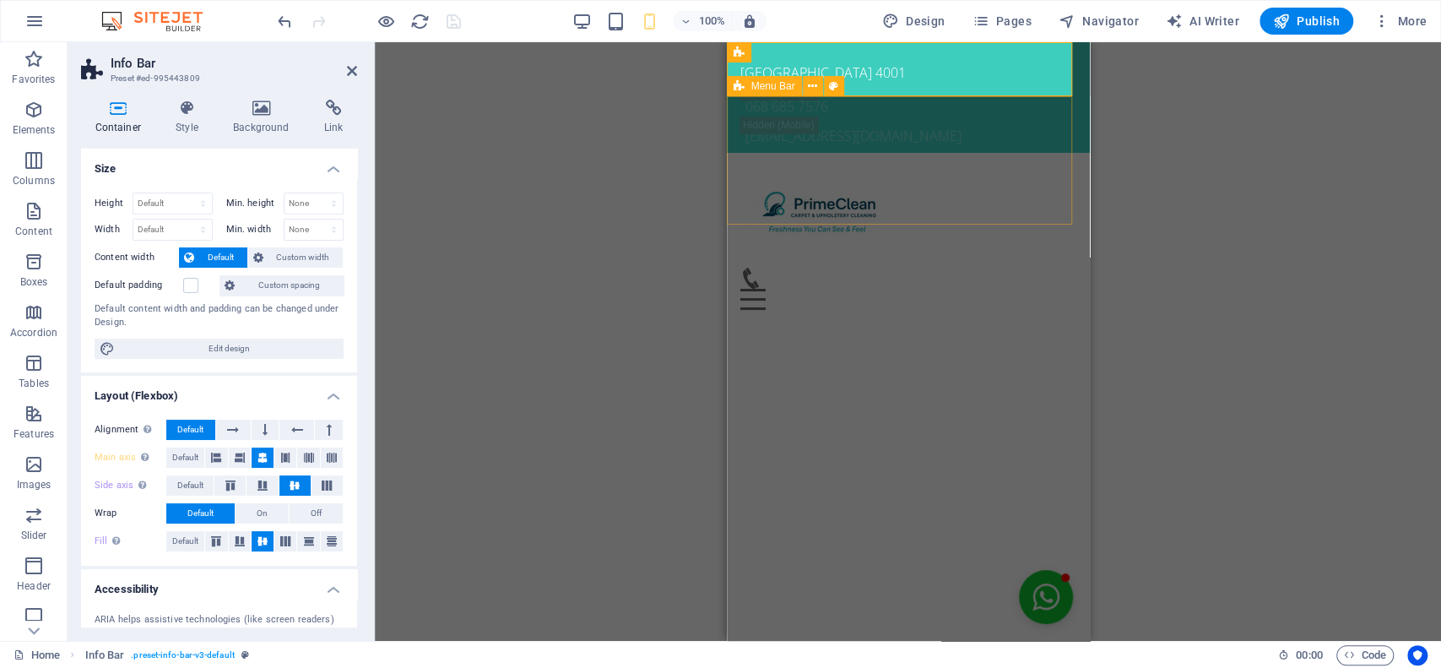
click at [962, 195] on div "Home About us Services Pricing Testimonials Booking Contact Menu" at bounding box center [907, 238] width 363 height 170
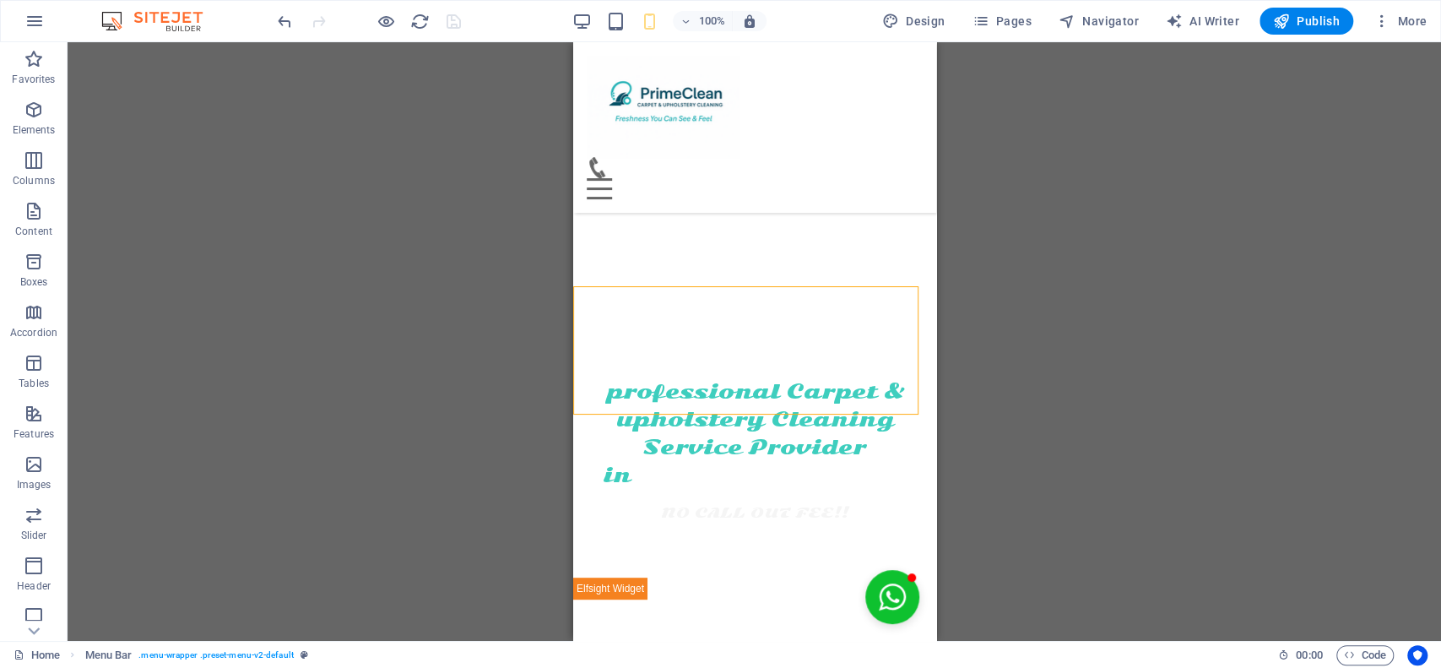
scroll to position [288, 0]
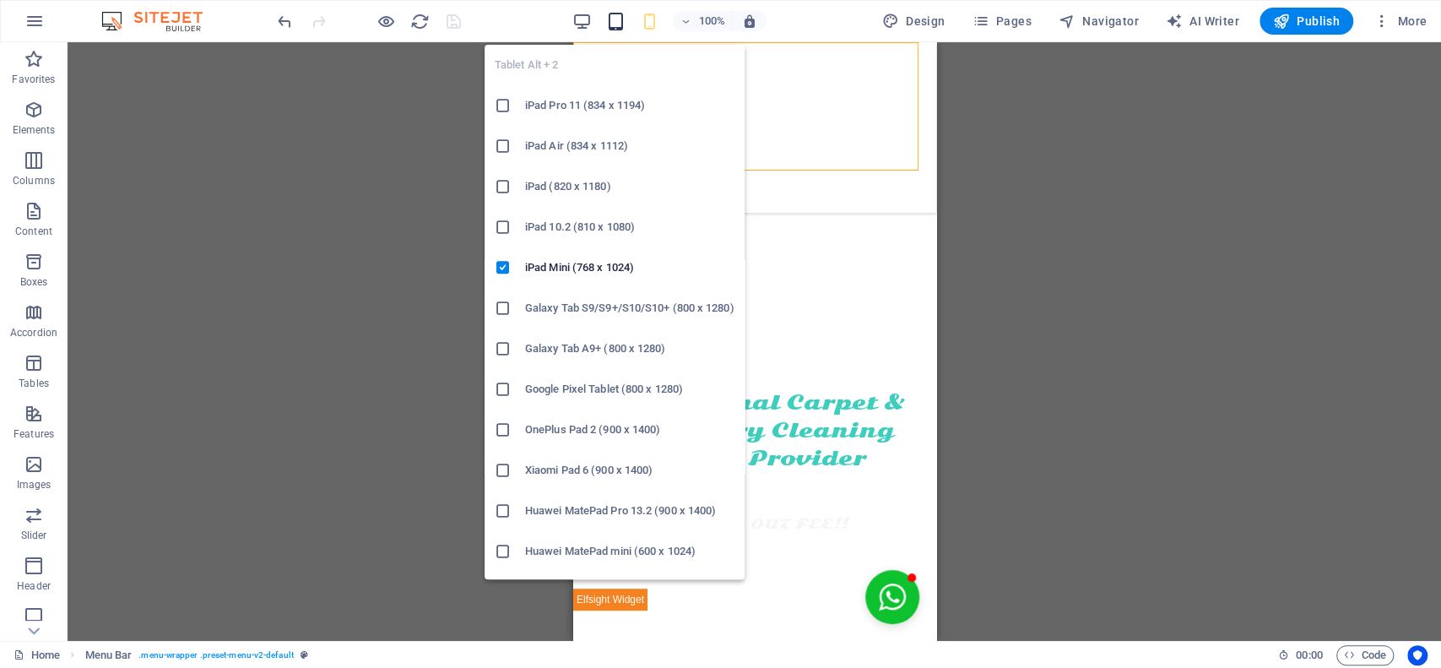
click at [618, 22] on icon "button" at bounding box center [615, 21] width 19 height 19
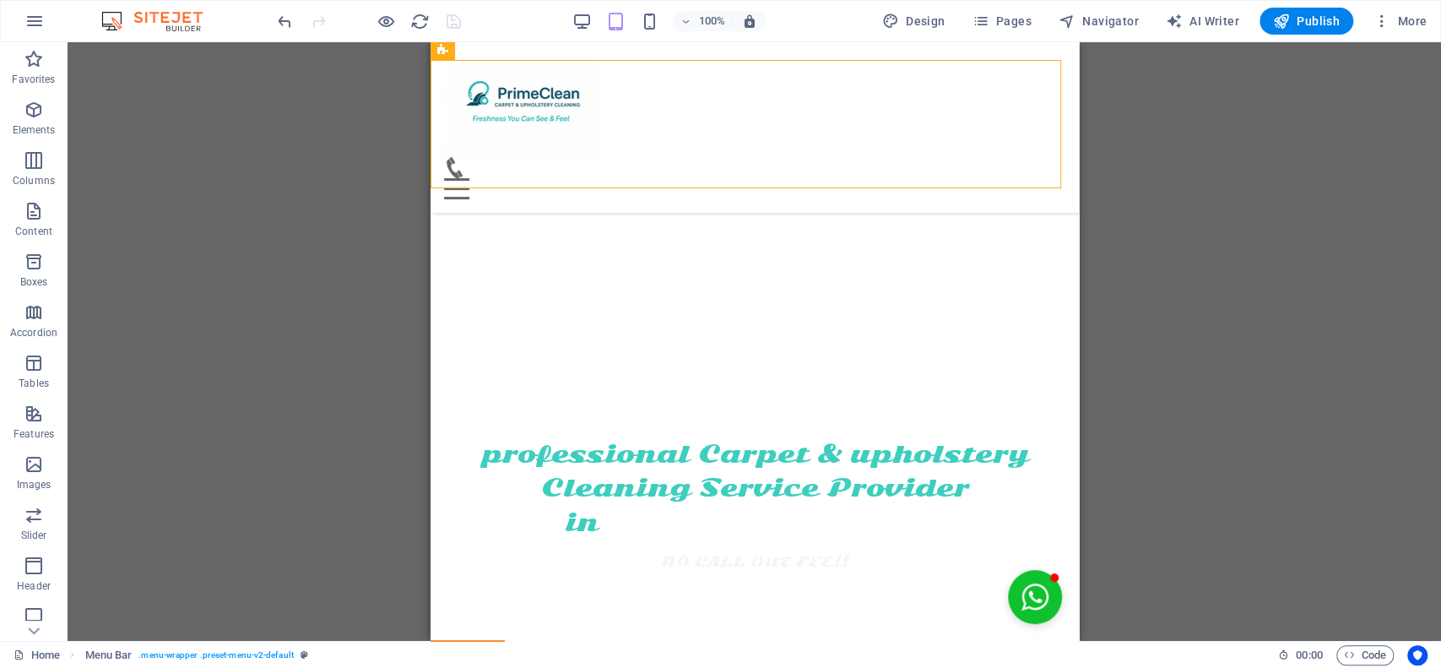
scroll to position [0, 0]
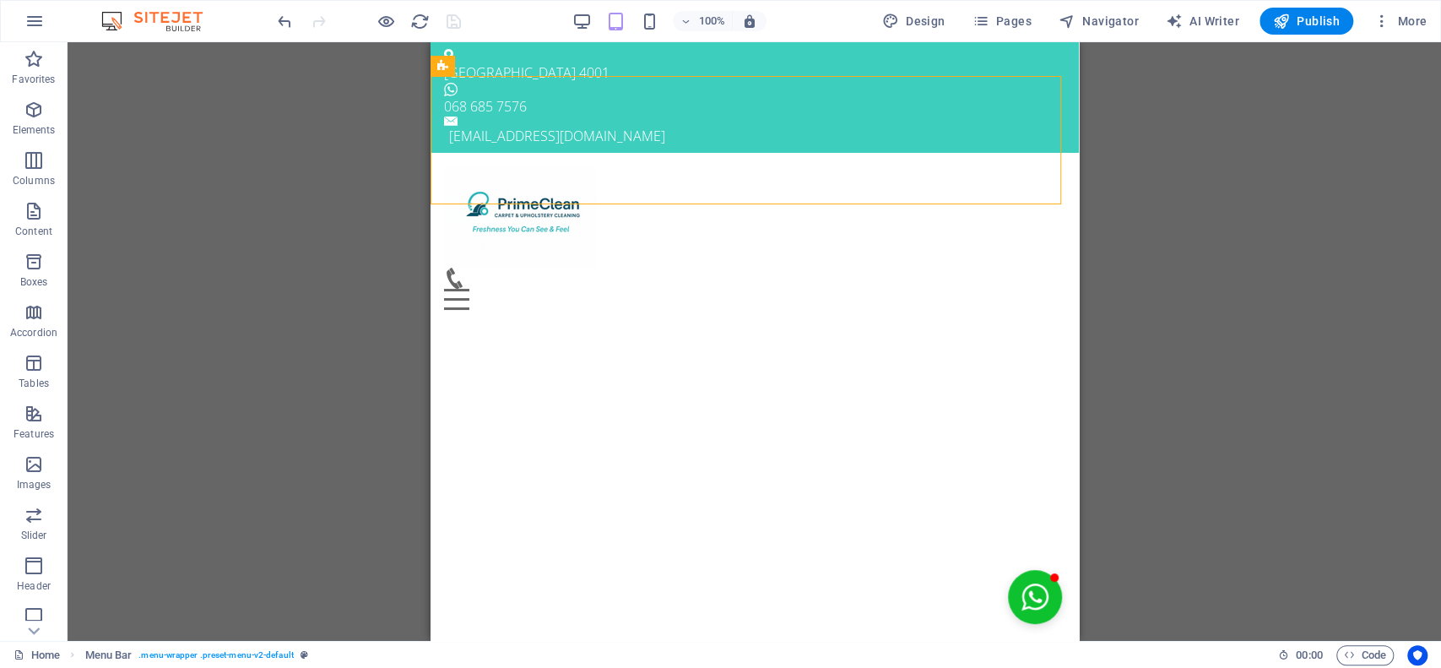
drag, startPoint x: 1507, startPoint y: 122, endPoint x: 1074, endPoint y: 85, distance: 435.3
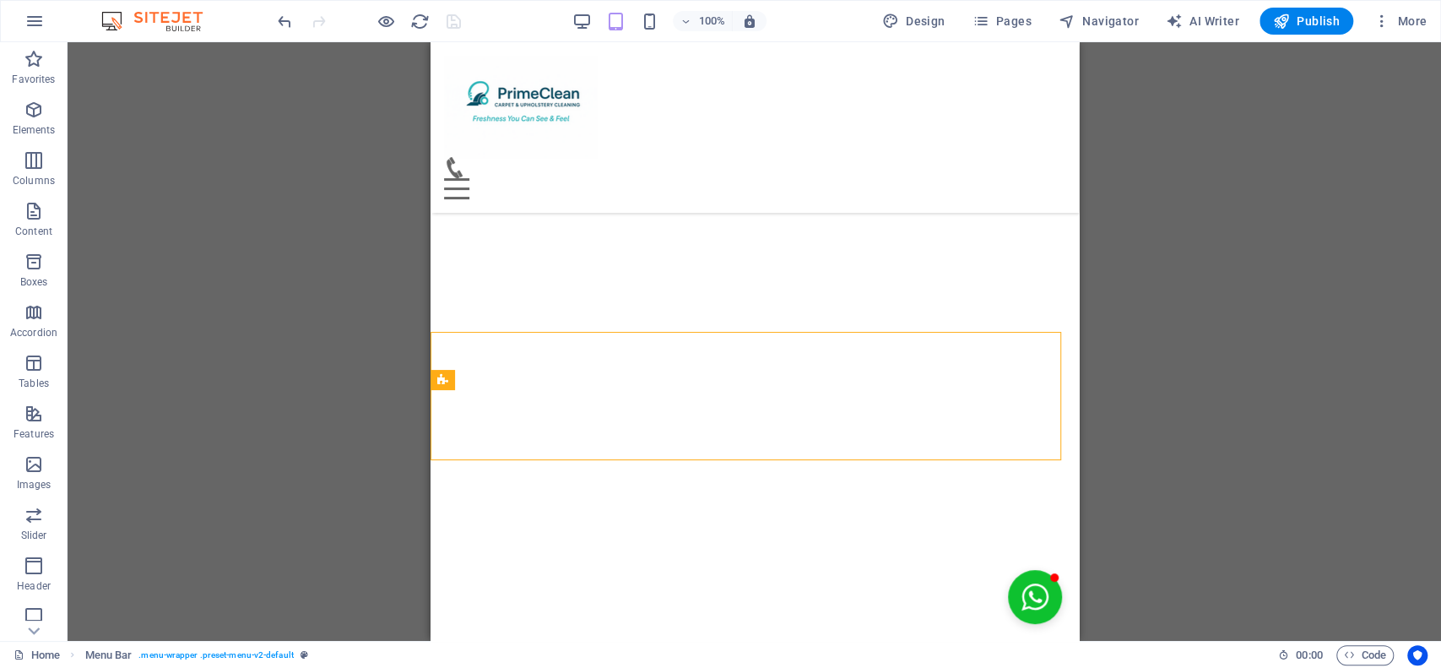
scroll to position [279, 0]
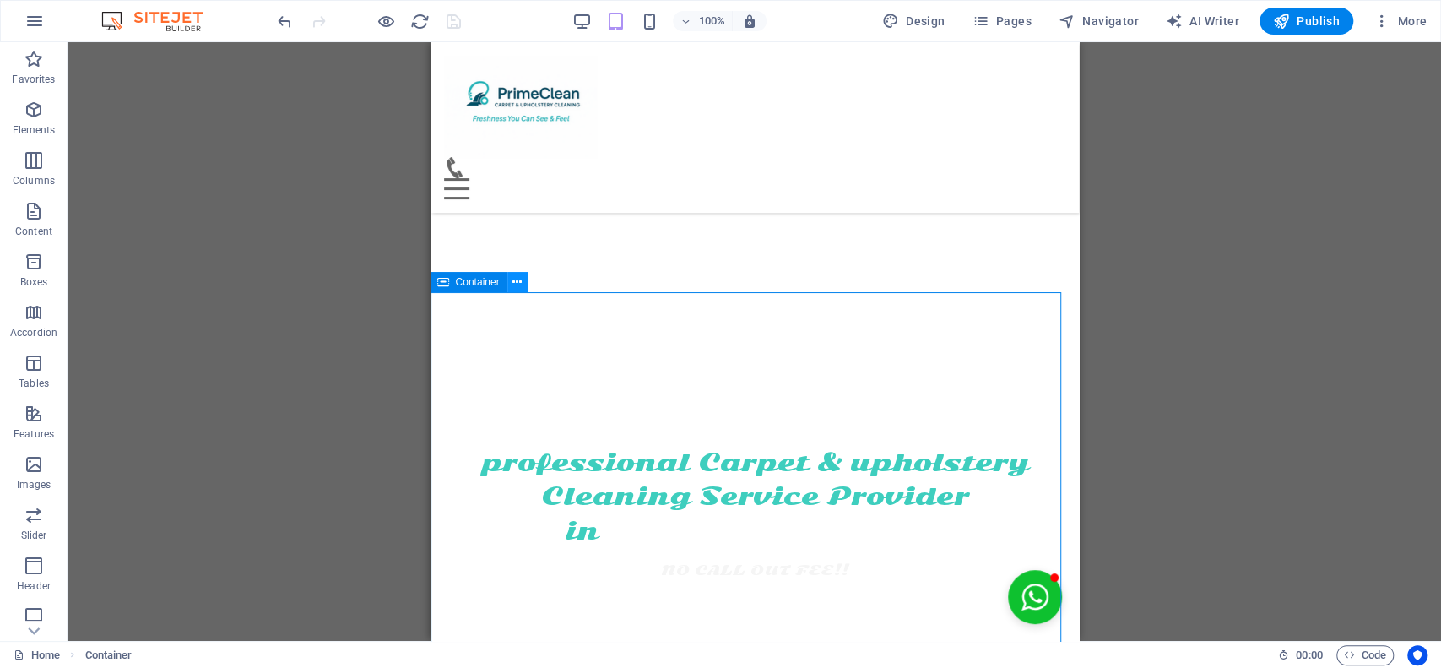
click at [518, 279] on icon at bounding box center [516, 282] width 9 height 18
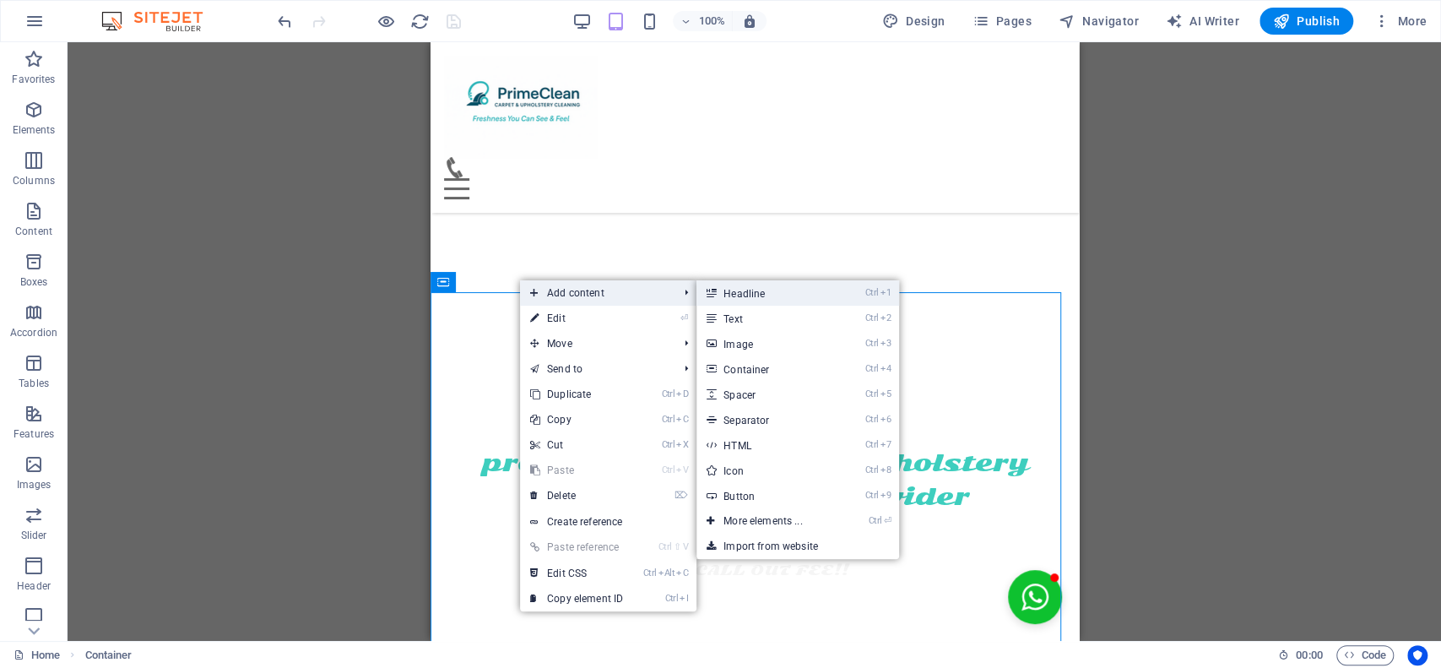
click at [772, 300] on link "Ctrl 1 Headline" at bounding box center [765, 292] width 139 height 25
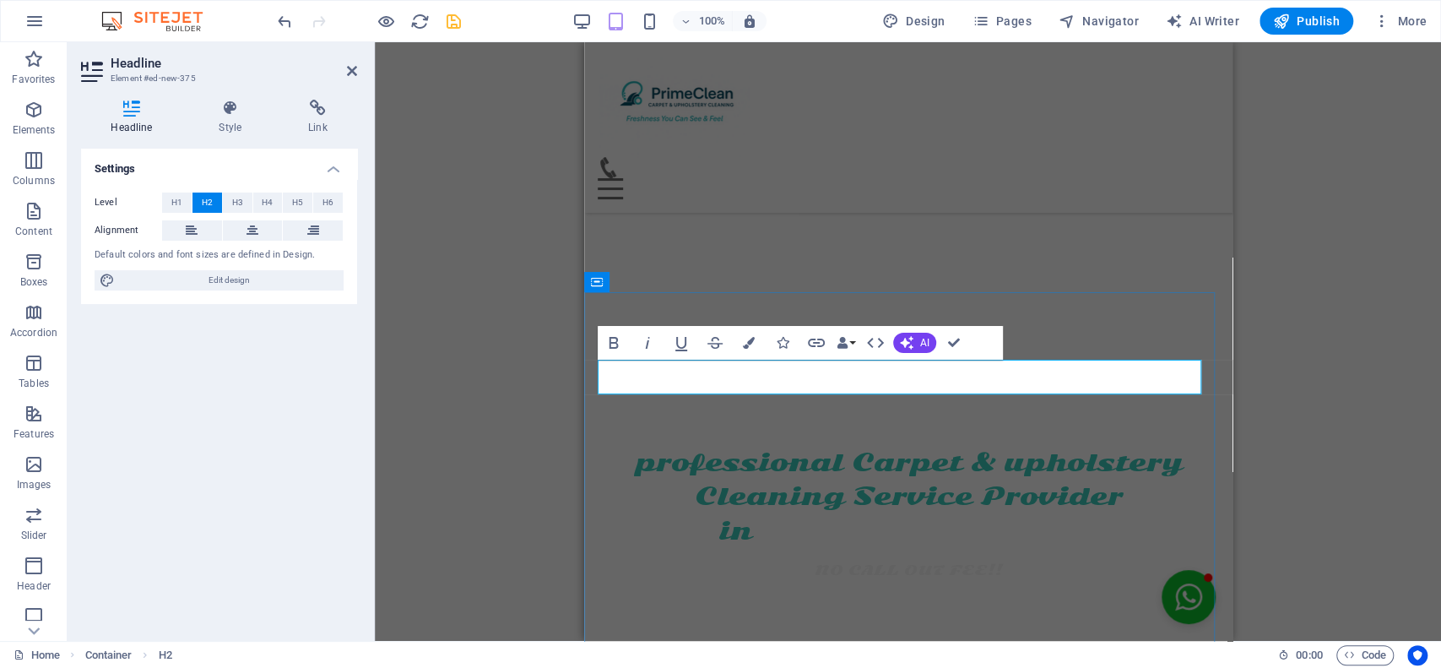
click at [255, 229] on icon at bounding box center [252, 230] width 12 height 20
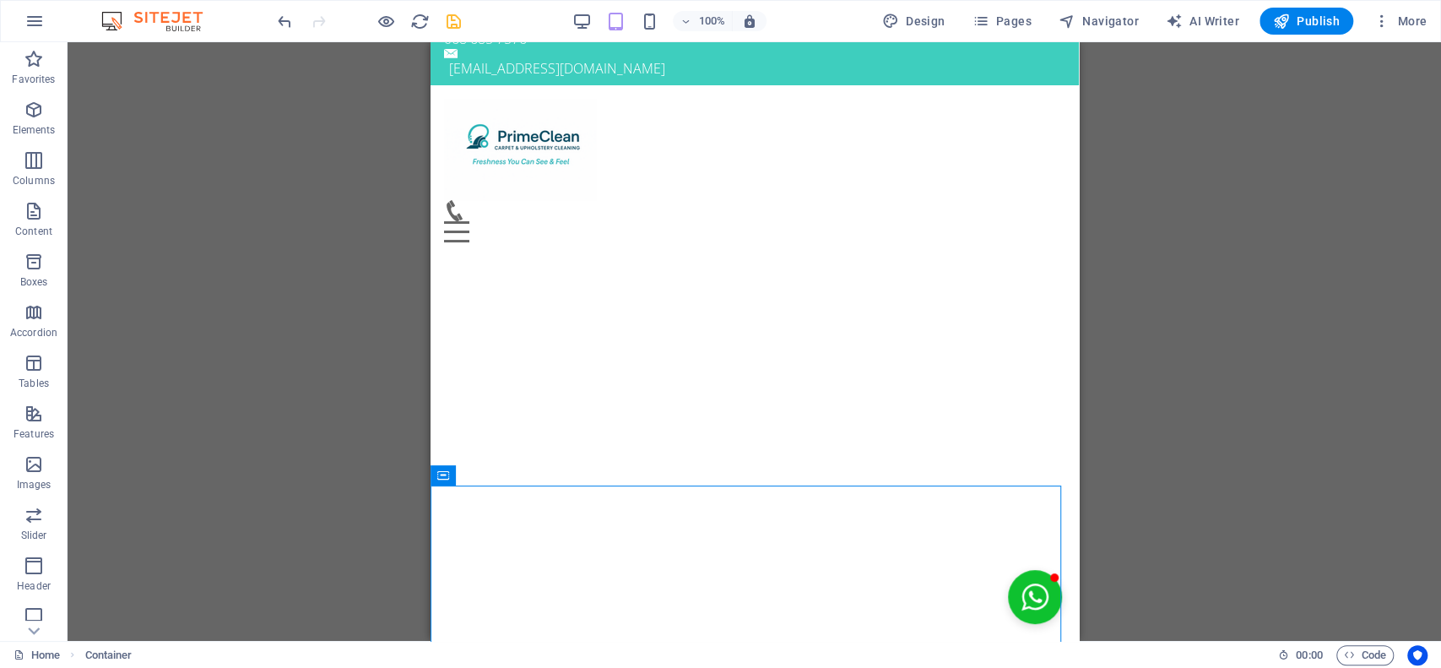
scroll to position [0, 0]
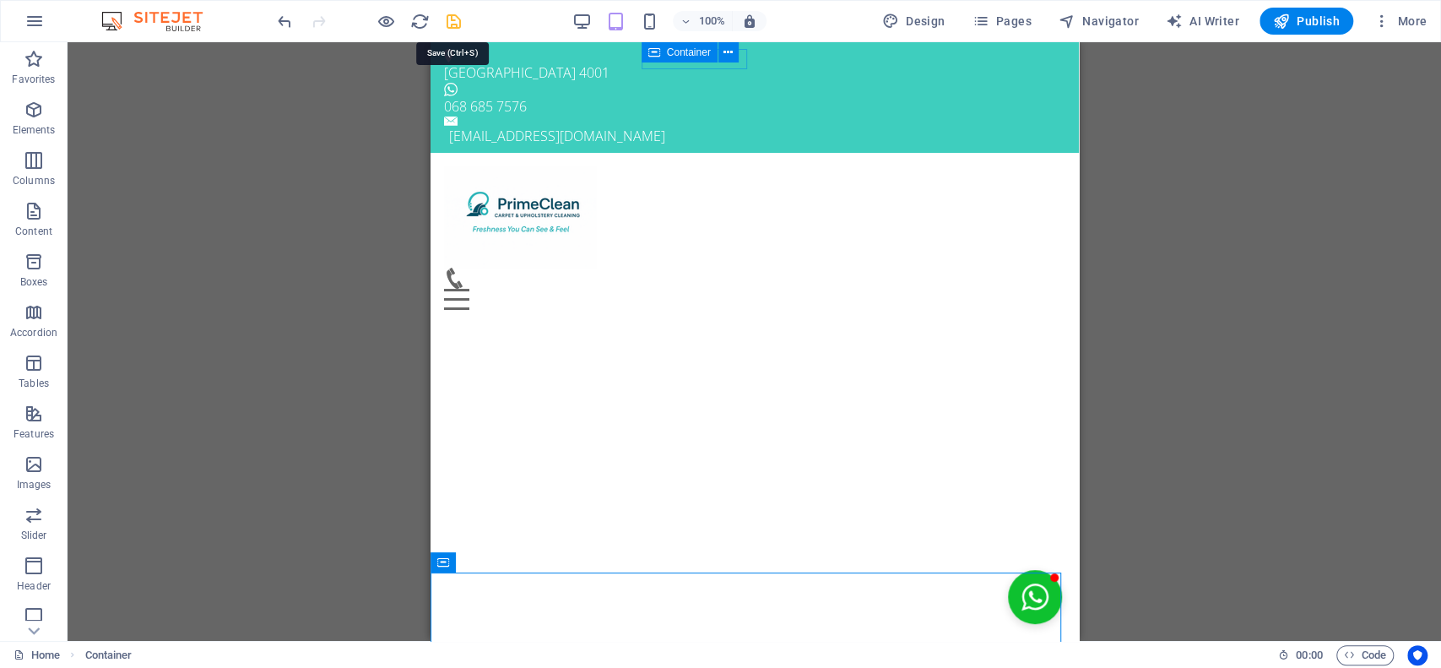
click at [457, 23] on icon "save" at bounding box center [453, 21] width 19 height 19
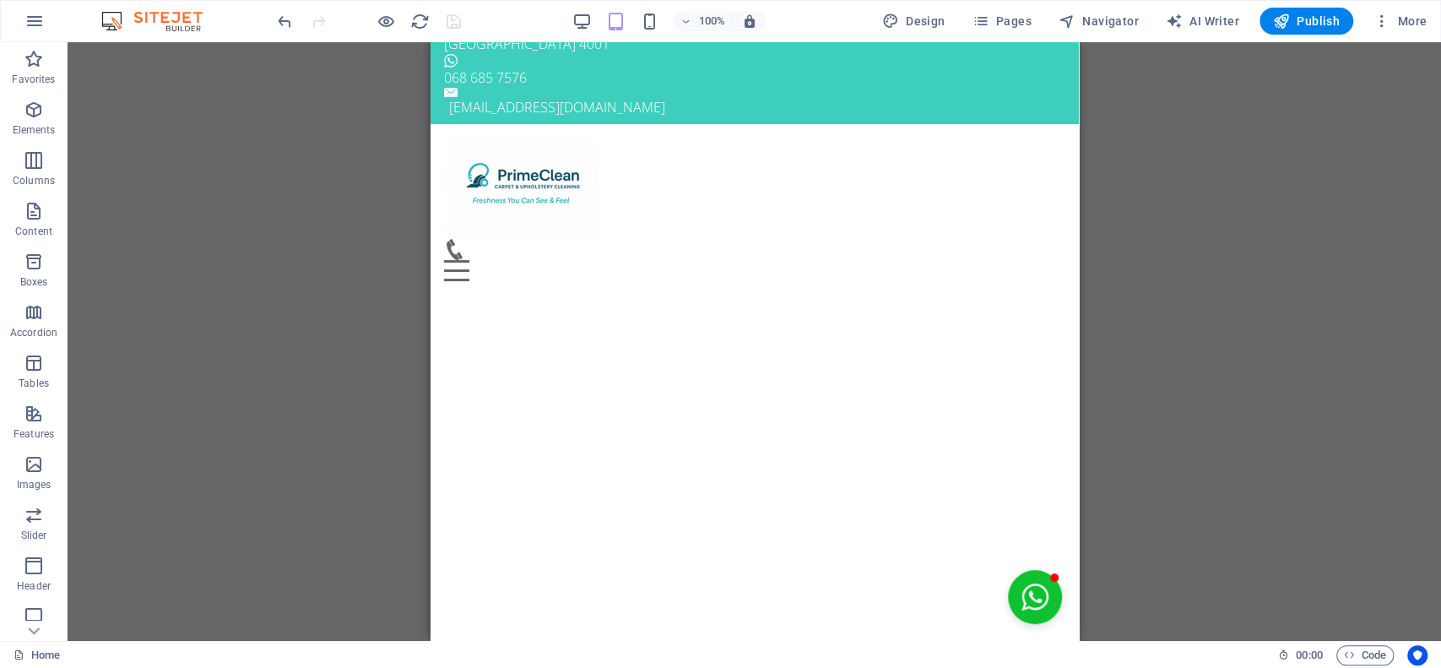
scroll to position [19, 0]
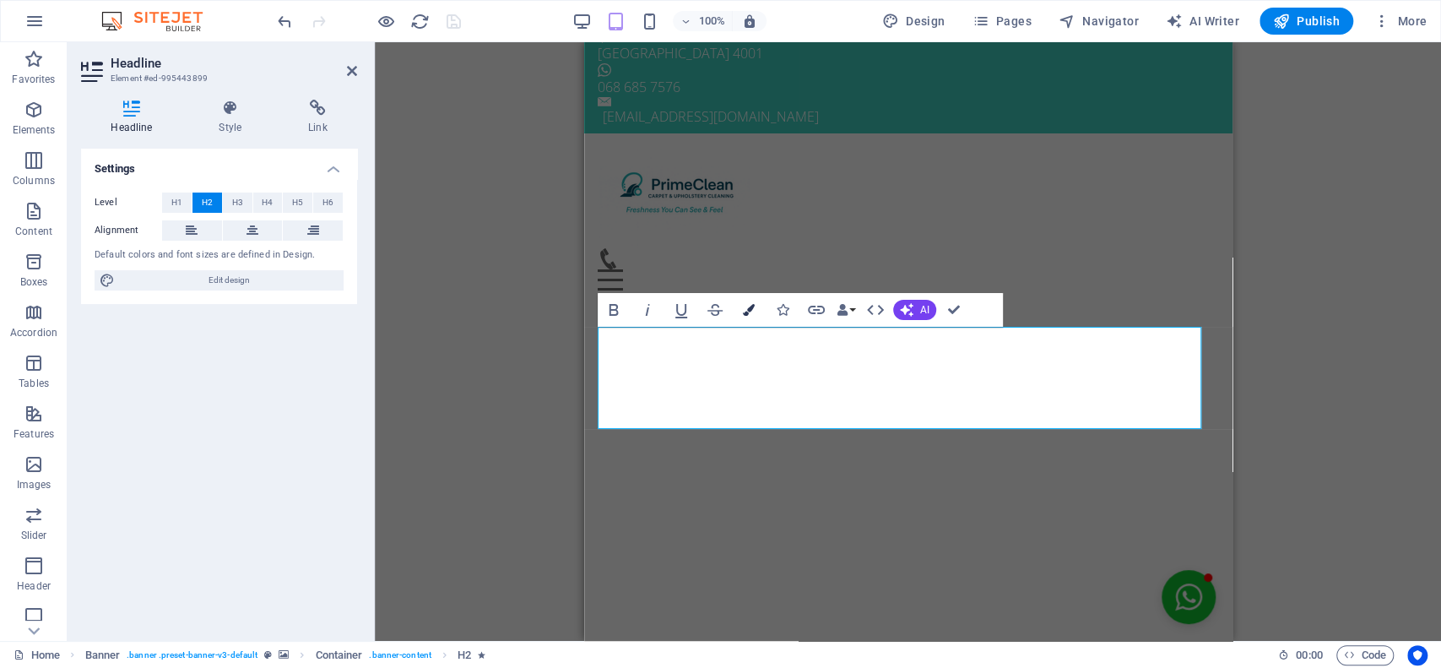
click at [748, 306] on icon "button" at bounding box center [749, 310] width 12 height 12
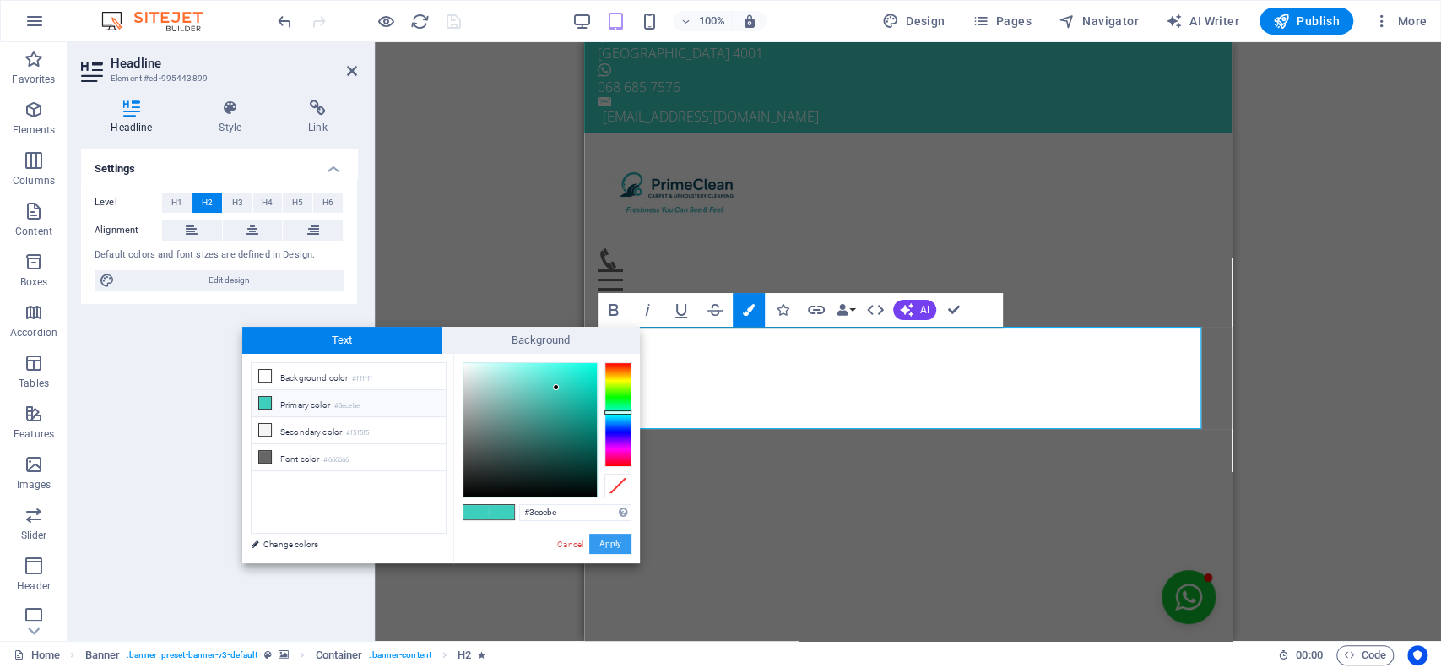
click at [611, 541] on button "Apply" at bounding box center [610, 543] width 42 height 20
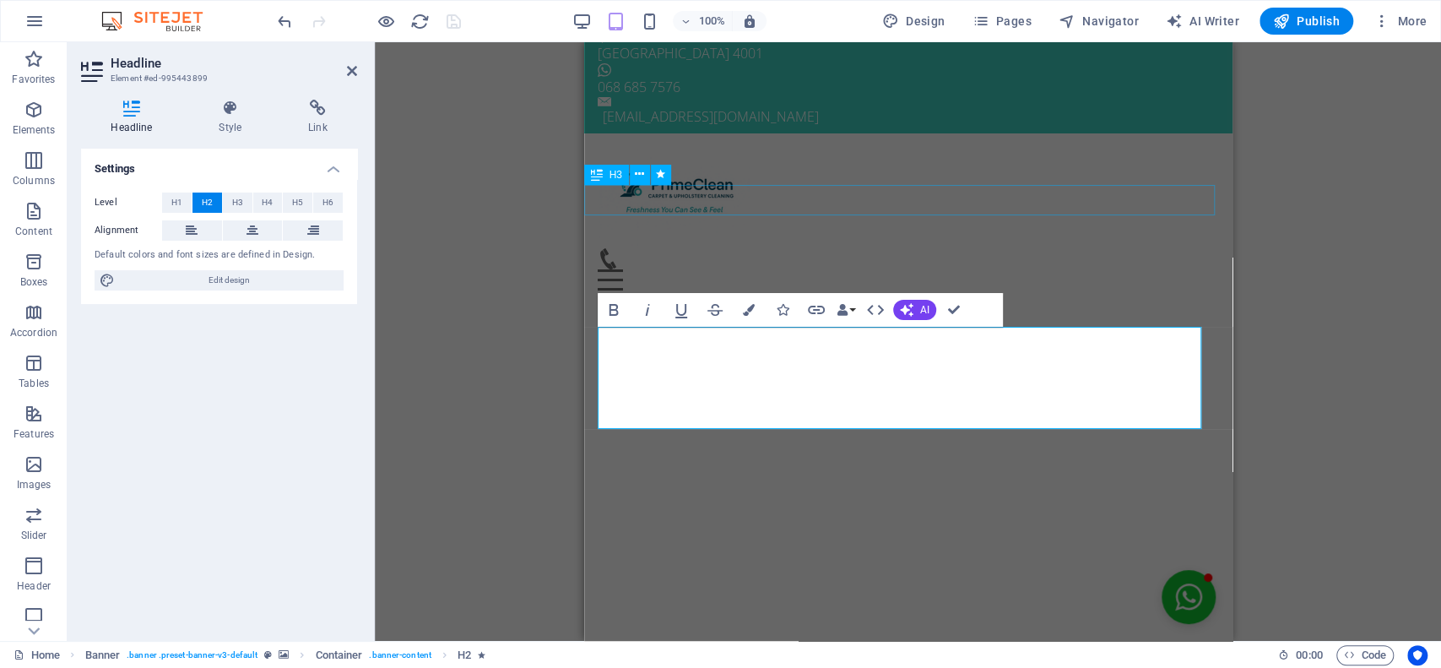
click at [1027, 304] on div "Professional. Affordable. Reliable." at bounding box center [907, 319] width 648 height 30
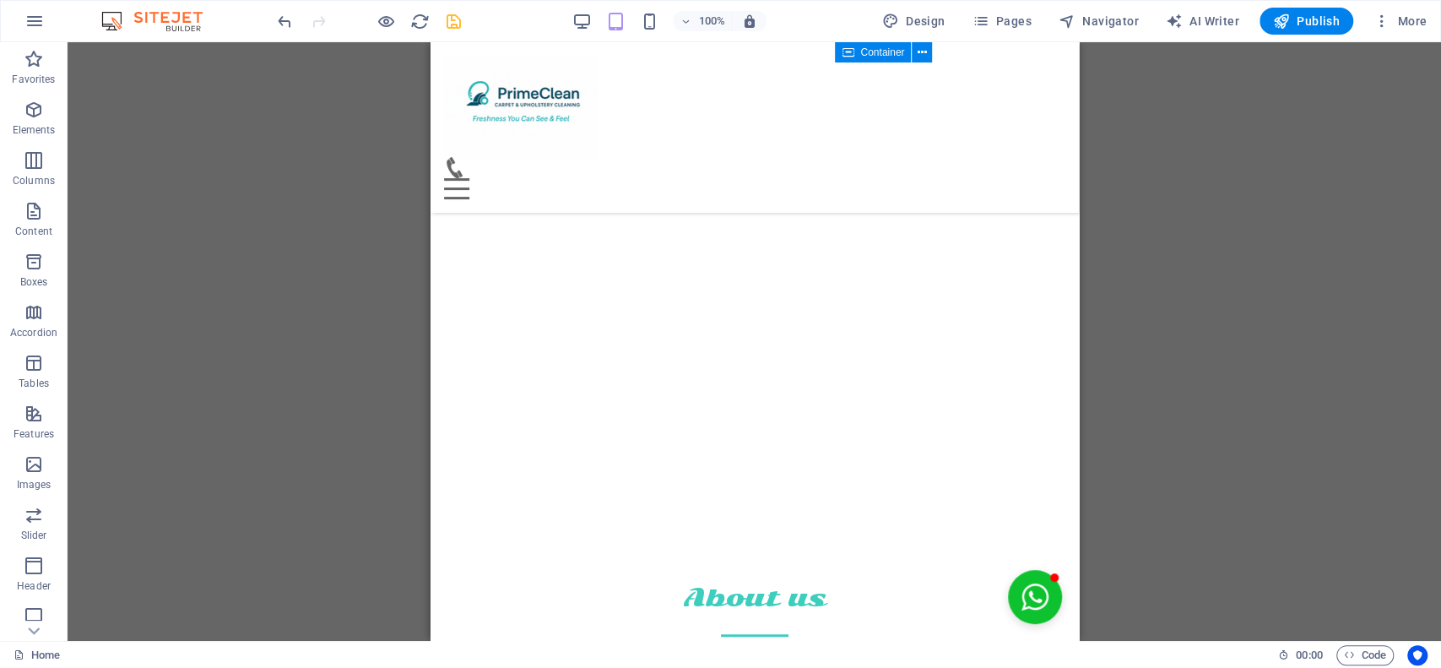
scroll to position [4986, 0]
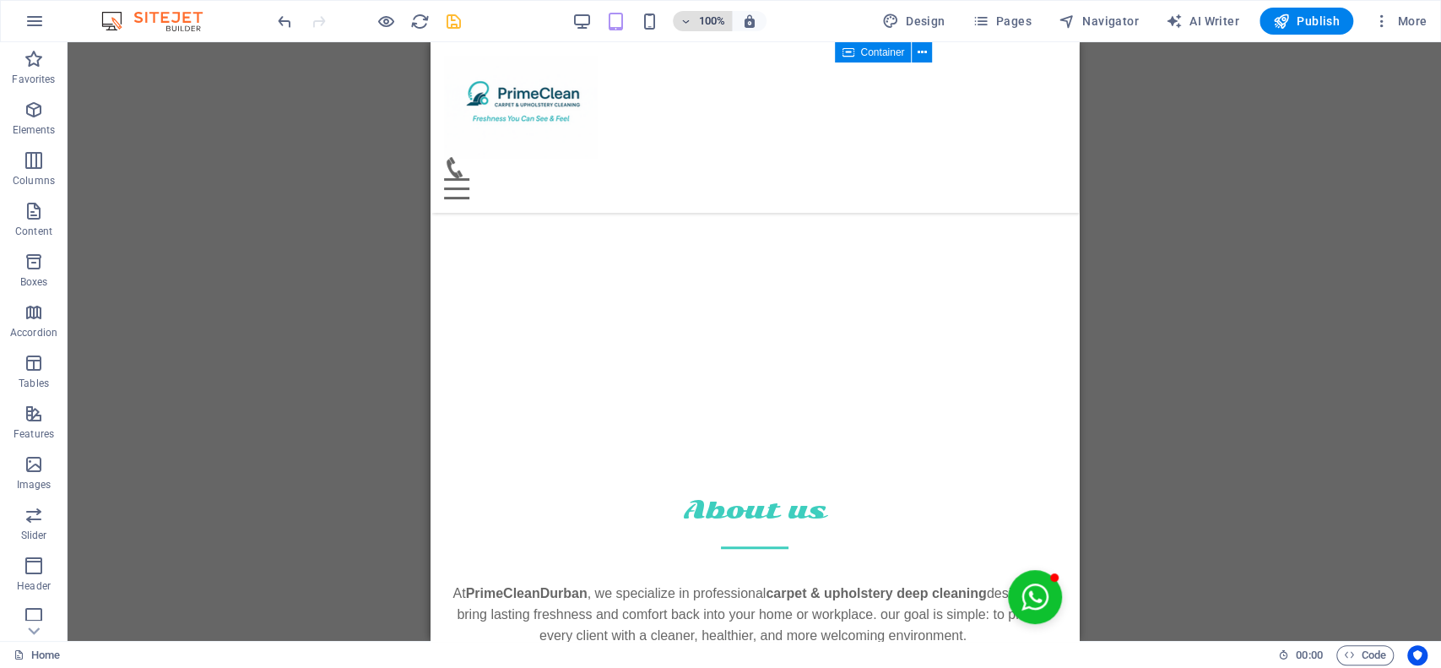
click at [684, 17] on icon "button" at bounding box center [685, 21] width 12 height 11
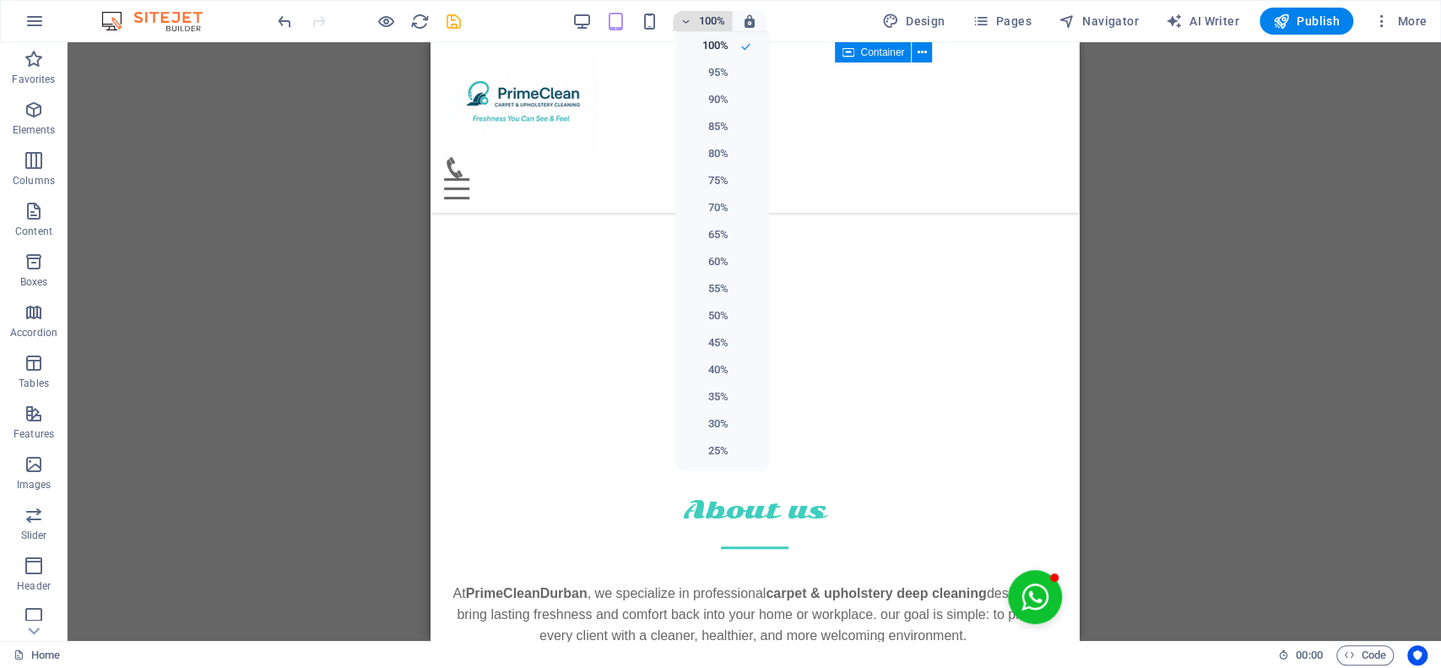
click at [684, 17] on div at bounding box center [720, 334] width 1441 height 668
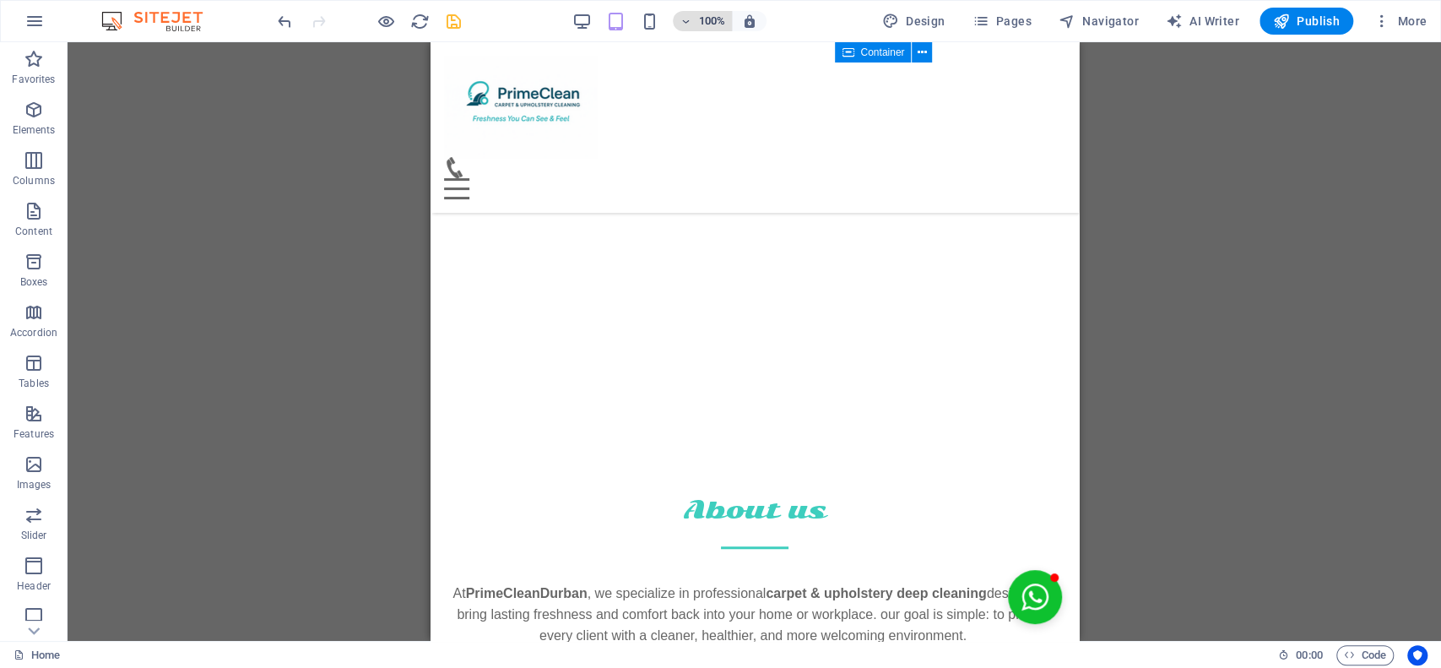
click at [684, 17] on icon "button" at bounding box center [685, 21] width 12 height 11
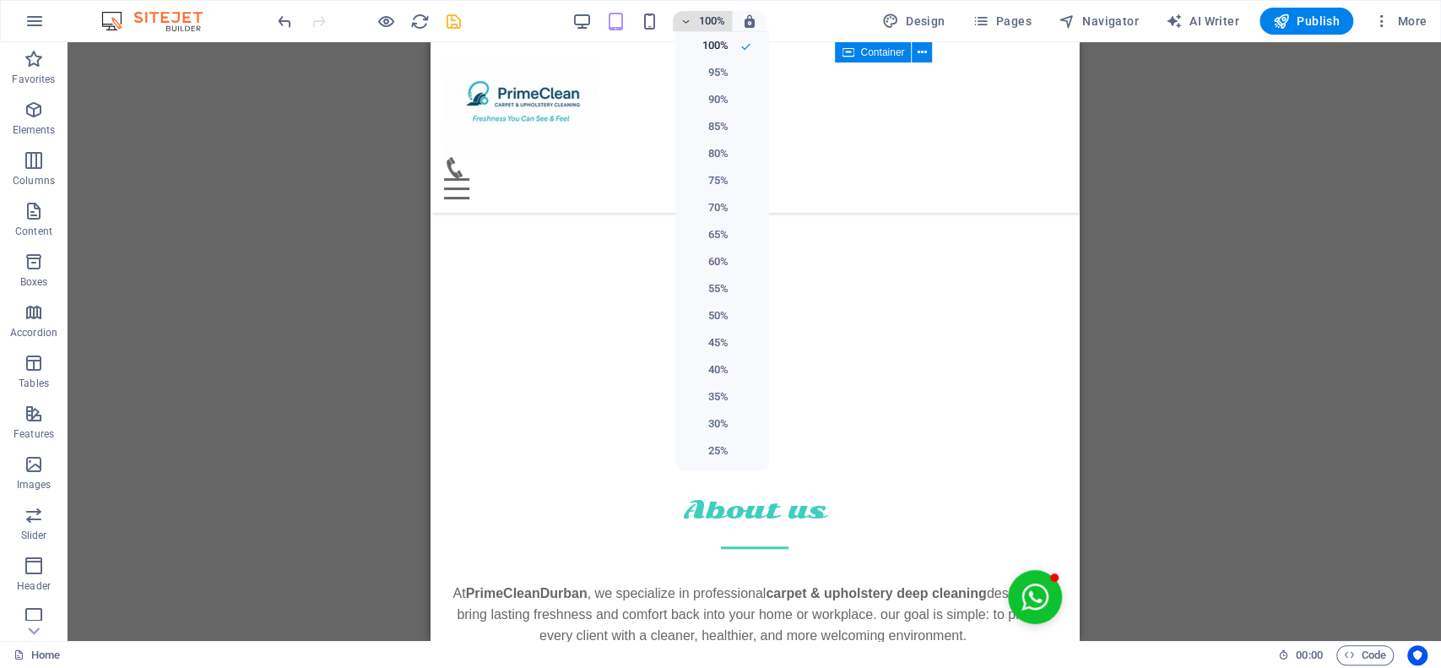
click at [684, 17] on div at bounding box center [720, 334] width 1441 height 668
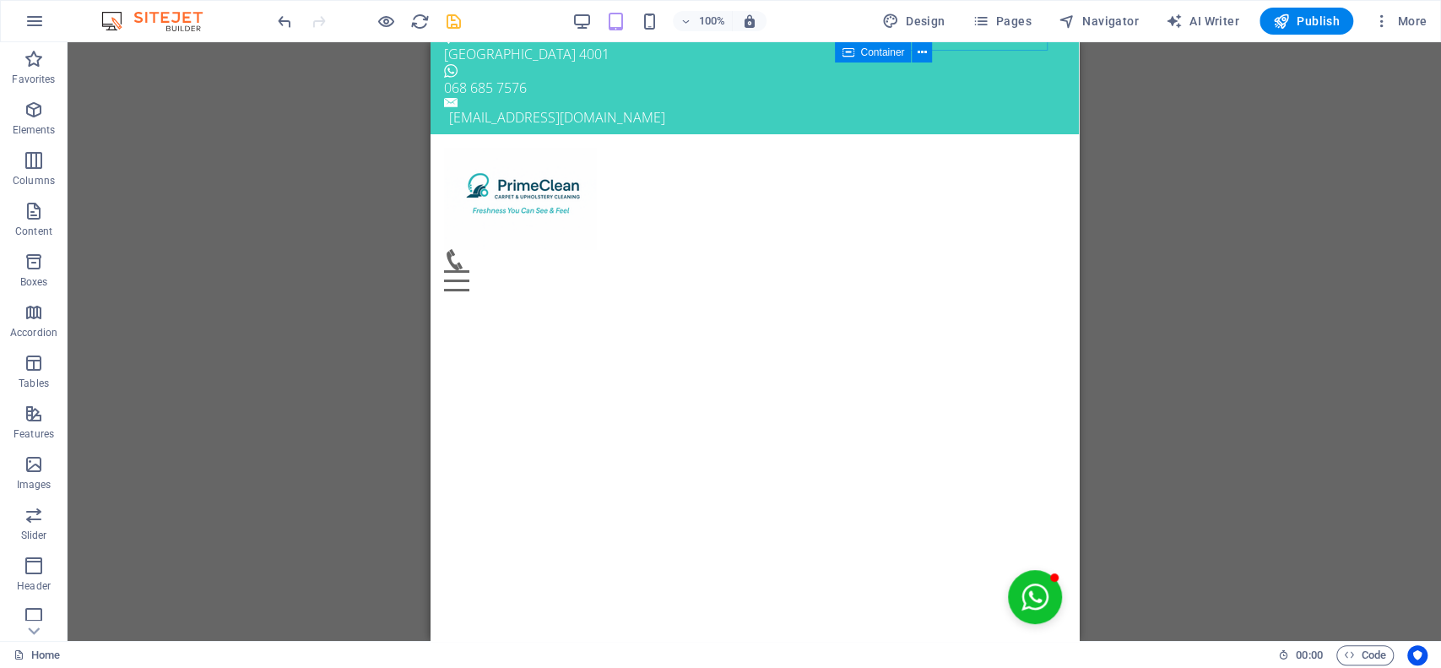
scroll to position [0, 0]
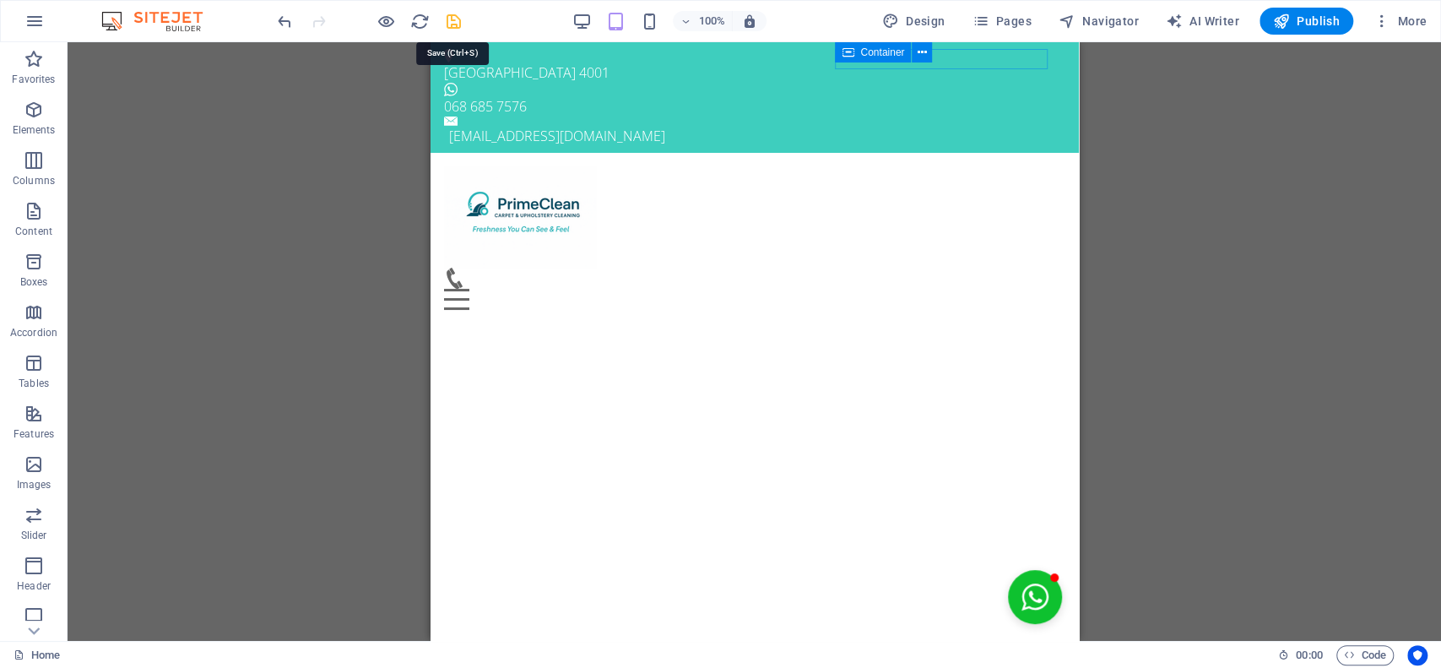
click at [452, 17] on icon "save" at bounding box center [453, 21] width 19 height 19
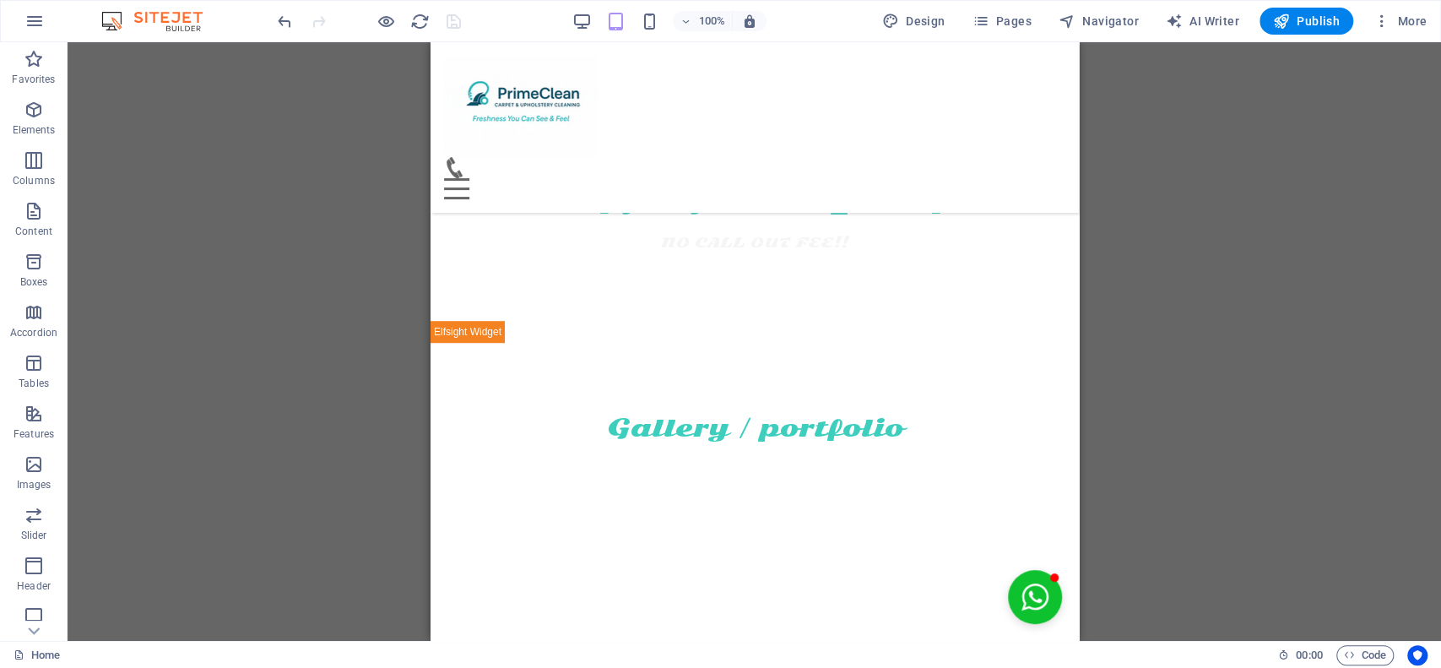
scroll to position [615, 0]
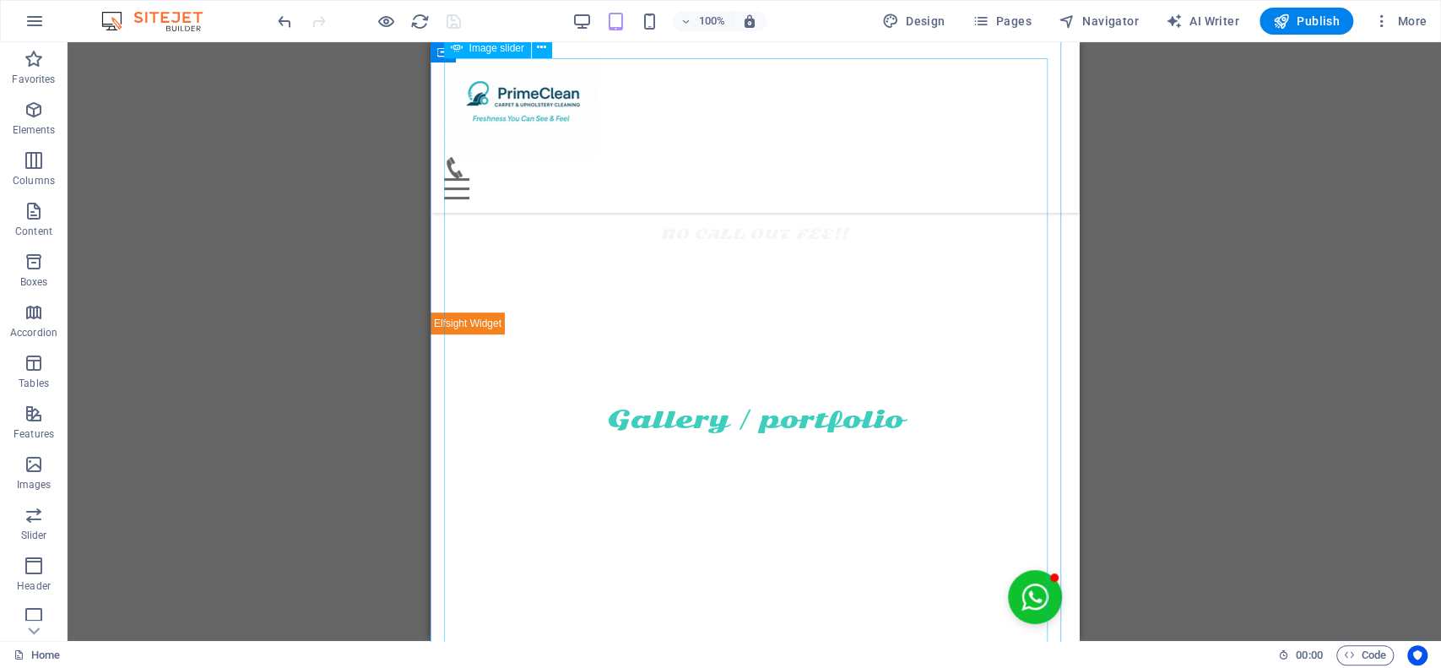
select select "ms"
select select "s"
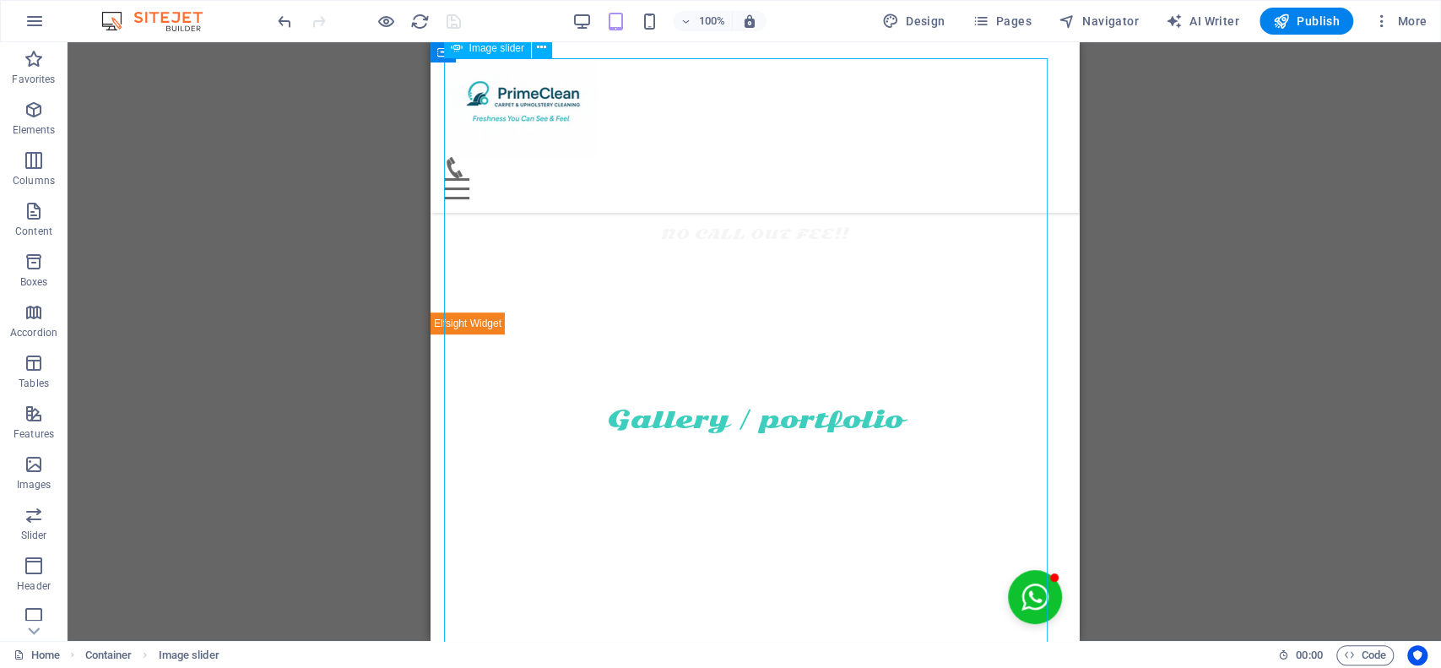
select select "progressive"
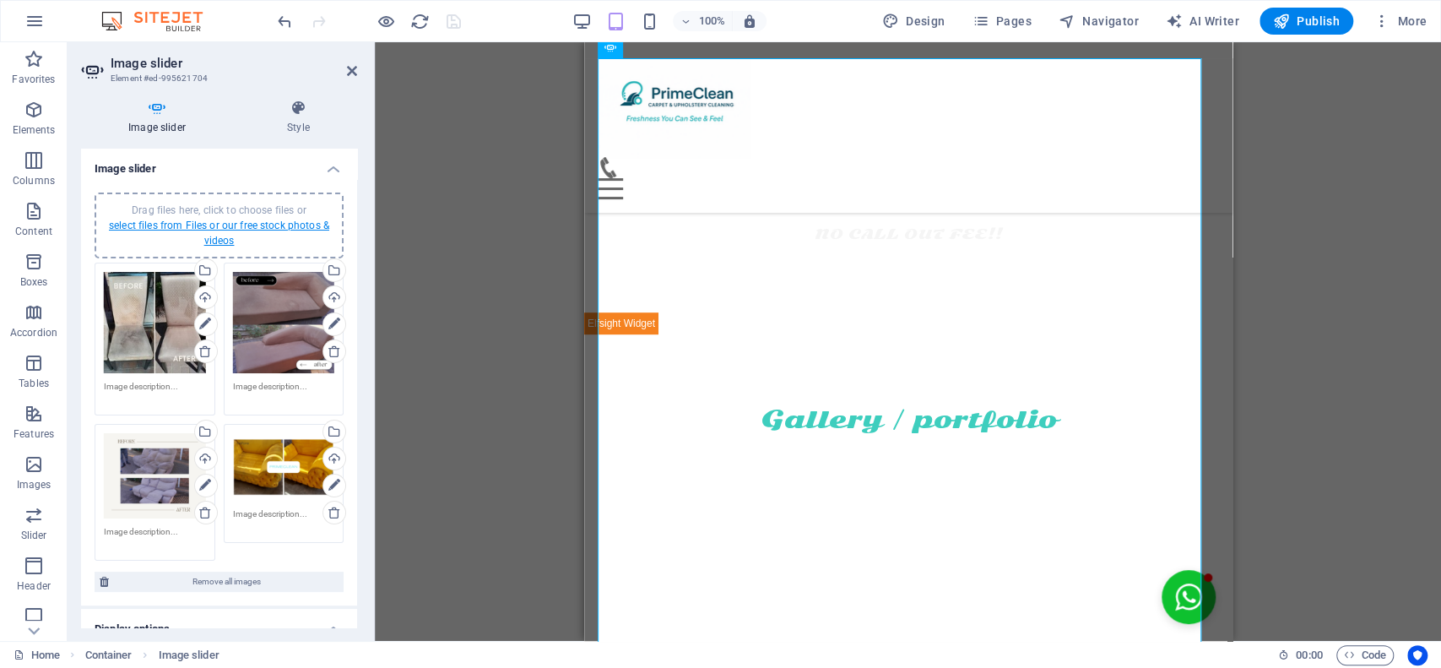
click at [258, 224] on link "select files from Files or our free stock photos & videos" at bounding box center [219, 232] width 220 height 27
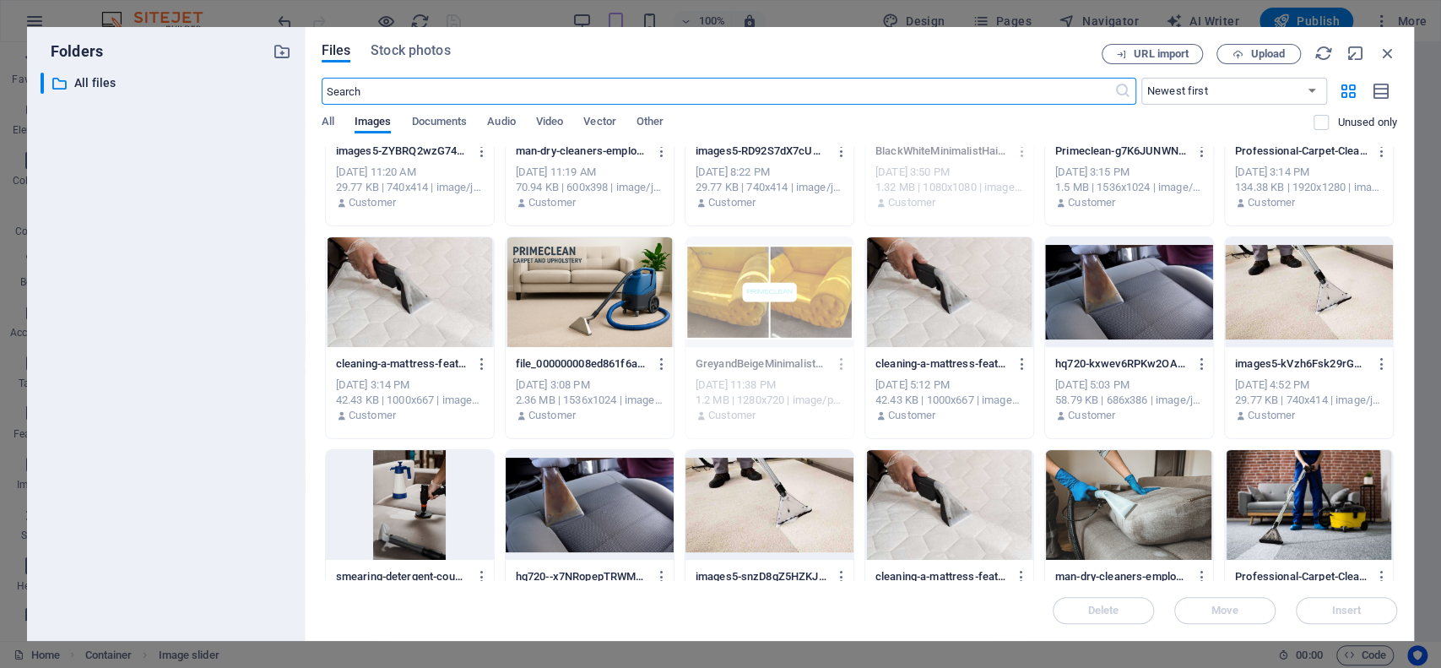
scroll to position [133, 0]
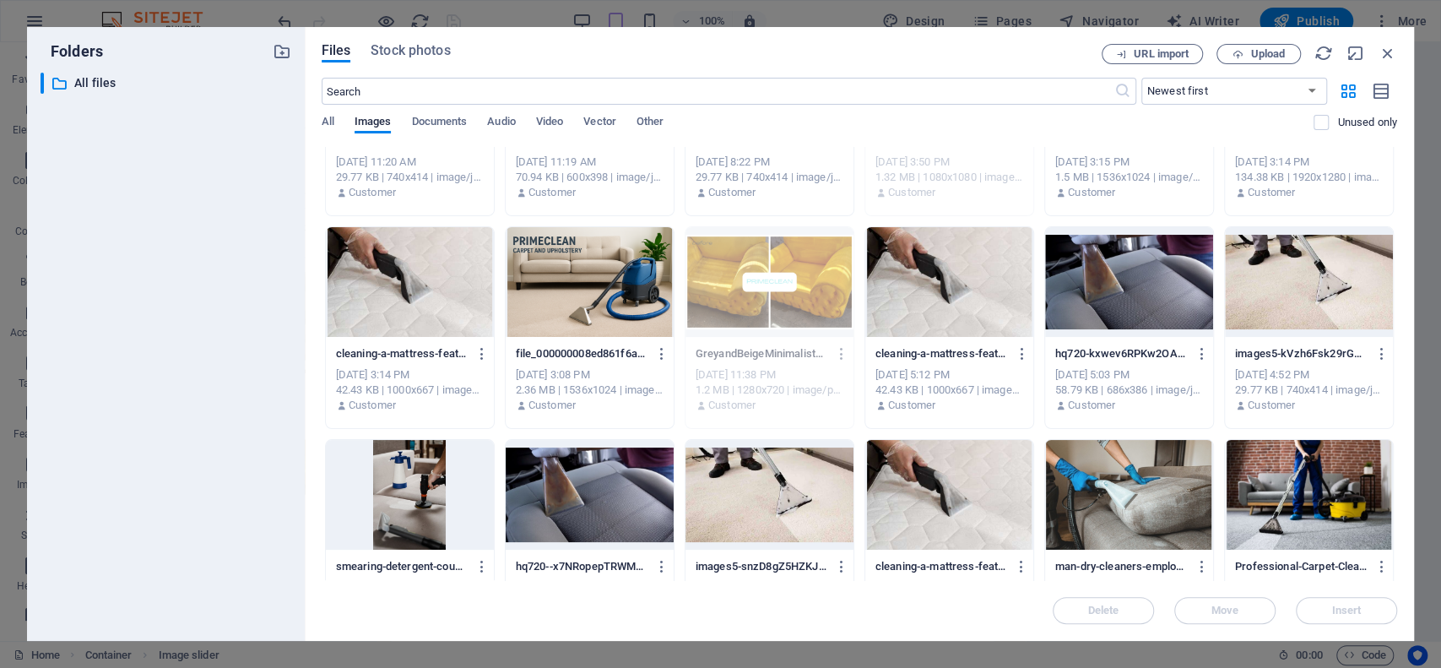
drag, startPoint x: 1396, startPoint y: 359, endPoint x: 1393, endPoint y: 371, distance: 12.1
click at [1393, 371] on div "Drop files here to upload them instantly images5-ZYBRQ2wzG749sA3-QKN45Q.jpeg im…" at bounding box center [859, 363] width 1075 height 433
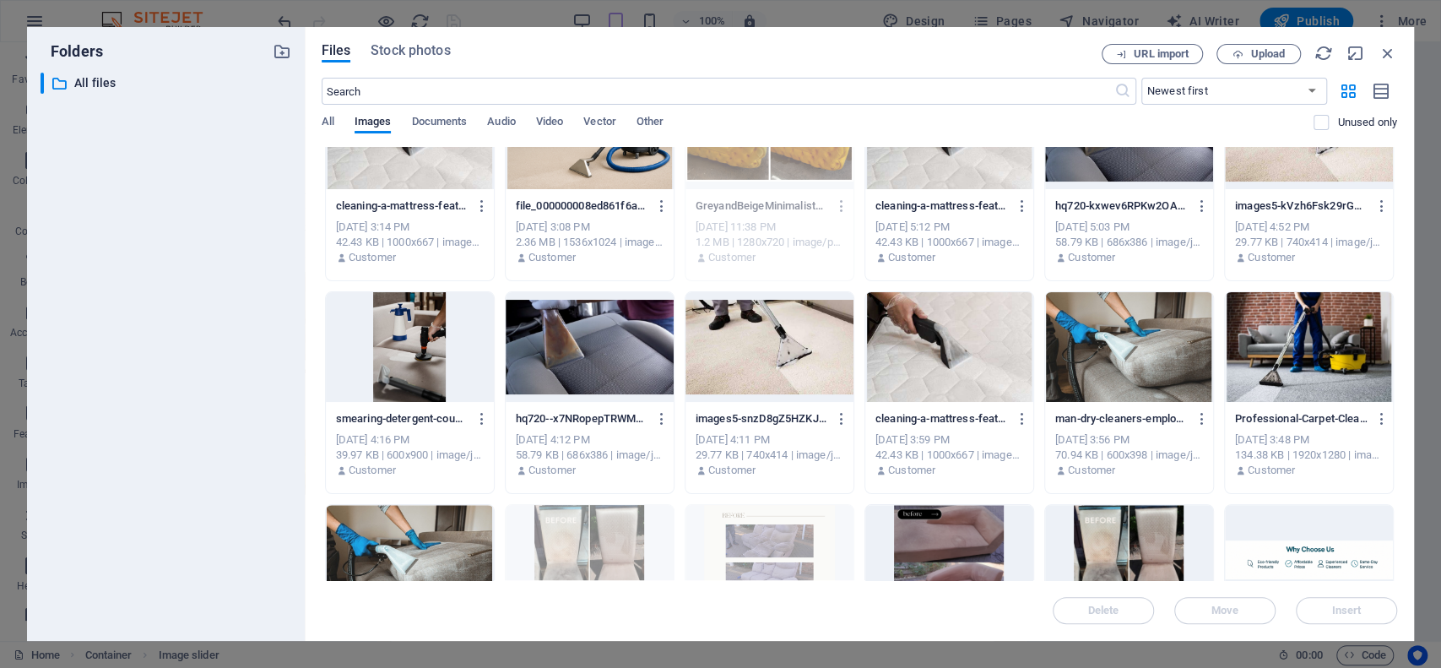
scroll to position [286, 0]
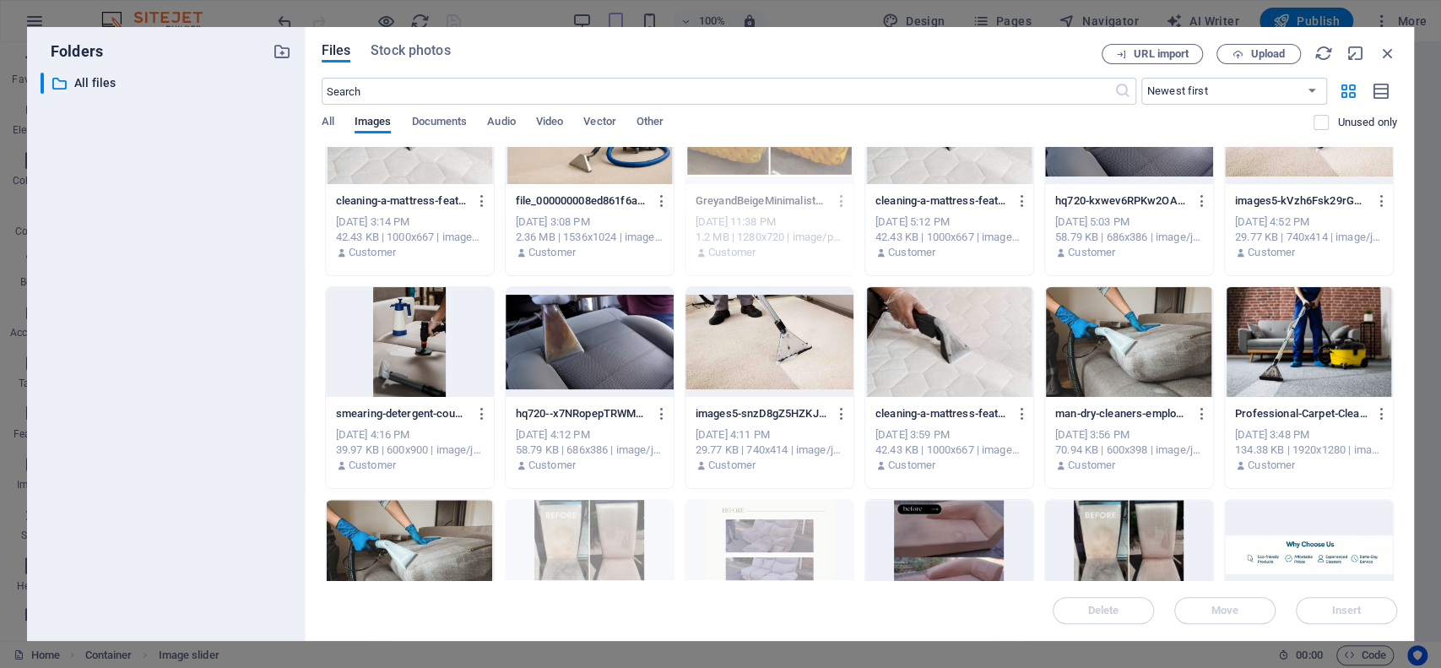
click at [1395, 434] on div "Drop files here to upload them instantly images5-ZYBRQ2wzG749sA3-QKN45Q.jpeg im…" at bounding box center [859, 363] width 1075 height 433
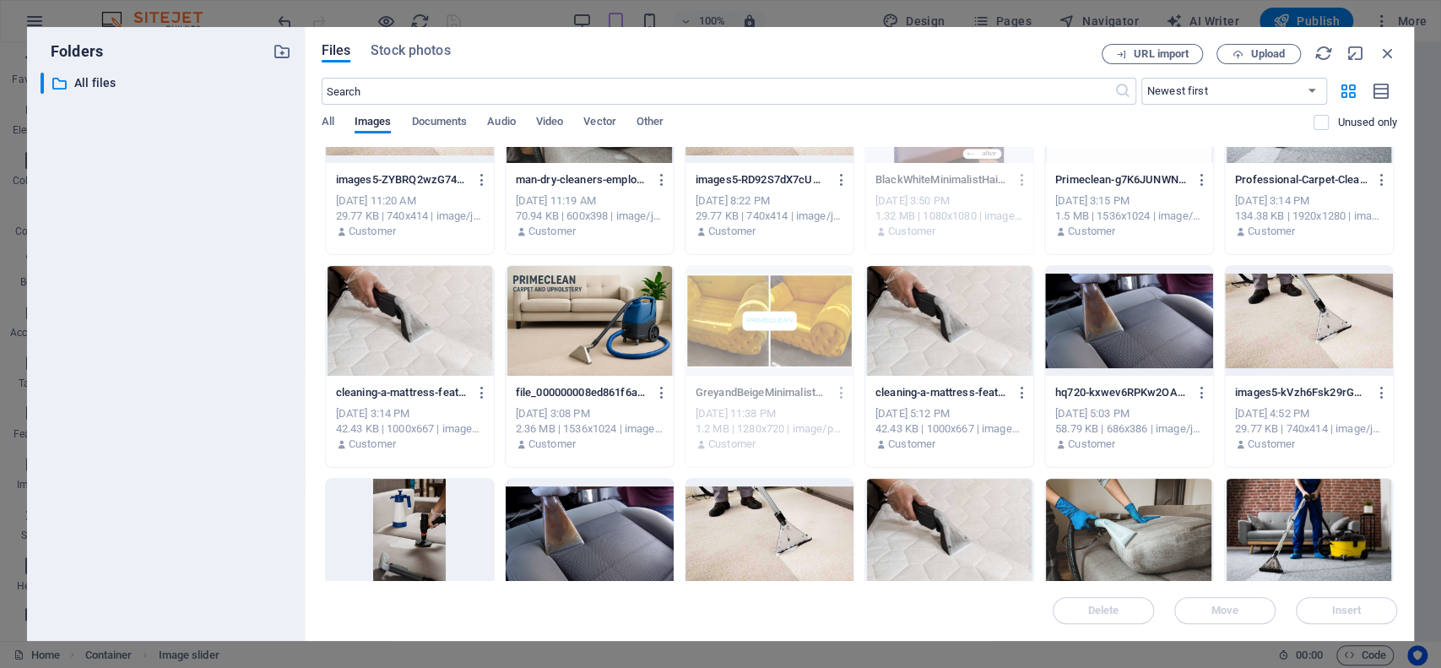
scroll to position [0, 0]
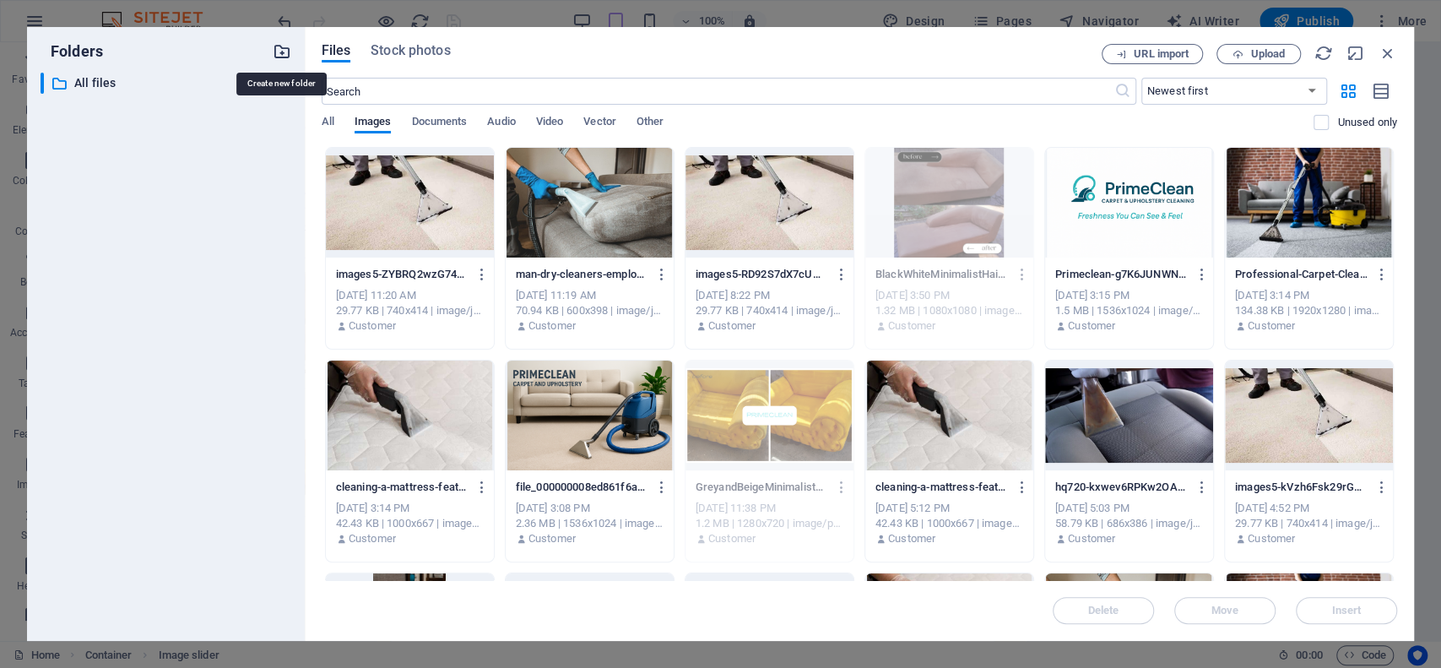
click at [277, 50] on icon "button" at bounding box center [282, 51] width 19 height 19
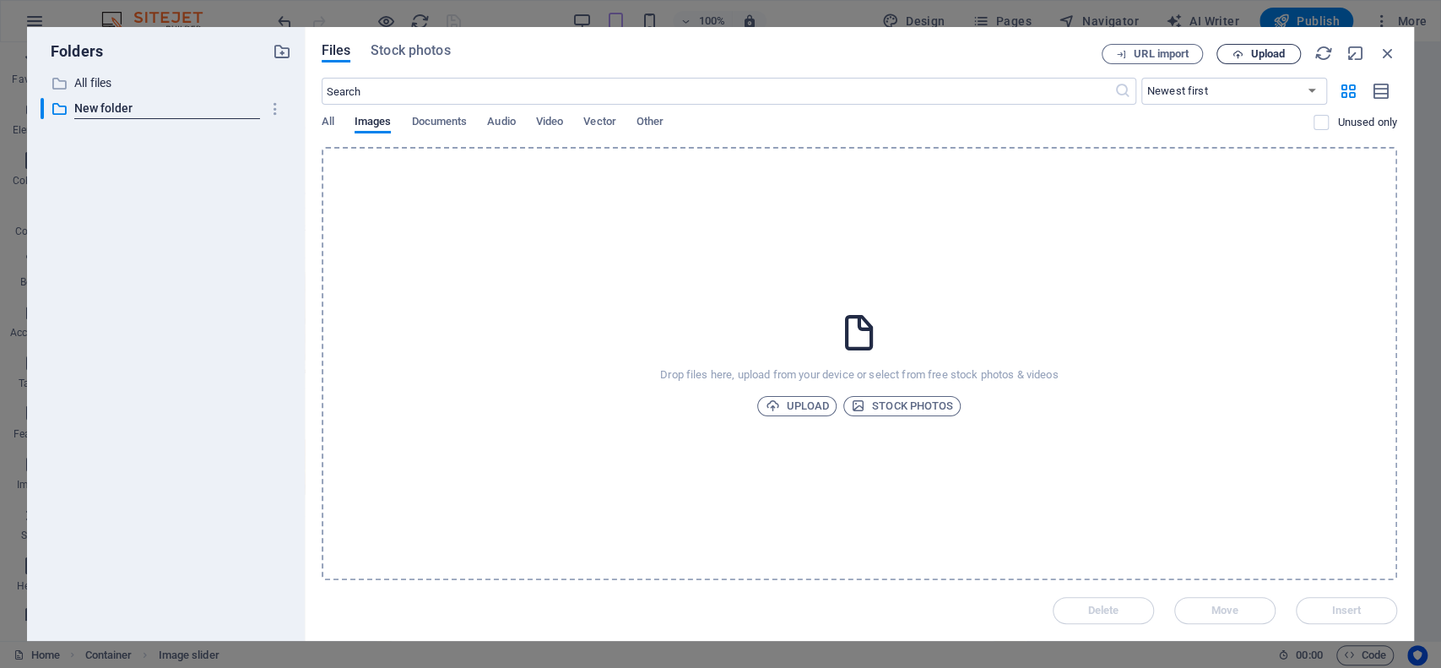
click at [1246, 52] on span "Upload" at bounding box center [1258, 54] width 69 height 11
click at [134, 84] on p "All files" at bounding box center [167, 82] width 186 height 19
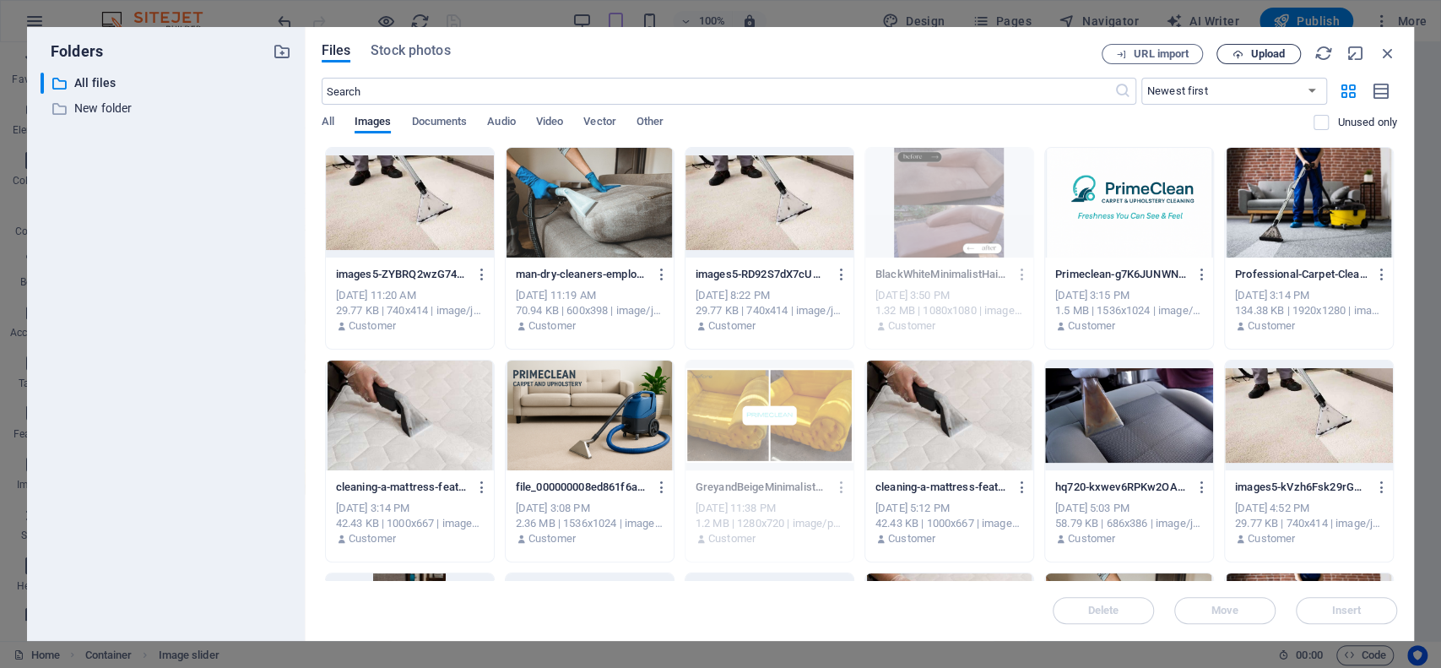
click at [1237, 46] on button "Upload" at bounding box center [1258, 54] width 84 height 20
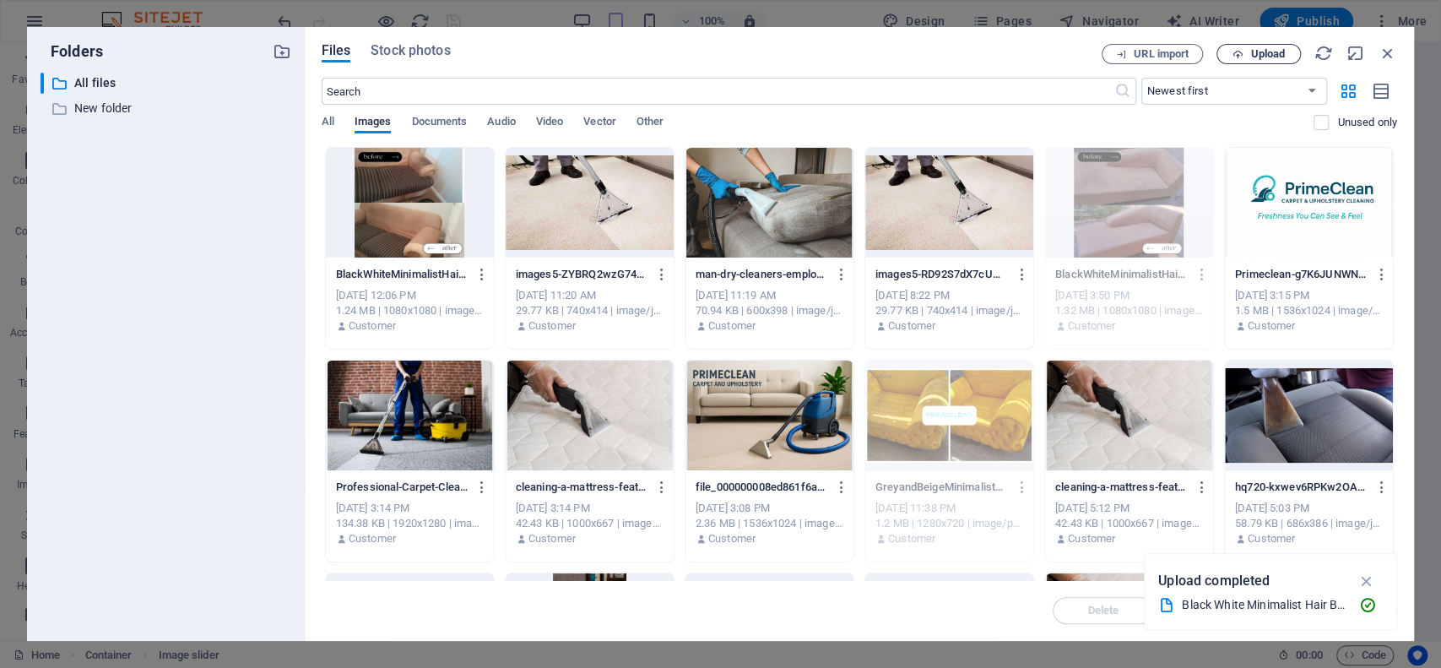
click at [1263, 51] on span "Upload" at bounding box center [1267, 54] width 35 height 10
click at [1263, 54] on span "Upload" at bounding box center [1267, 54] width 35 height 10
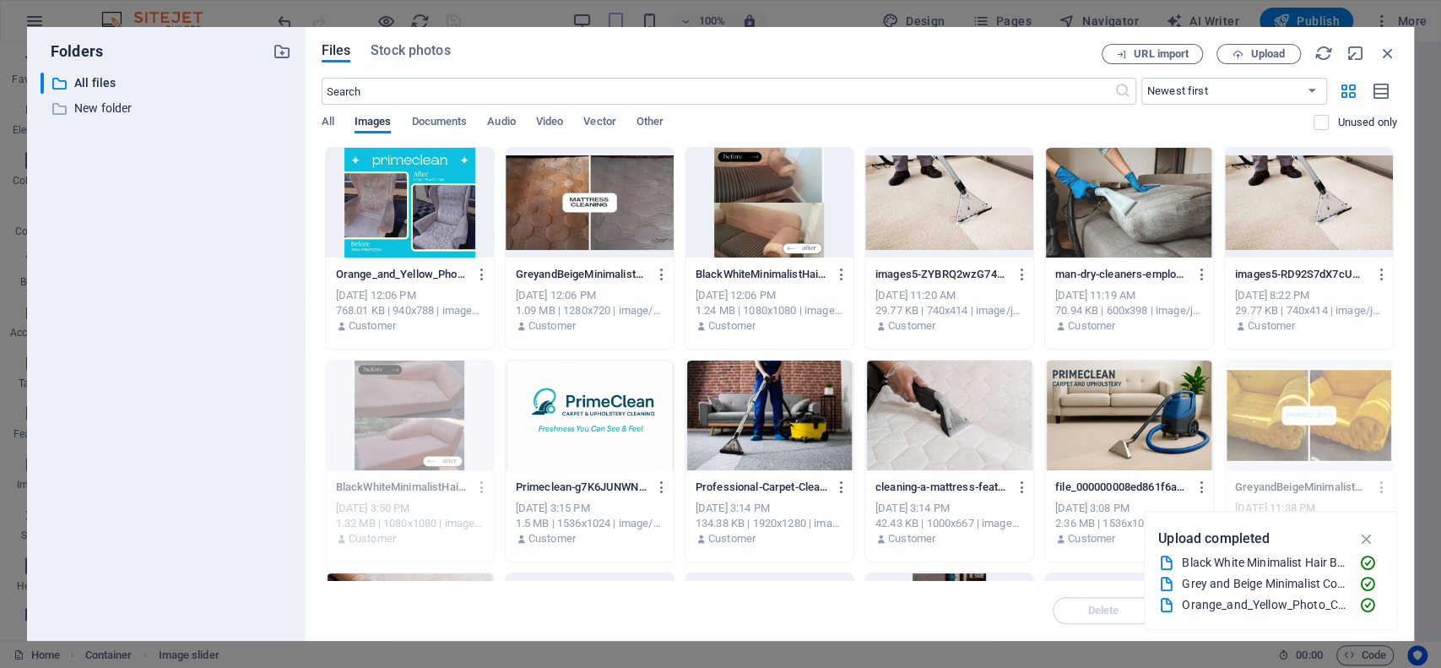
drag, startPoint x: 1393, startPoint y: 240, endPoint x: 1392, endPoint y: 281, distance: 41.4
click at [1392, 281] on div "Orange_and_Yellow_Photo_Collage_Home_Buddies_Facebook_Post-jZMne7C4SS0WEpEdrgeK…" at bounding box center [859, 673] width 1075 height 1053
drag, startPoint x: 1392, startPoint y: 281, endPoint x: 1396, endPoint y: 307, distance: 26.5
click at [1396, 307] on div "Drop files here to upload them instantly Orange_and_Yellow_Photo_Collage_Home_B…" at bounding box center [859, 363] width 1075 height 433
drag, startPoint x: 1396, startPoint y: 307, endPoint x: 1395, endPoint y: 327, distance: 19.4
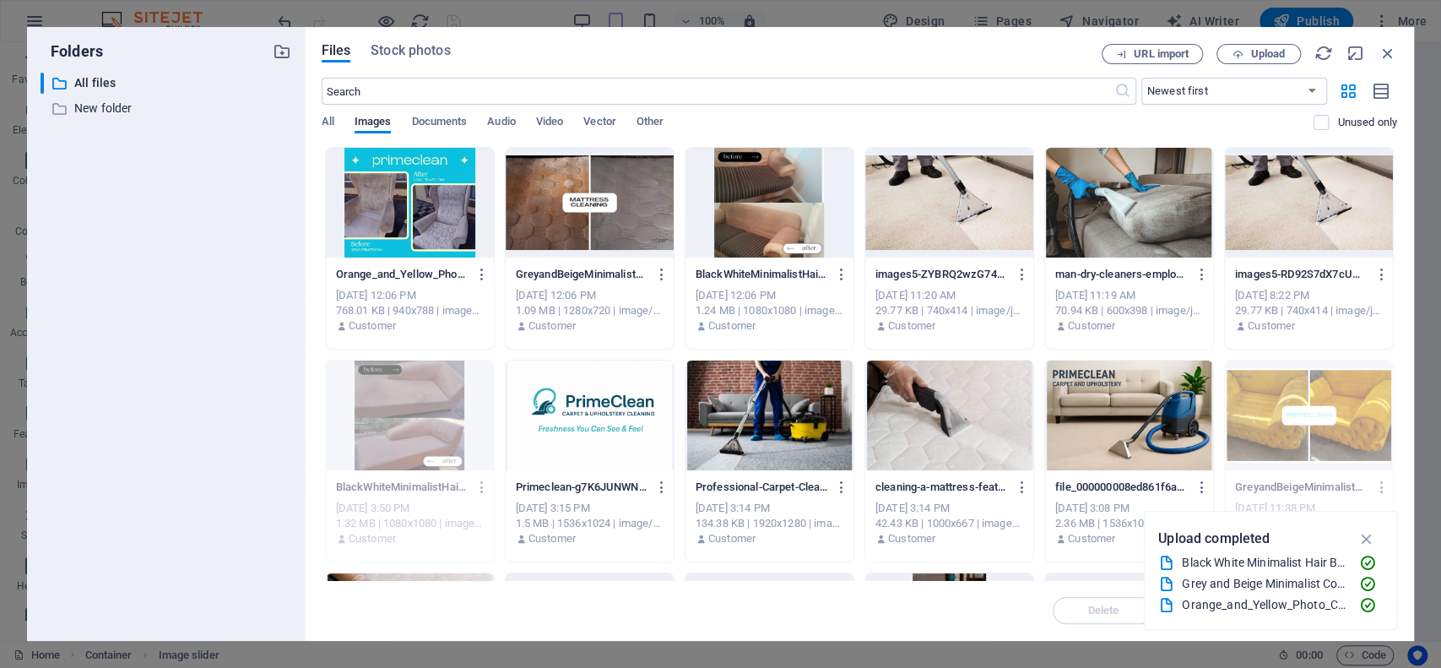
click at [1395, 327] on div "Drop files here to upload them instantly Orange_and_Yellow_Photo_Collage_Home_B…" at bounding box center [859, 363] width 1075 height 433
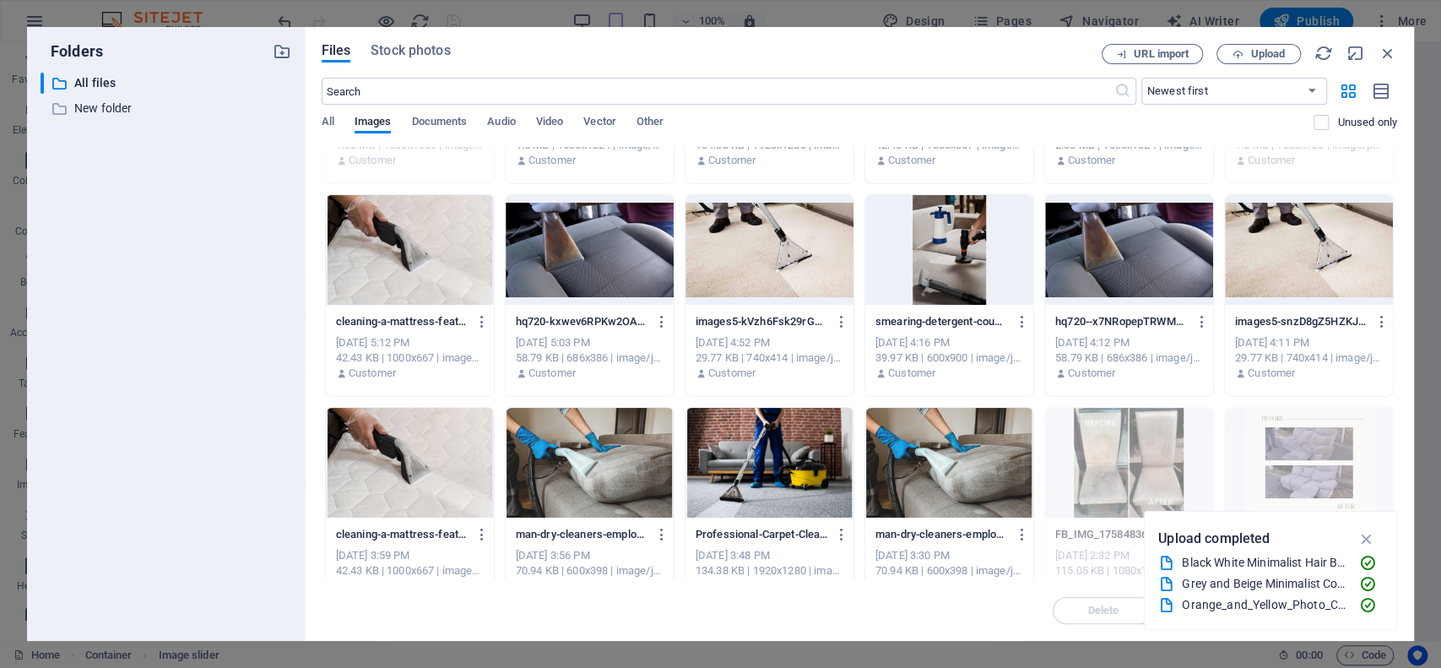
click at [1396, 267] on div "Drop files here to upload them instantly Orange_and_Yellow_Photo_Collage_Home_B…" at bounding box center [859, 363] width 1075 height 433
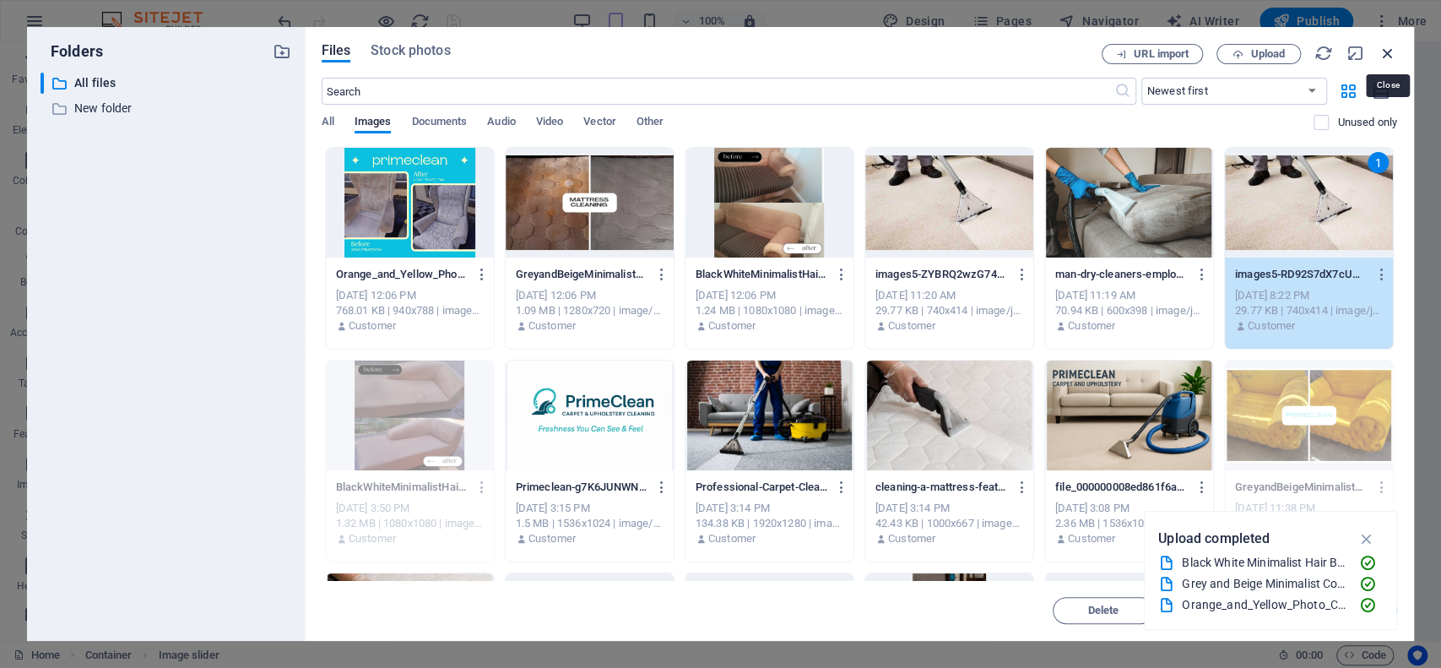
click at [1382, 50] on icon "button" at bounding box center [1387, 53] width 19 height 19
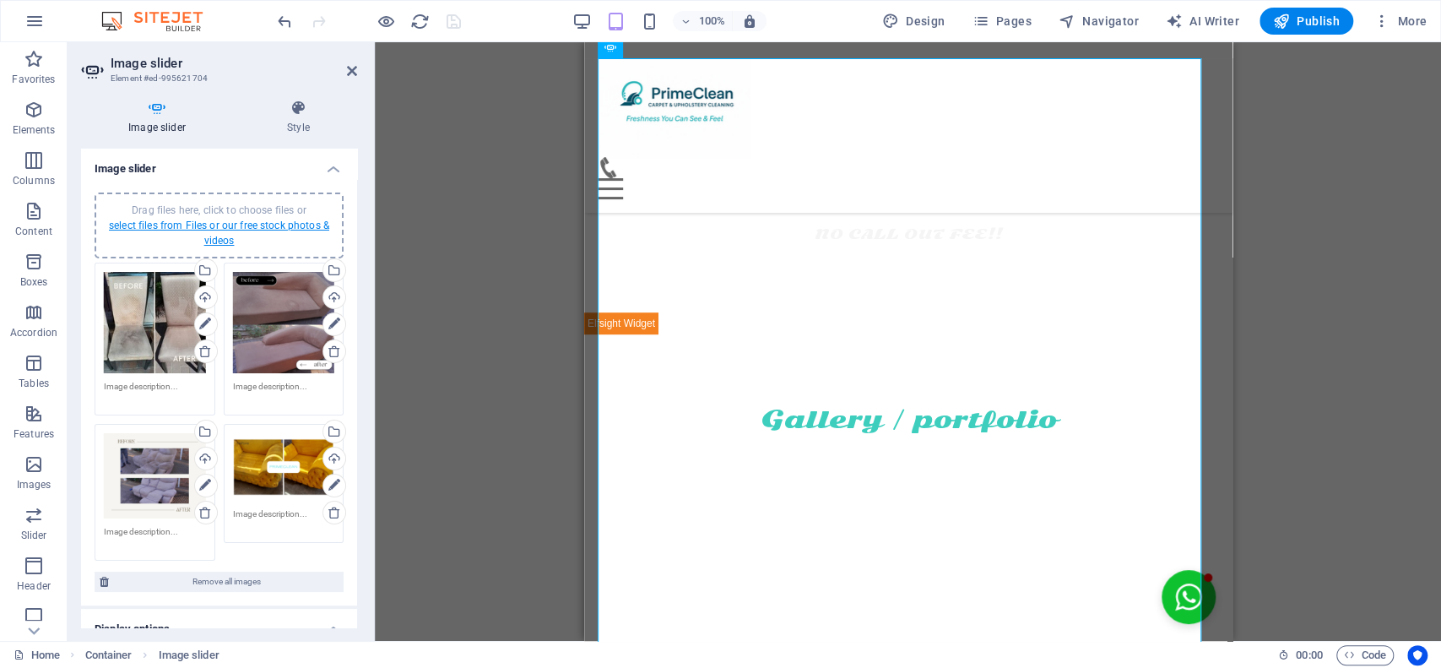
click at [182, 222] on link "select files from Files or our free stock photos & videos" at bounding box center [219, 232] width 220 height 27
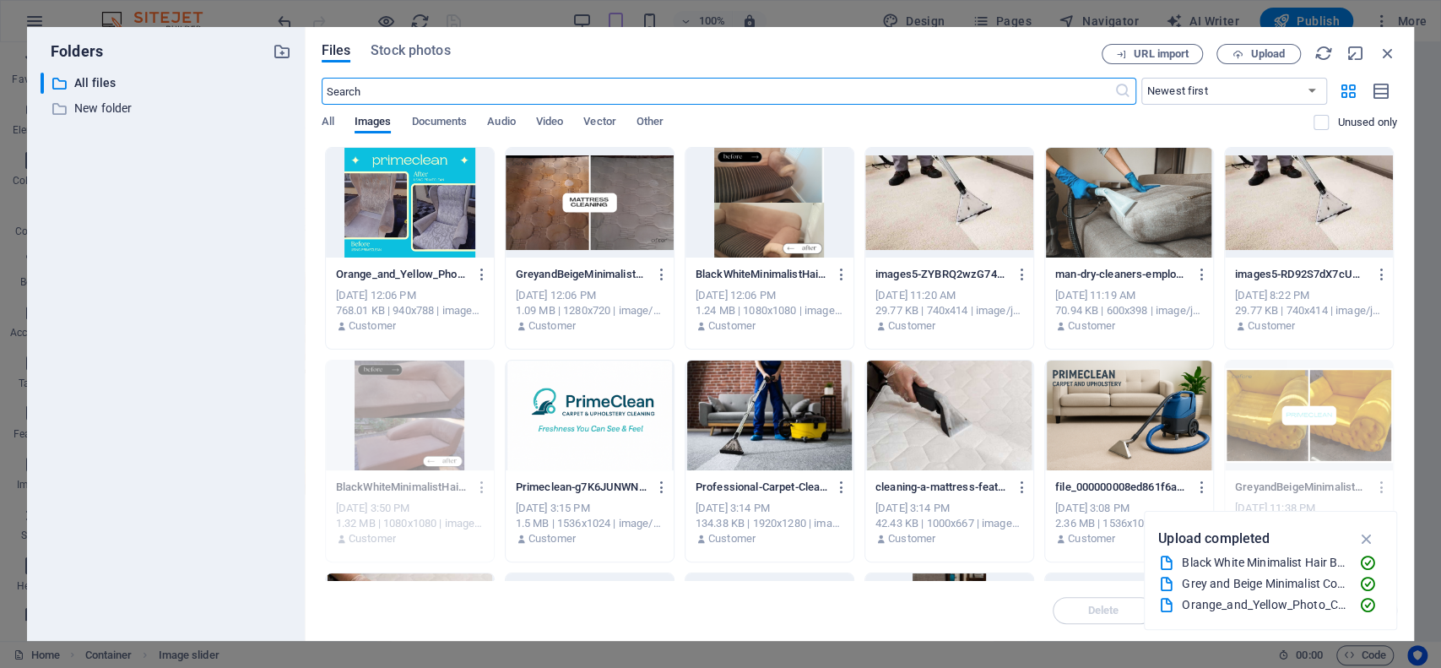
click at [438, 208] on div at bounding box center [410, 203] width 168 height 110
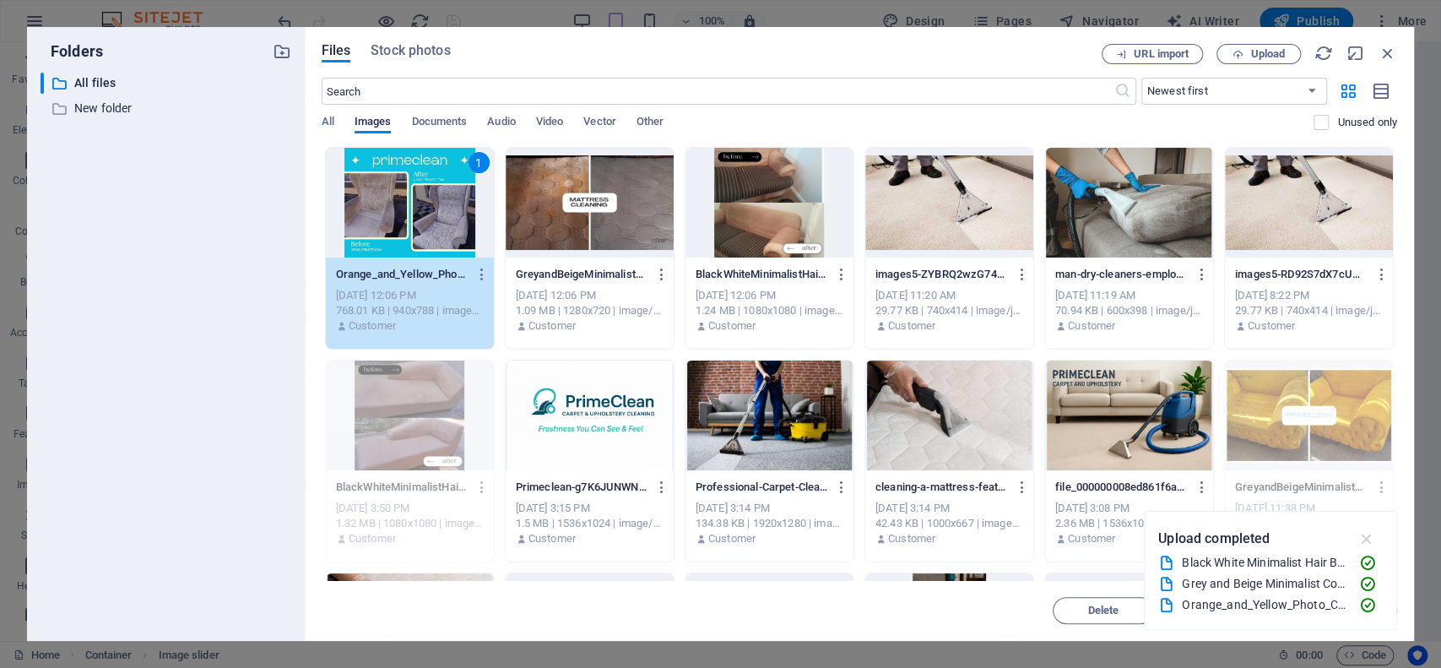
click at [1371, 536] on icon "button" at bounding box center [1365, 538] width 19 height 19
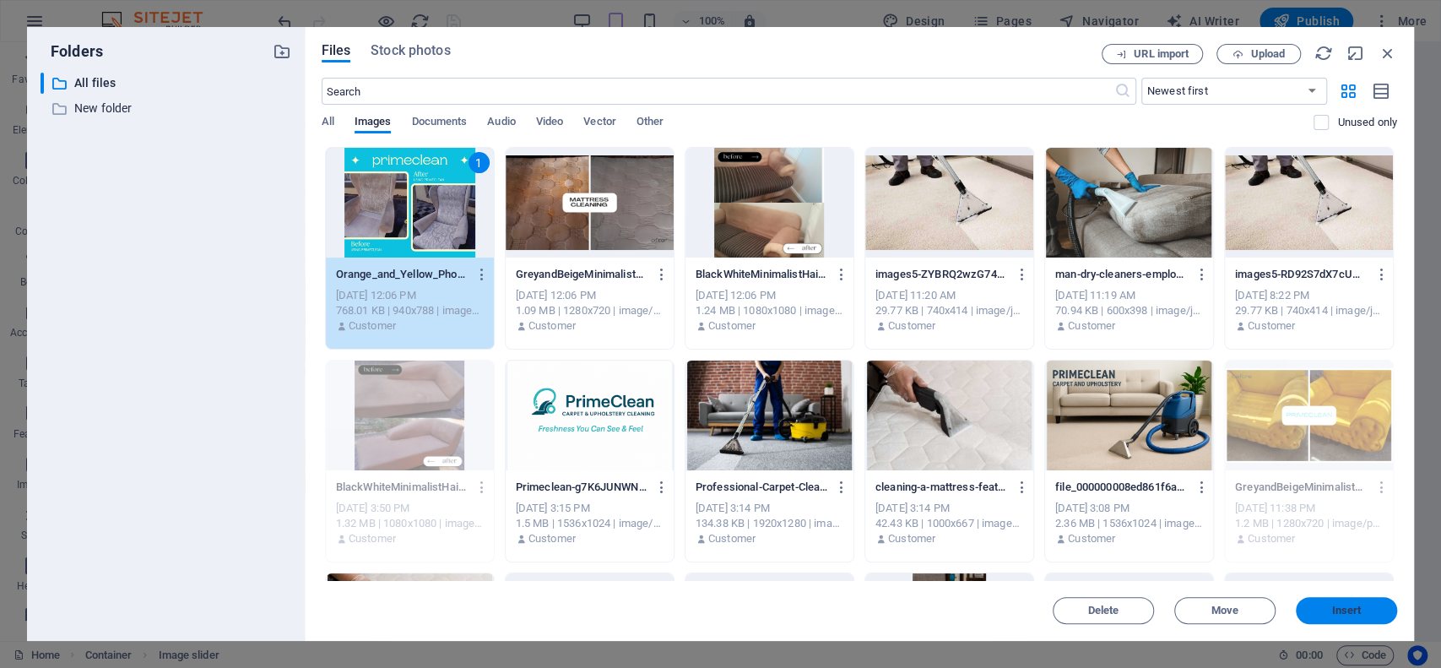
click at [1315, 610] on span "Insert" at bounding box center [1346, 610] width 88 height 10
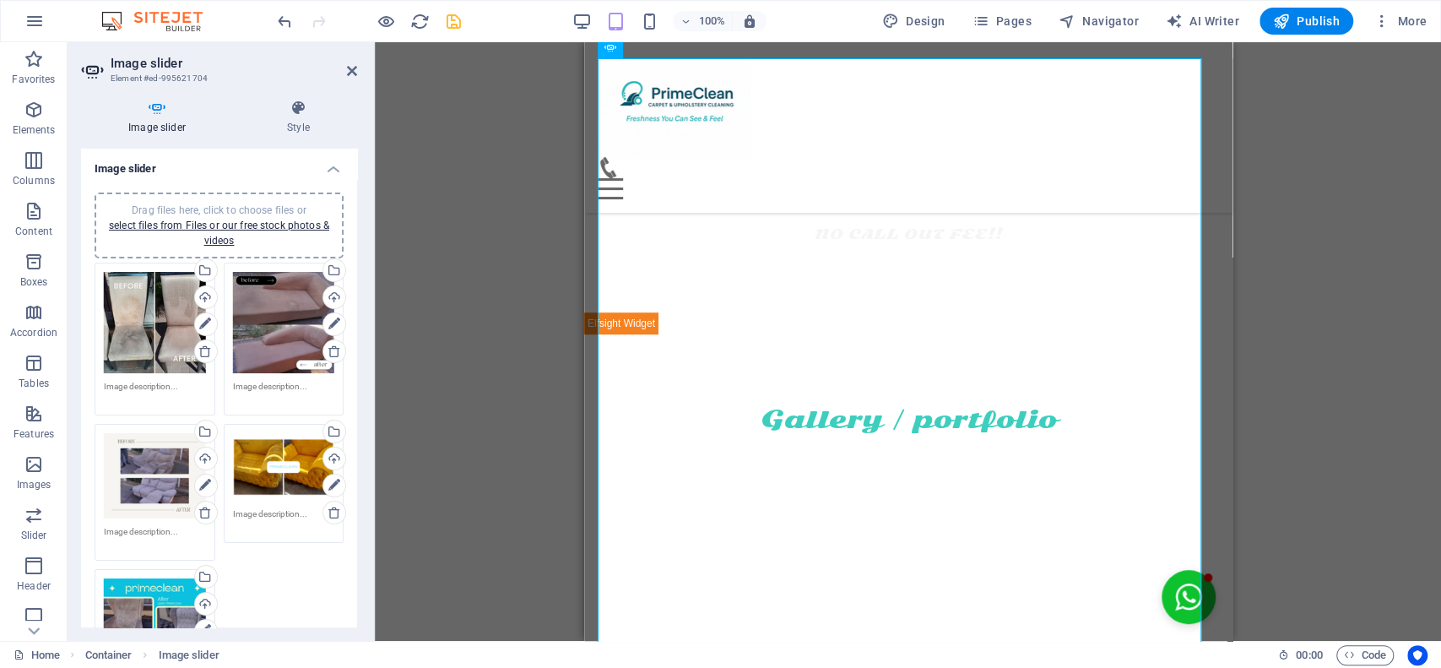
click at [243, 216] on div "Drag files here, click to choose files or select files from Files or our free s…" at bounding box center [219, 226] width 229 height 46
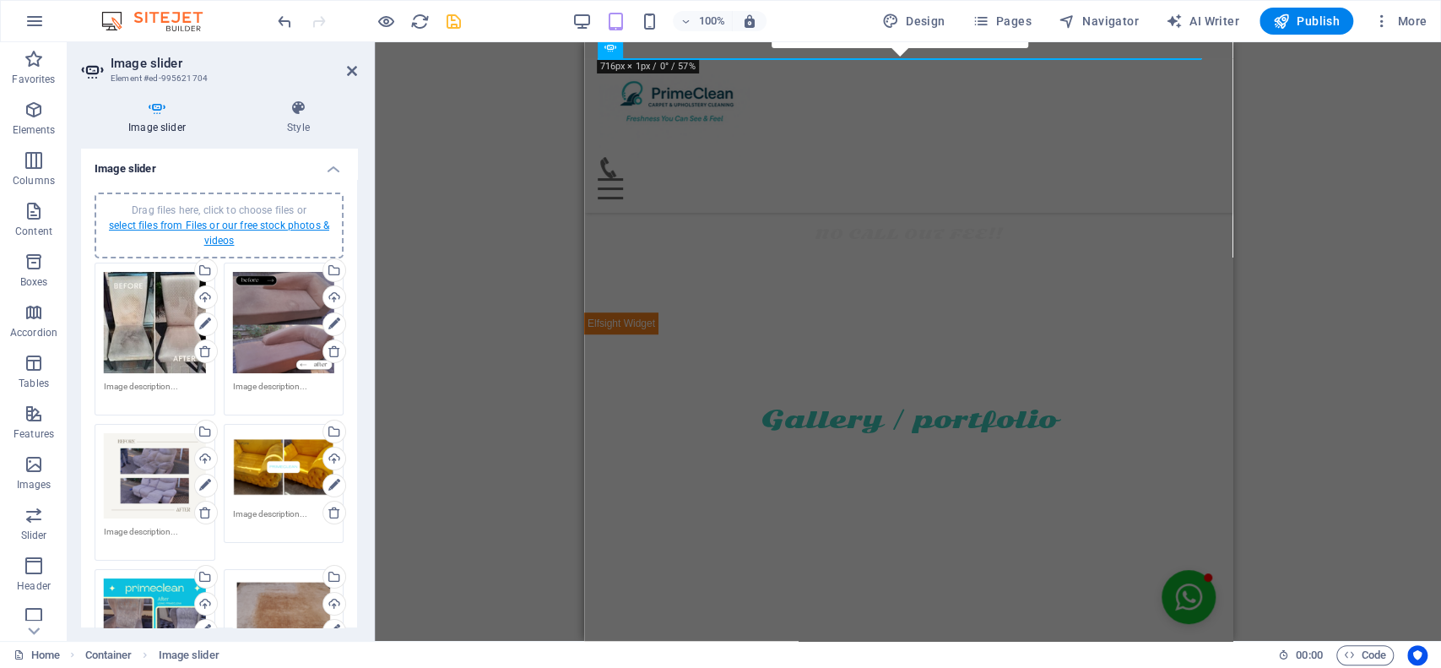
click at [261, 222] on link "select files from Files or our free stock photos & videos" at bounding box center [219, 232] width 220 height 27
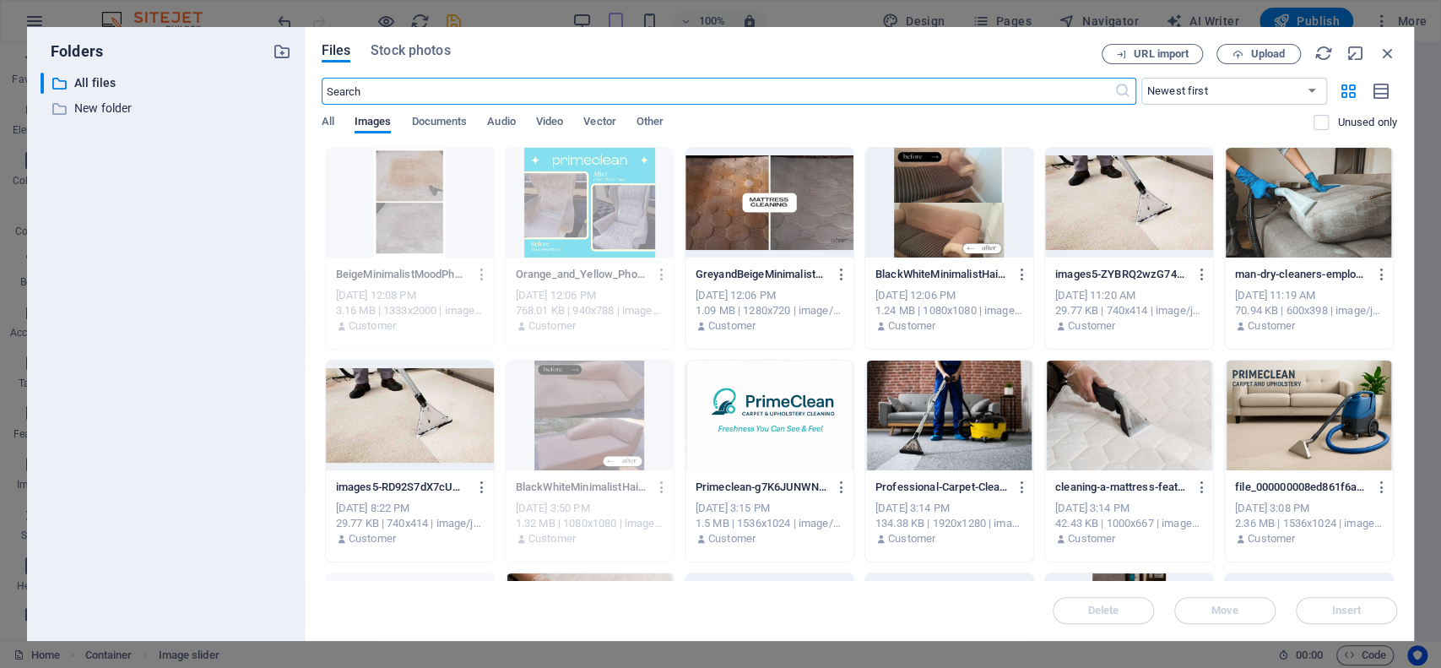
click at [811, 213] on div at bounding box center [769, 203] width 168 height 110
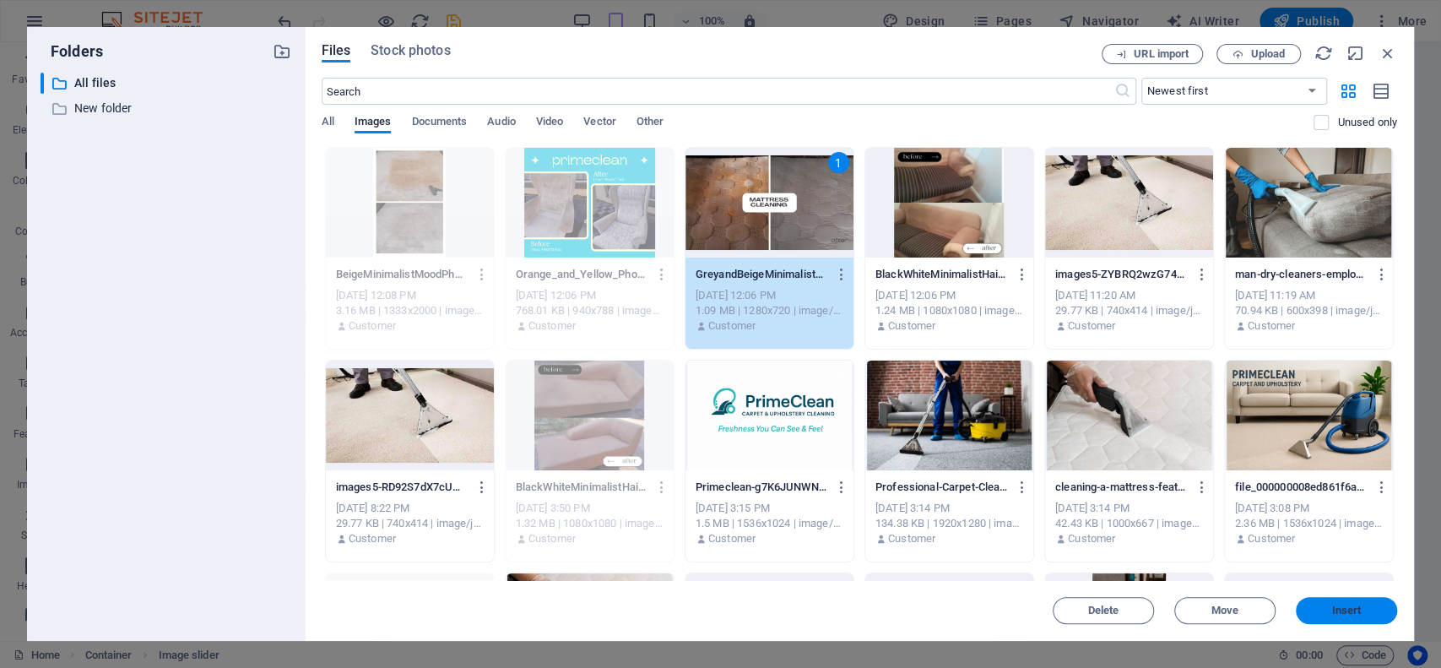
click at [1353, 614] on span "Insert" at bounding box center [1347, 610] width 30 height 10
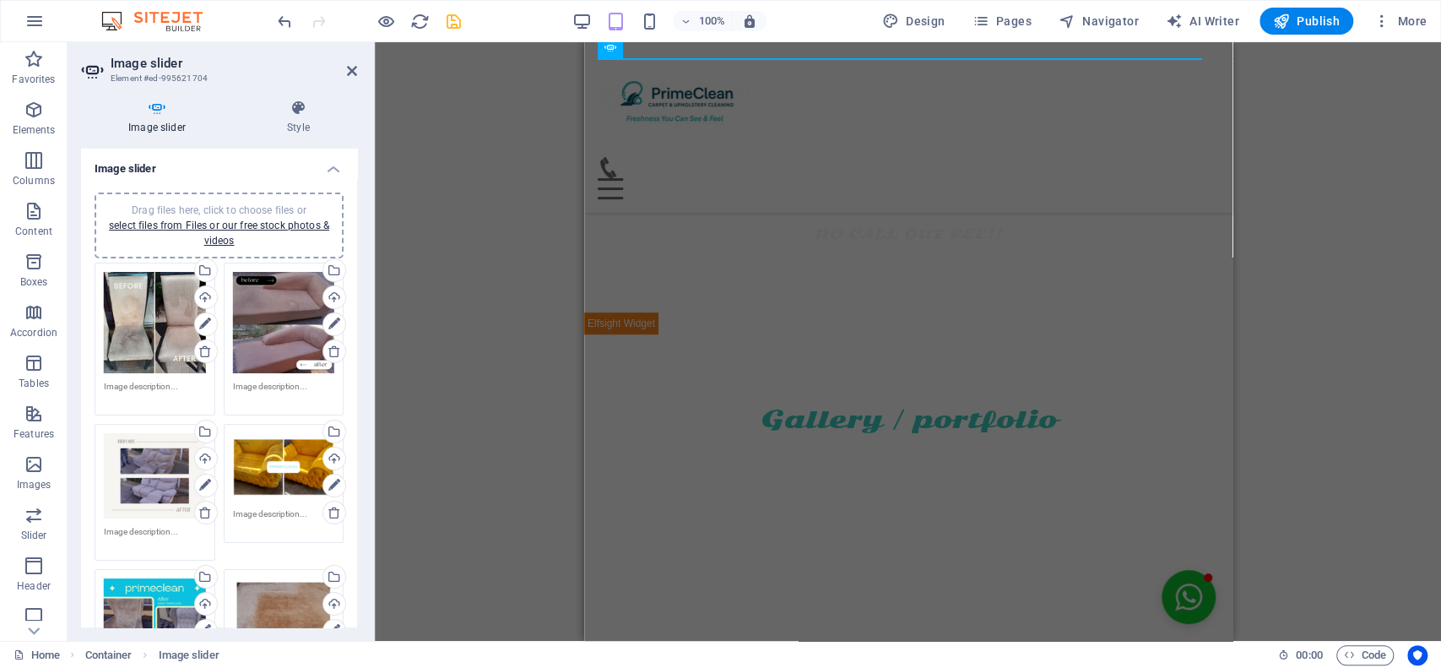
drag, startPoint x: 351, startPoint y: 290, endPoint x: 351, endPoint y: 308, distance: 17.7
click at [351, 308] on div "Drag files here, click to choose files or select files from Files or our free s…" at bounding box center [219, 562] width 276 height 766
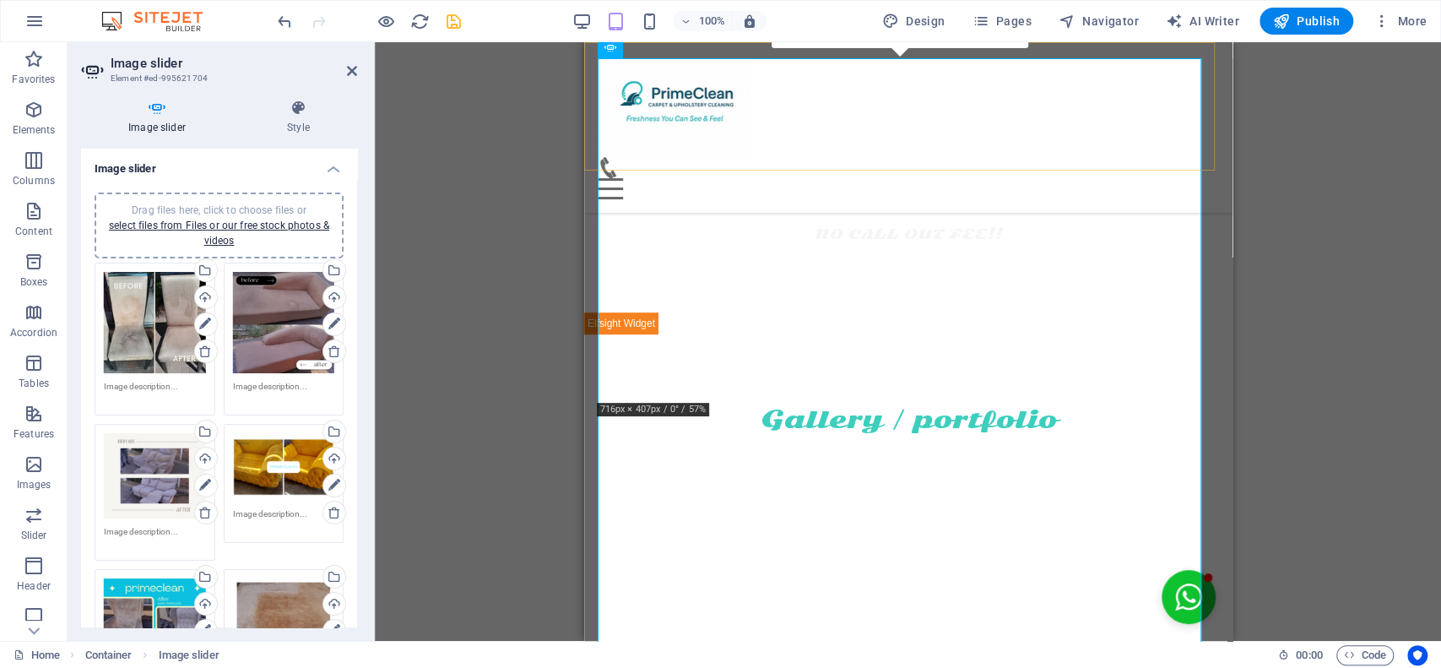
click at [881, 136] on div "Home About us Services Pricing Testimonials Booking Contact Menu" at bounding box center [907, 127] width 648 height 170
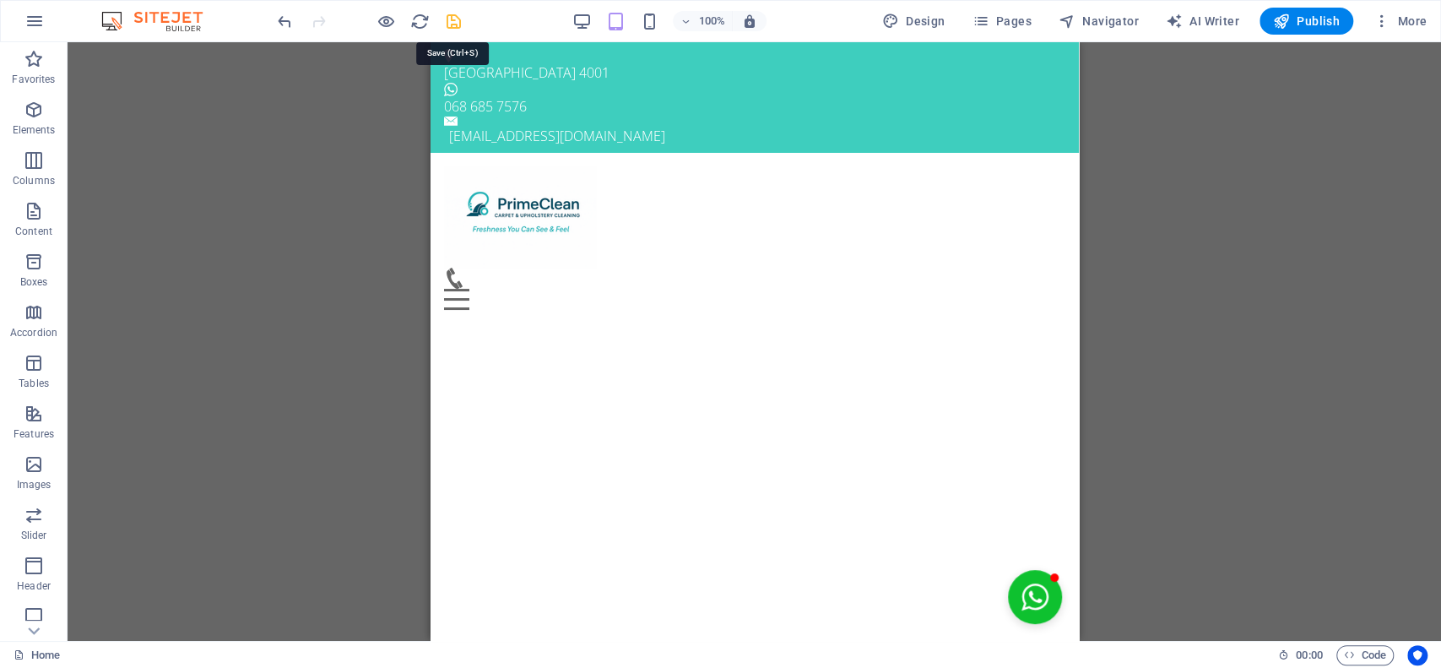
click at [450, 20] on icon "save" at bounding box center [453, 21] width 19 height 19
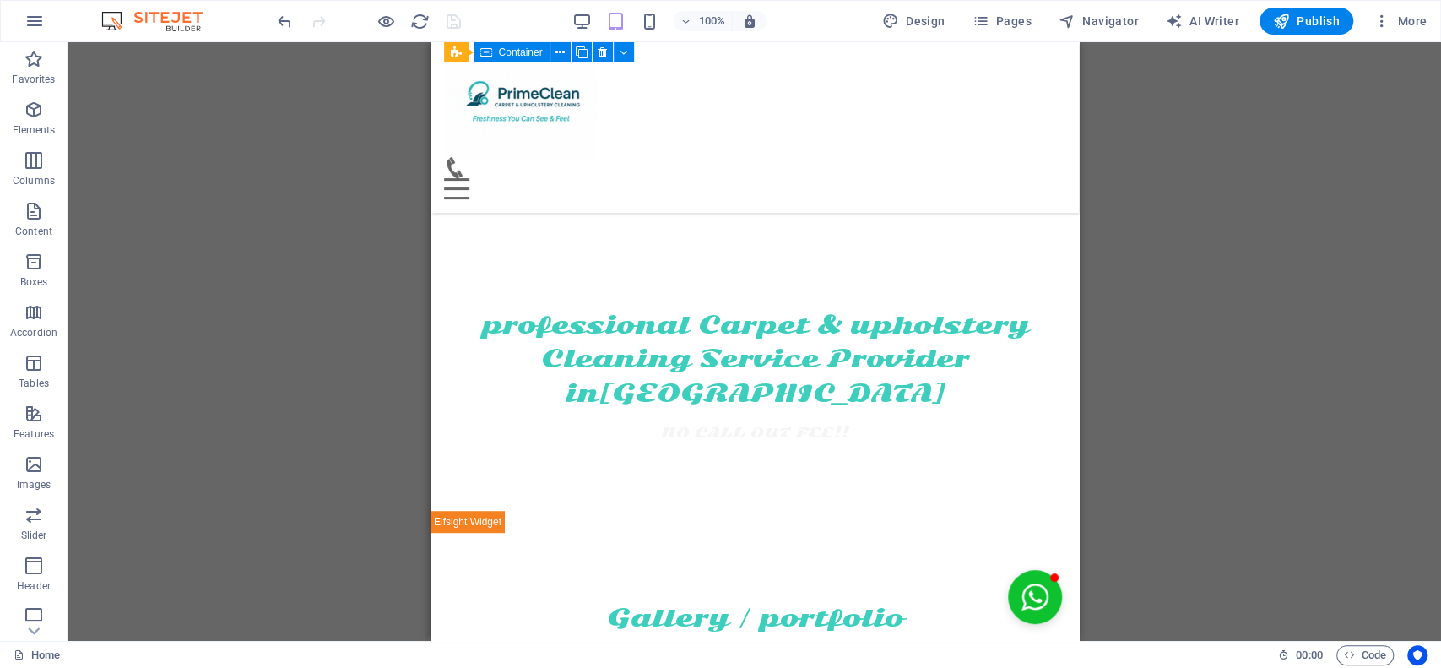
scroll to position [398, 0]
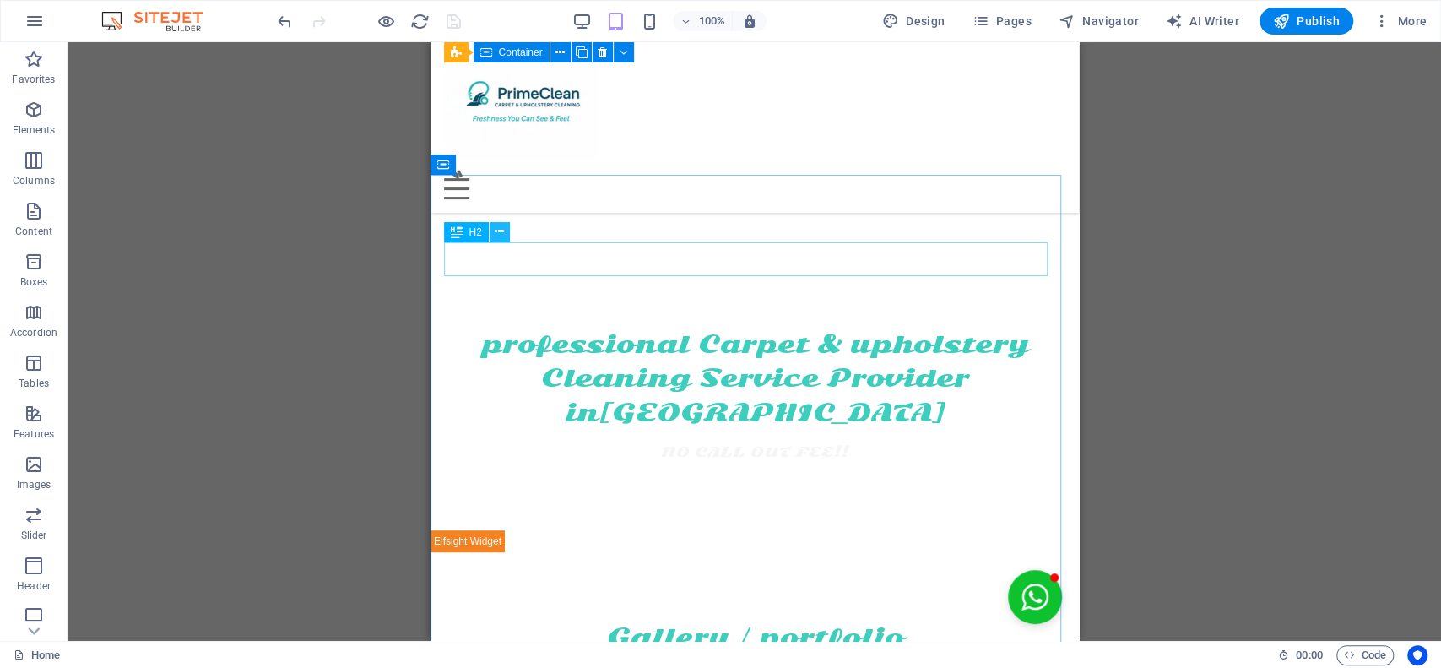
click at [502, 233] on icon at bounding box center [499, 232] width 9 height 18
click at [497, 235] on icon at bounding box center [499, 232] width 9 height 18
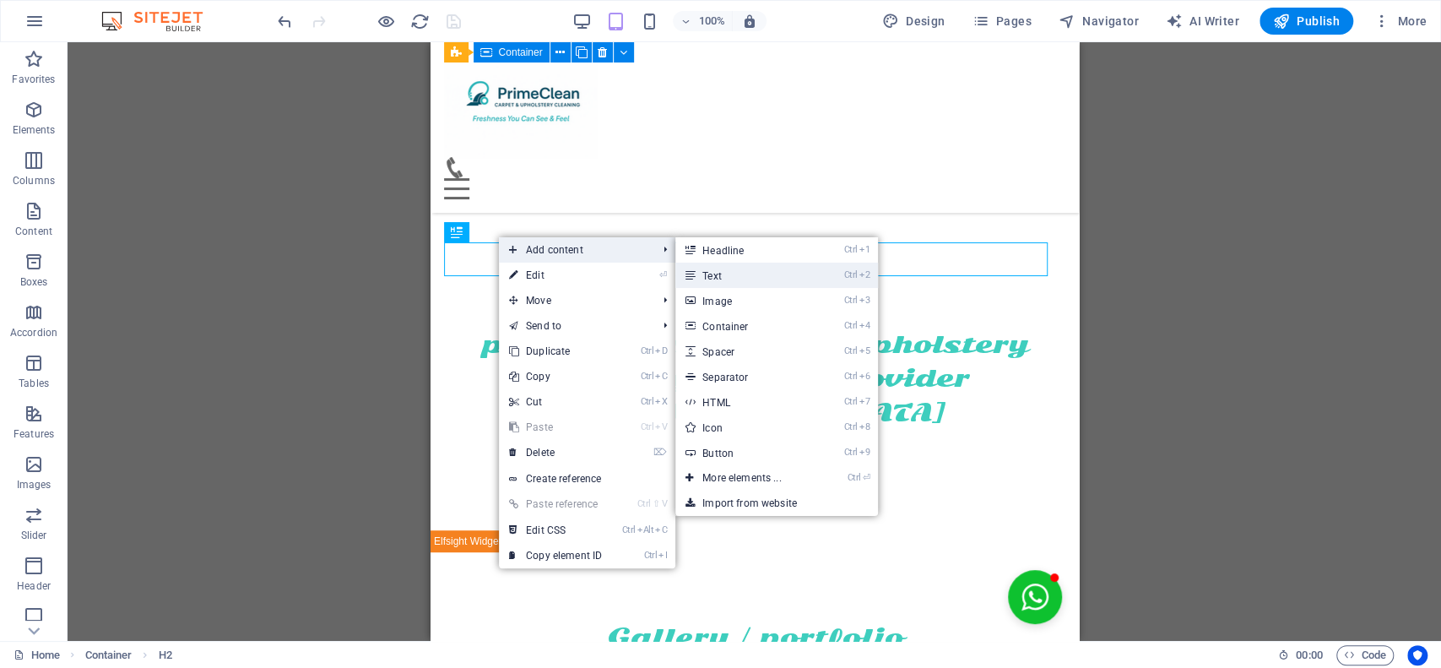
click at [743, 272] on link "Ctrl 2 Text" at bounding box center [744, 274] width 139 height 25
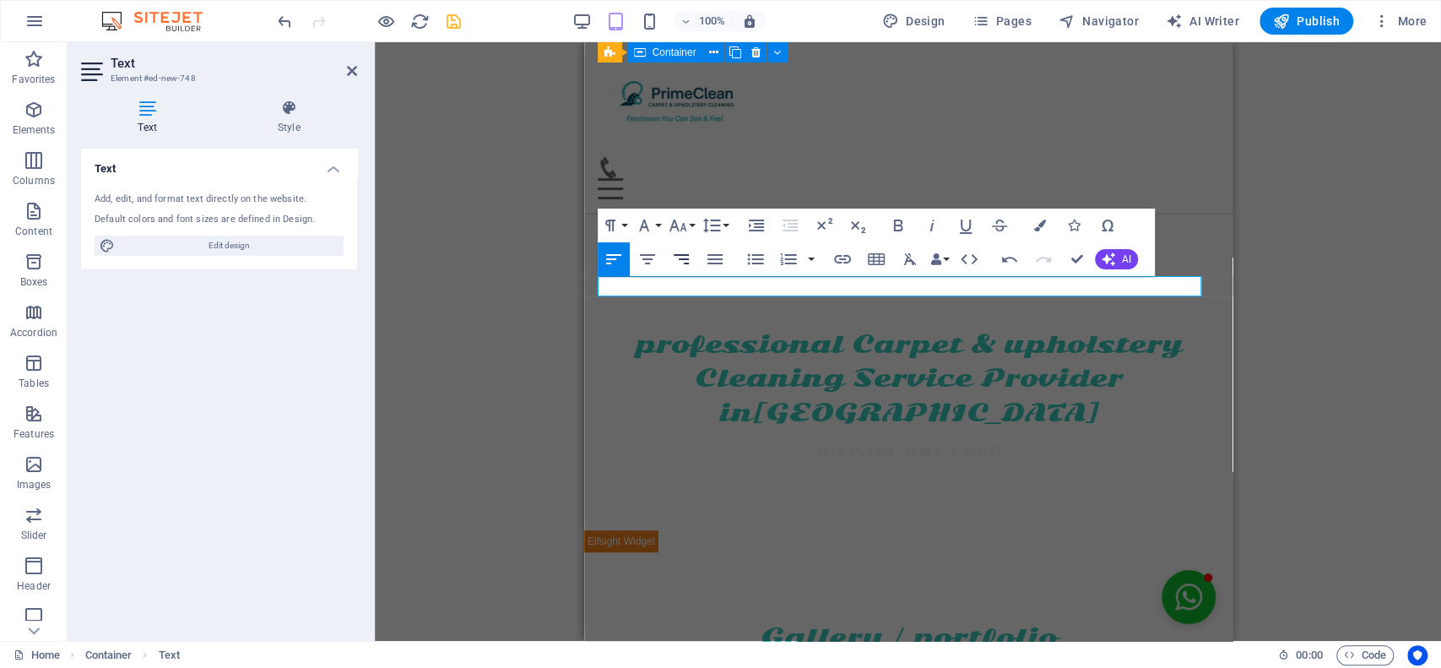
drag, startPoint x: 743, startPoint y: 275, endPoint x: 675, endPoint y: 274, distance: 67.5
click at [675, 274] on button "Align Right" at bounding box center [681, 259] width 32 height 34
click at [682, 654] on p at bounding box center [907, 664] width 621 height 20
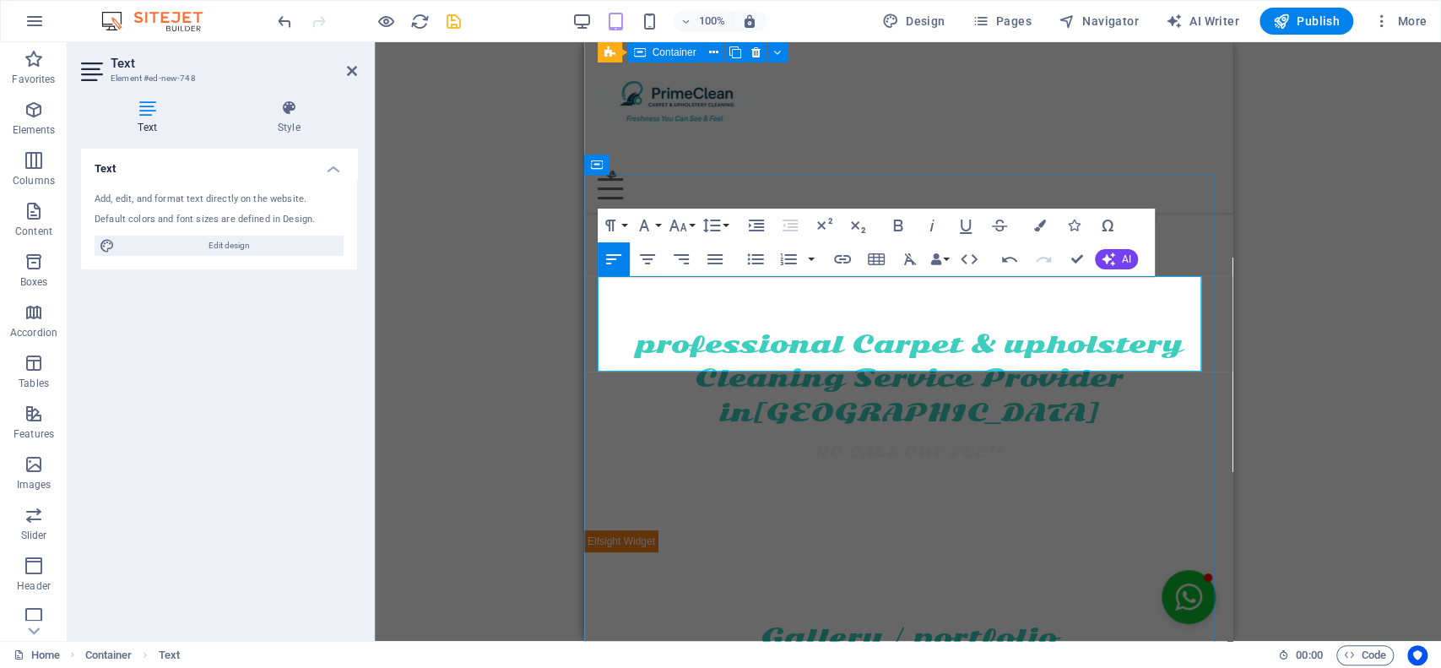
click at [887, 654] on h2 "Our Work Speaks for Itself" at bounding box center [907, 671] width 621 height 35
click at [647, 252] on icon "button" at bounding box center [647, 259] width 20 height 20
click at [646, 257] on icon "button" at bounding box center [647, 259] width 20 height 20
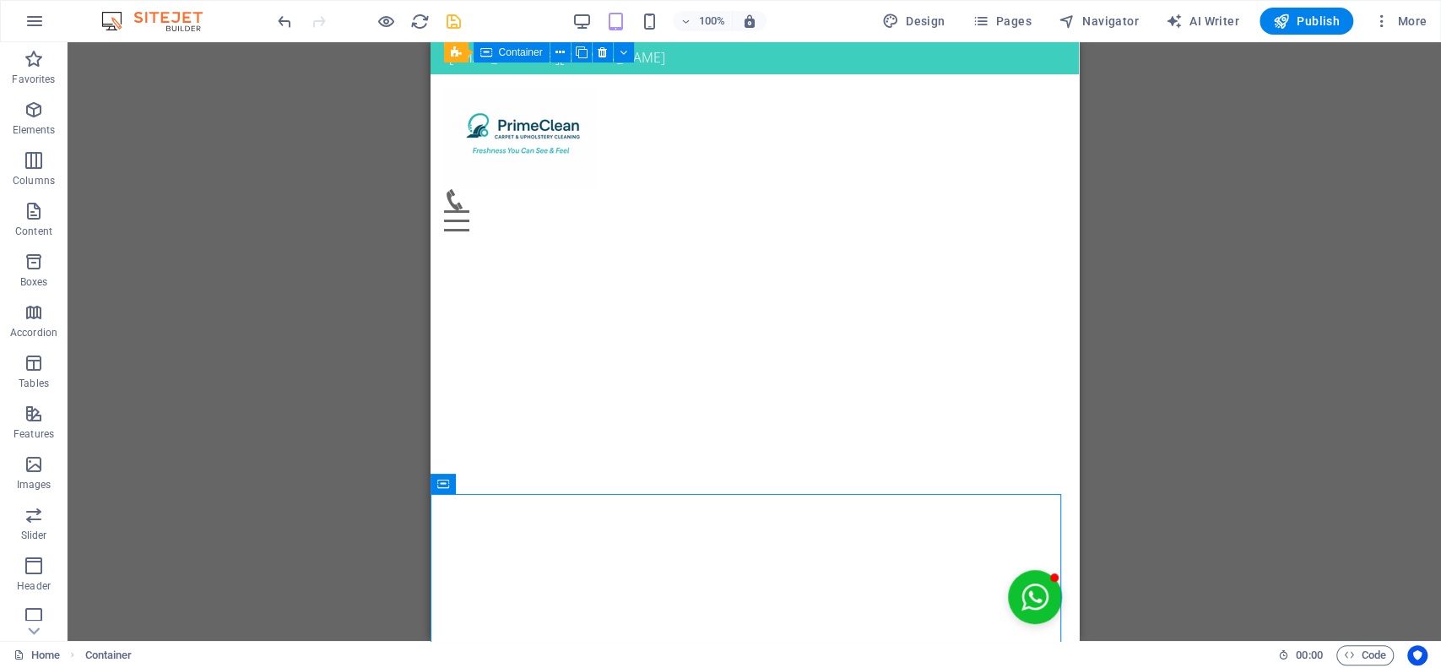
scroll to position [19, 0]
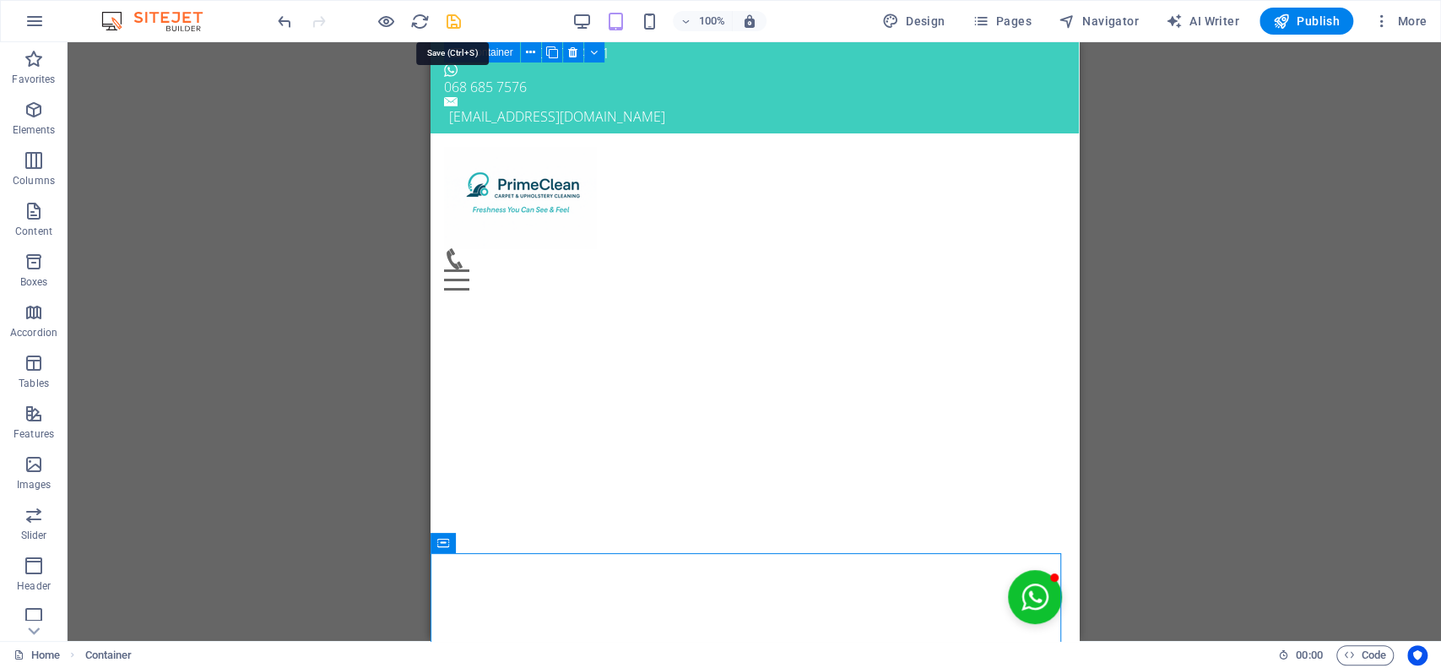
click at [454, 16] on icon "save" at bounding box center [453, 21] width 19 height 19
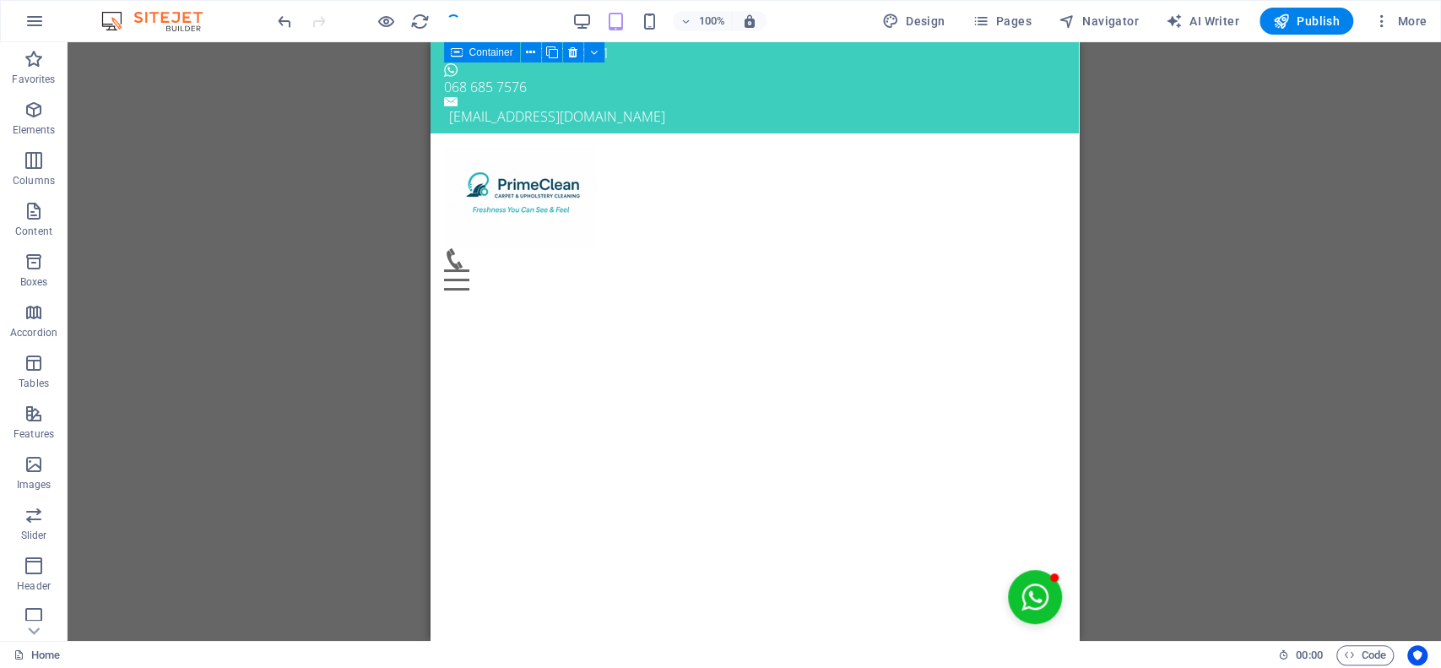
scroll to position [0, 0]
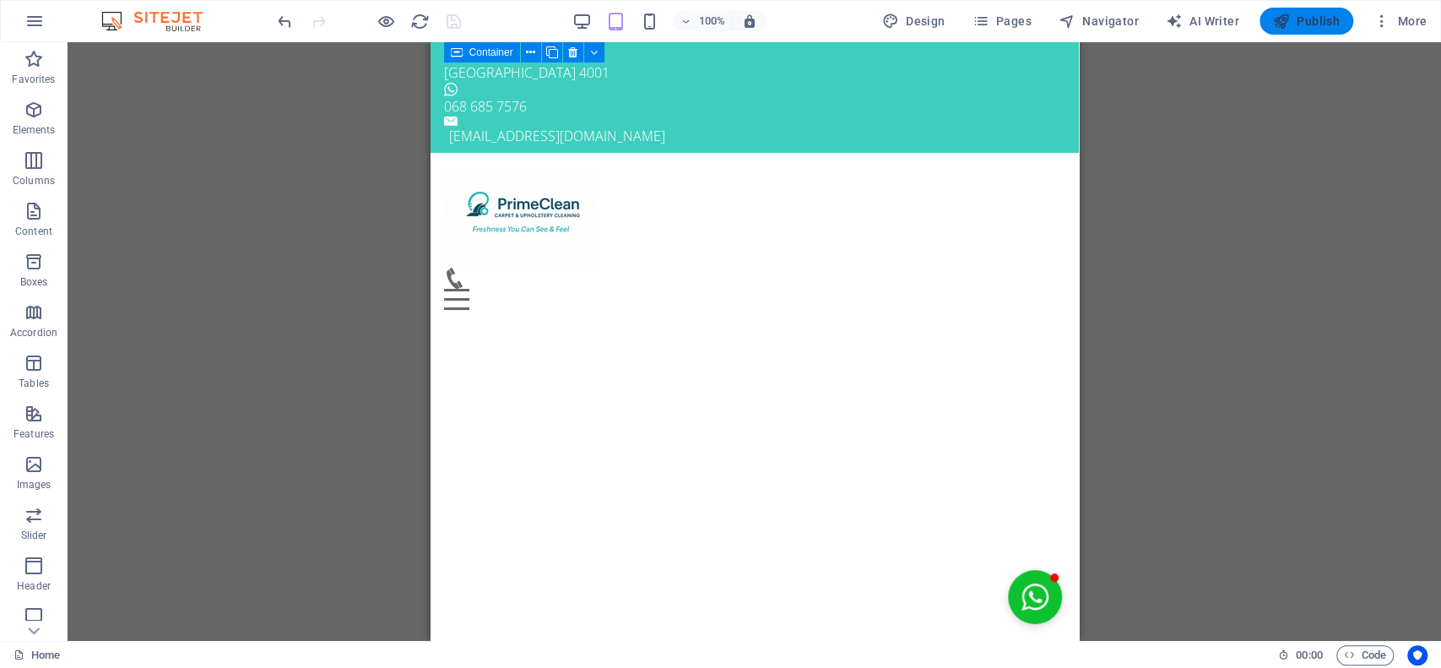
click at [1317, 11] on button "Publish" at bounding box center [1306, 21] width 94 height 27
